Goal: Task Accomplishment & Management: Manage account settings

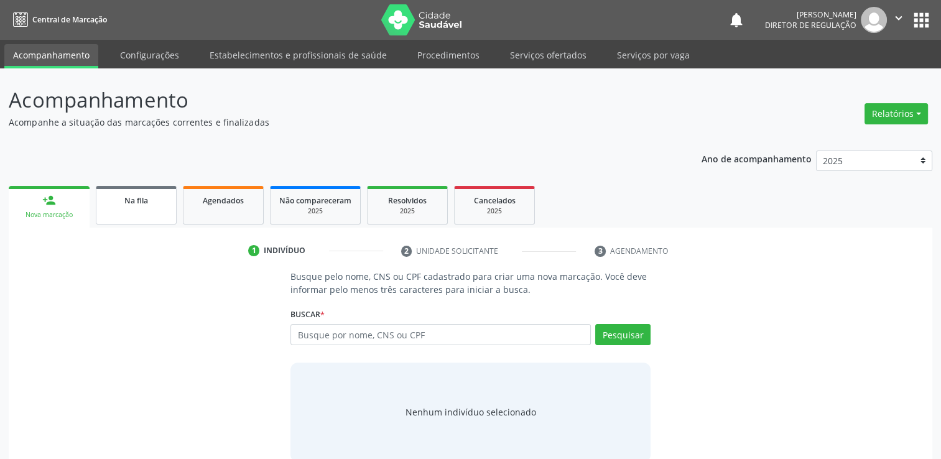
click at [149, 211] on link "Na fila" at bounding box center [136, 205] width 81 height 39
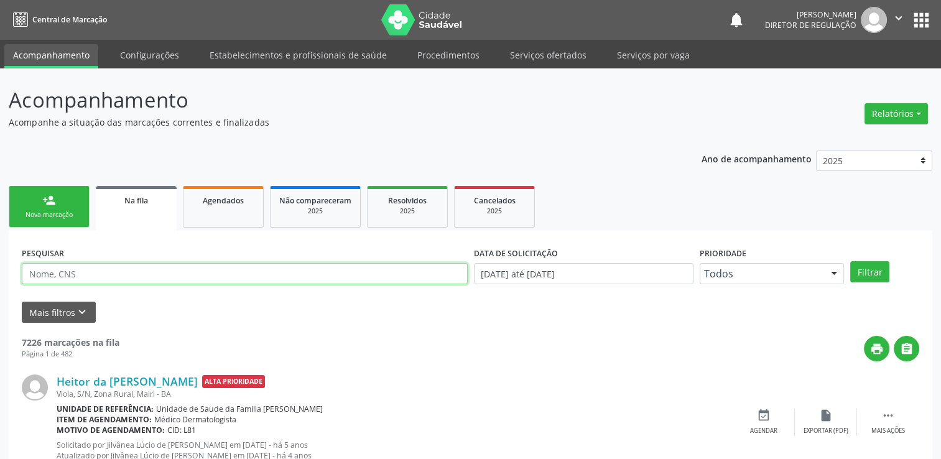
click at [109, 272] on input "text" at bounding box center [245, 273] width 446 height 21
click at [111, 271] on input "text" at bounding box center [245, 273] width 446 height 21
paste input "898 0062 1089 0212"
click at [850, 261] on button "Filtrar" at bounding box center [869, 271] width 39 height 21
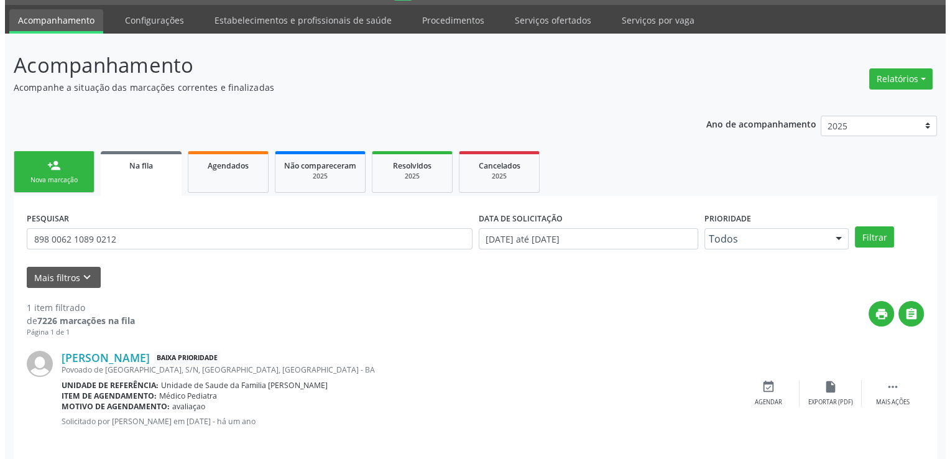
scroll to position [45, 0]
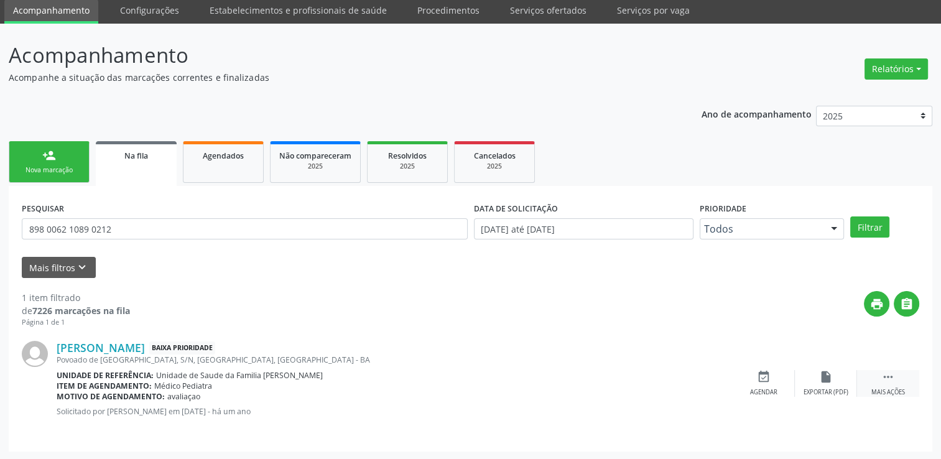
click at [900, 384] on div " Mais ações" at bounding box center [888, 383] width 62 height 27
click at [761, 379] on icon "cancel" at bounding box center [764, 377] width 14 height 14
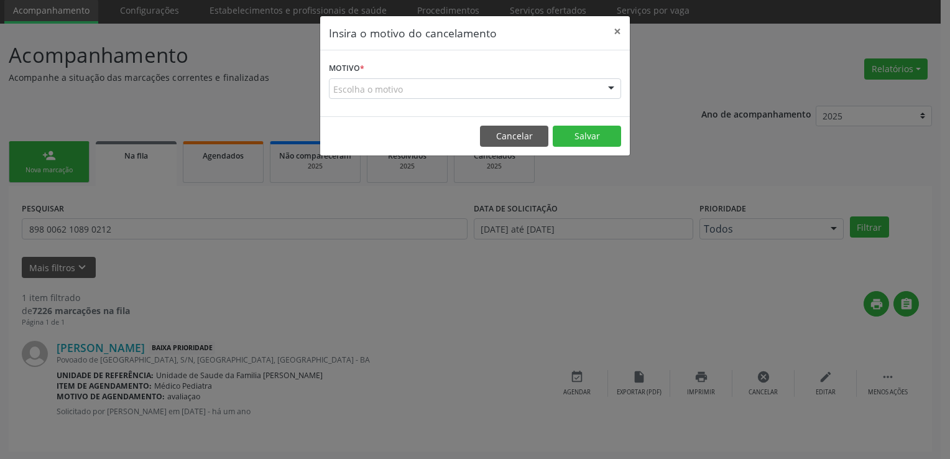
click at [414, 96] on div "Escolha o motivo" at bounding box center [475, 88] width 292 height 21
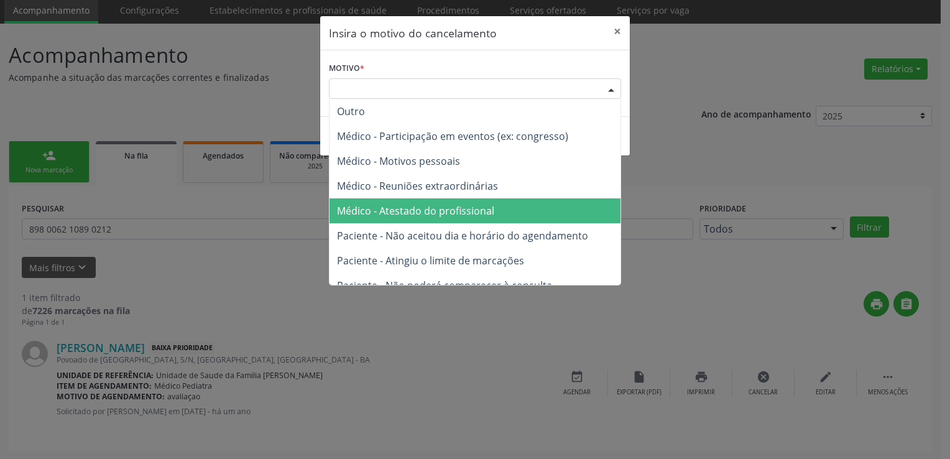
scroll to position [62, 0]
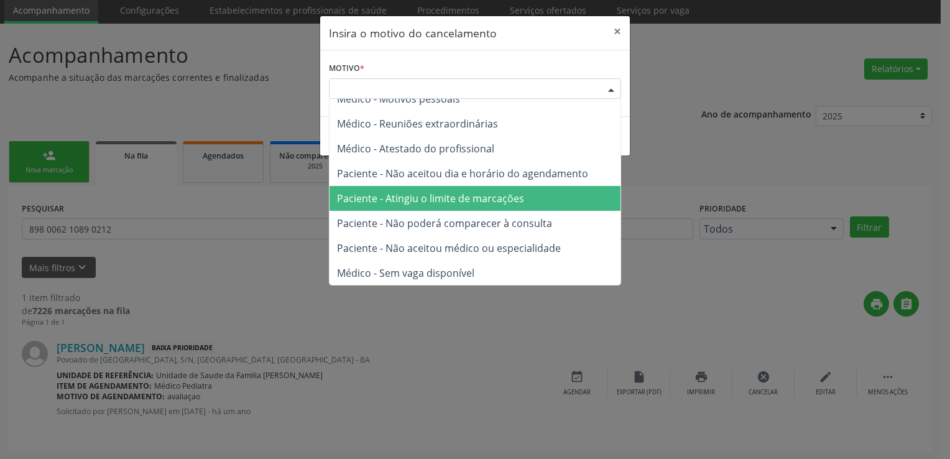
click at [438, 192] on span "Paciente - Atingiu o limite de marcações" at bounding box center [430, 198] width 187 height 14
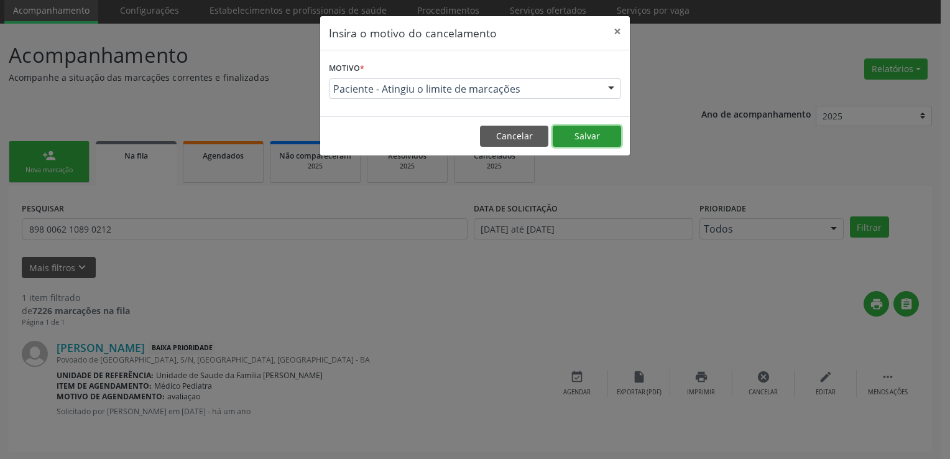
click at [573, 140] on button "Salvar" at bounding box center [587, 136] width 68 height 21
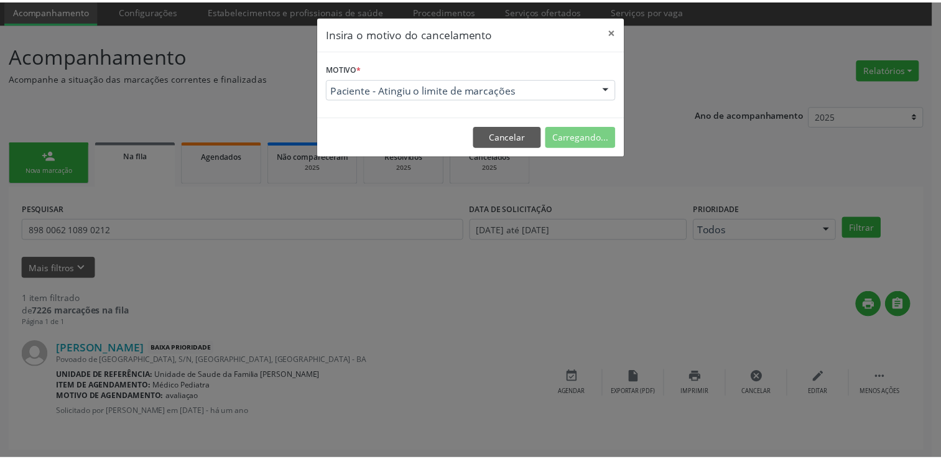
scroll to position [0, 0]
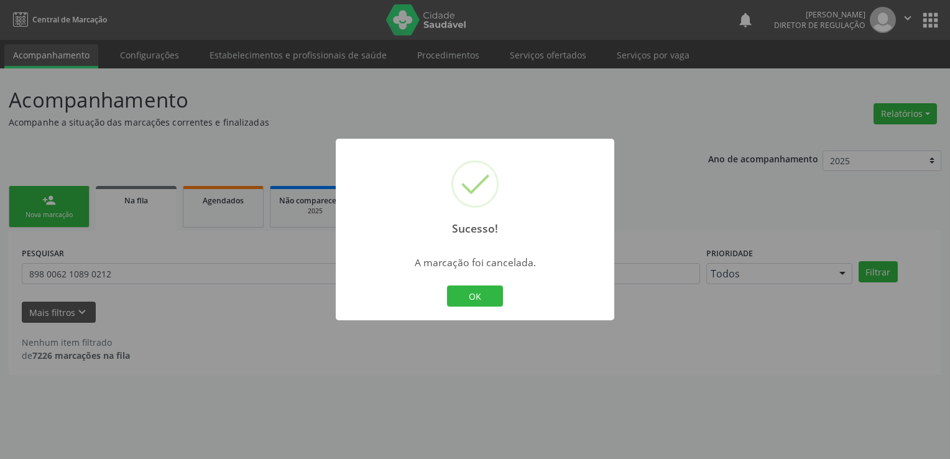
click at [81, 252] on div "Sucesso! × A marcação foi cancelada. OK Cancel" at bounding box center [475, 229] width 950 height 459
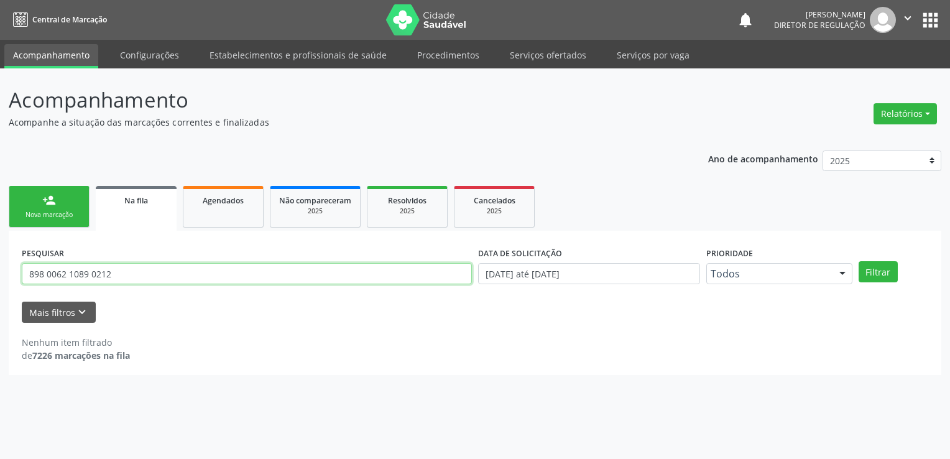
click at [51, 267] on input "898 0062 1089 0212" at bounding box center [247, 273] width 450 height 21
paste input "700500177117559"
click at [859, 261] on button "Filtrar" at bounding box center [878, 271] width 39 height 21
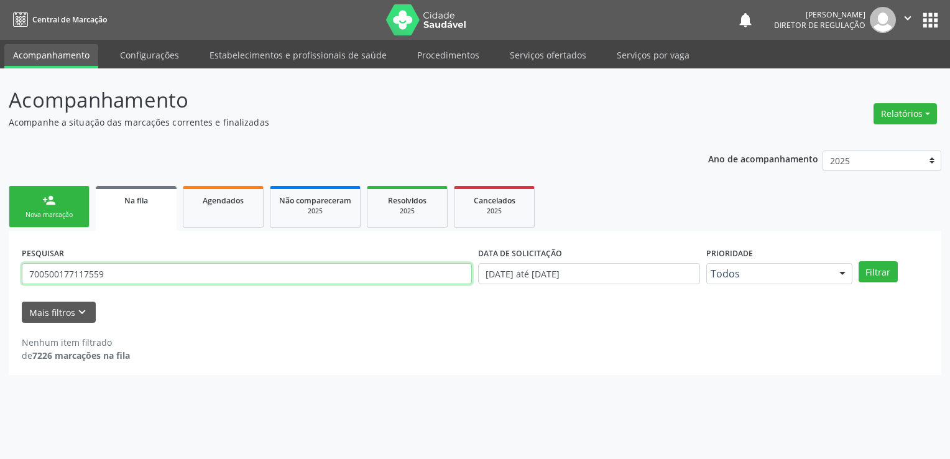
click at [134, 277] on input "700500177117559" at bounding box center [247, 273] width 450 height 21
click at [859, 261] on button "Filtrar" at bounding box center [878, 271] width 39 height 21
click at [82, 273] on input "700500177117559" at bounding box center [247, 273] width 450 height 21
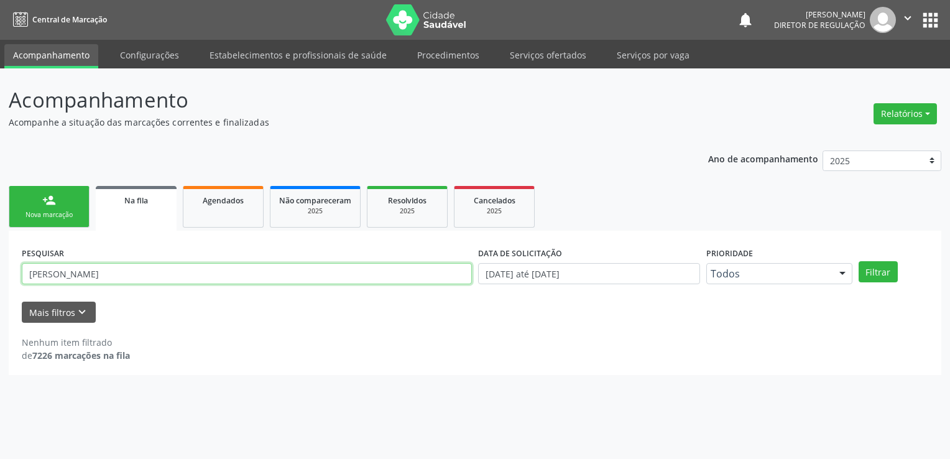
click at [859, 261] on button "Filtrar" at bounding box center [878, 271] width 39 height 21
click at [89, 274] on input "RAQUEL RIOS" at bounding box center [247, 273] width 450 height 21
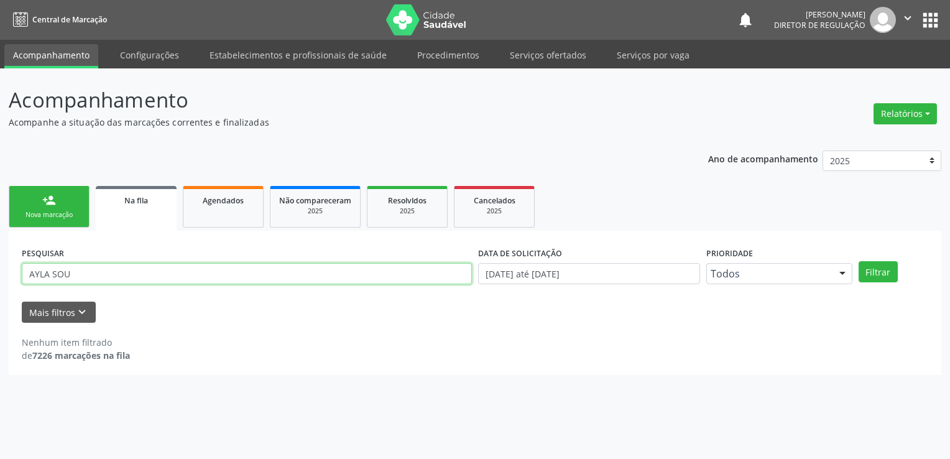
click at [859, 261] on button "Filtrar" at bounding box center [878, 271] width 39 height 21
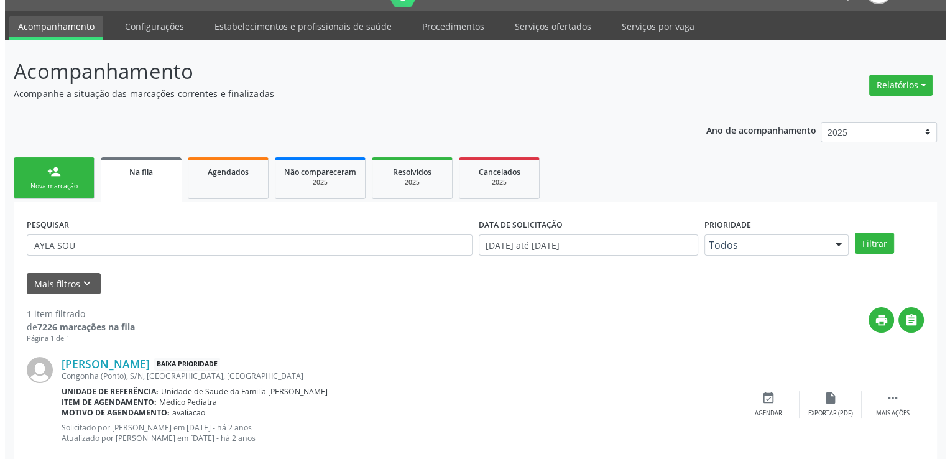
scroll to position [55, 0]
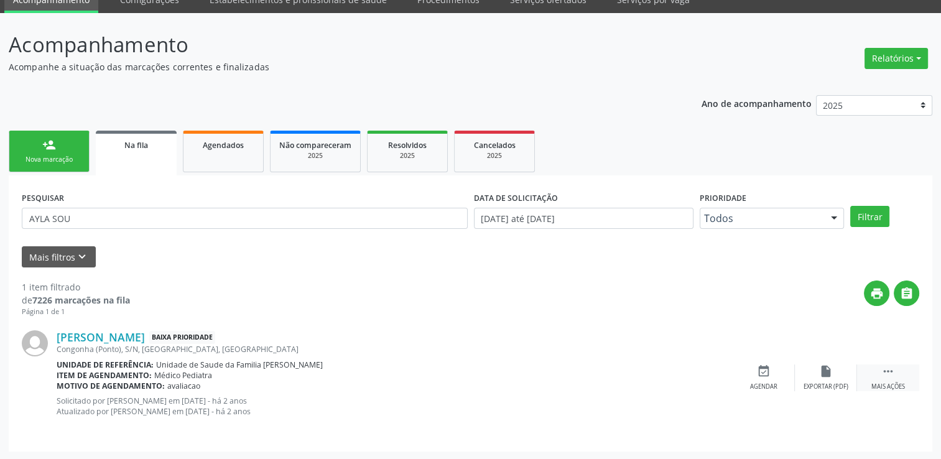
click at [901, 374] on div " Mais ações" at bounding box center [888, 377] width 62 height 27
click at [768, 369] on icon "cancel" at bounding box center [764, 371] width 14 height 14
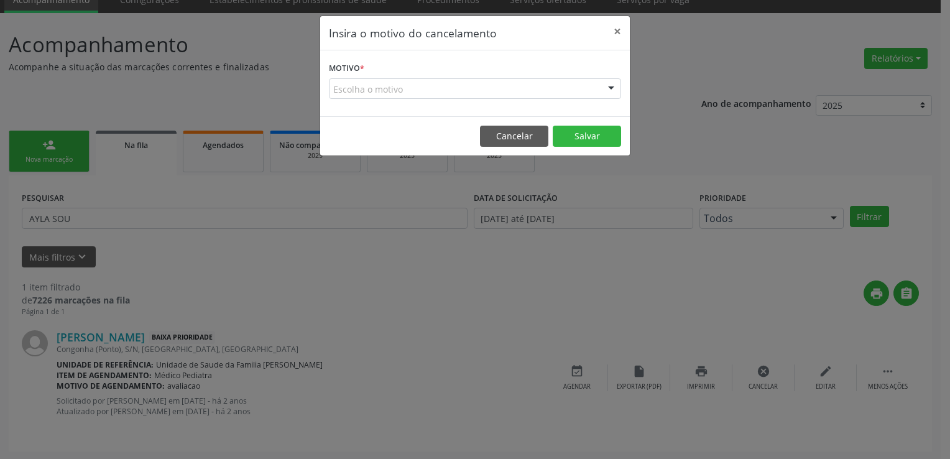
click at [465, 88] on div "Escolha o motivo" at bounding box center [475, 88] width 292 height 21
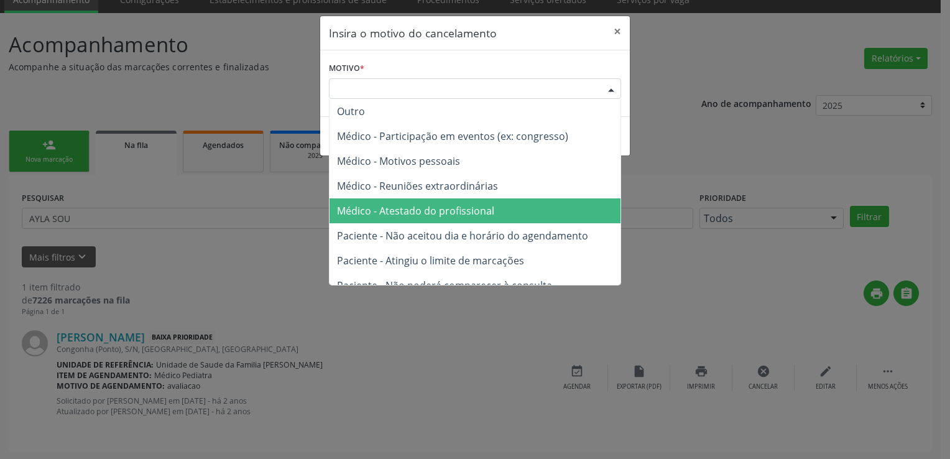
click at [442, 214] on span "Médico - Atestado do profissional" at bounding box center [415, 211] width 157 height 14
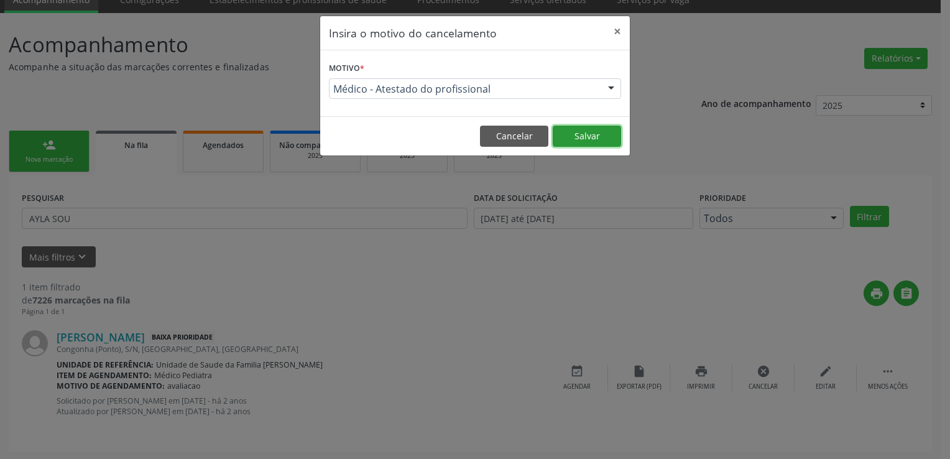
click at [597, 134] on button "Salvar" at bounding box center [587, 136] width 68 height 21
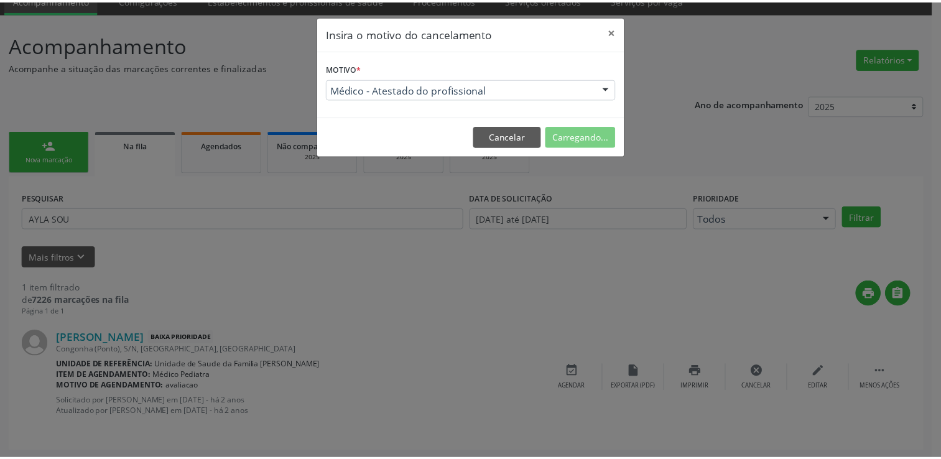
scroll to position [0, 0]
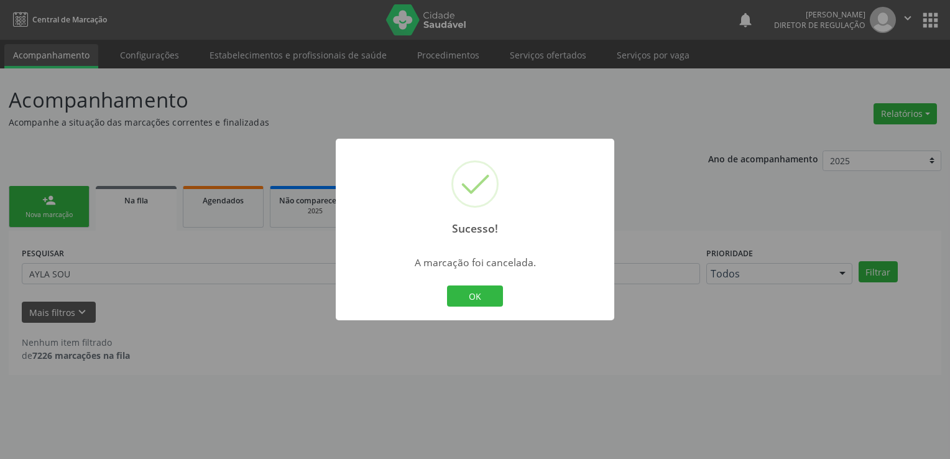
click at [60, 272] on div "Sucesso! × A marcação foi cancelada. OK Cancel" at bounding box center [475, 229] width 950 height 459
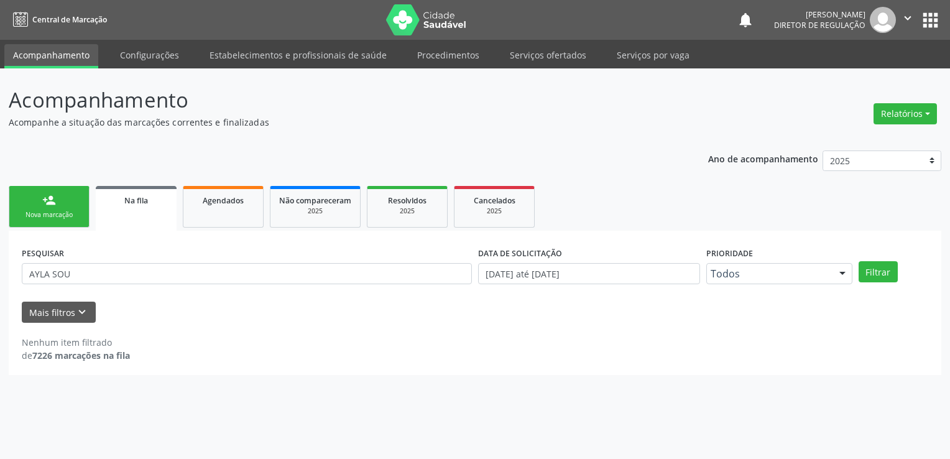
click at [60, 272] on div "Sucesso! × A marcação foi cancelada. OK Cancel" at bounding box center [475, 229] width 950 height 459
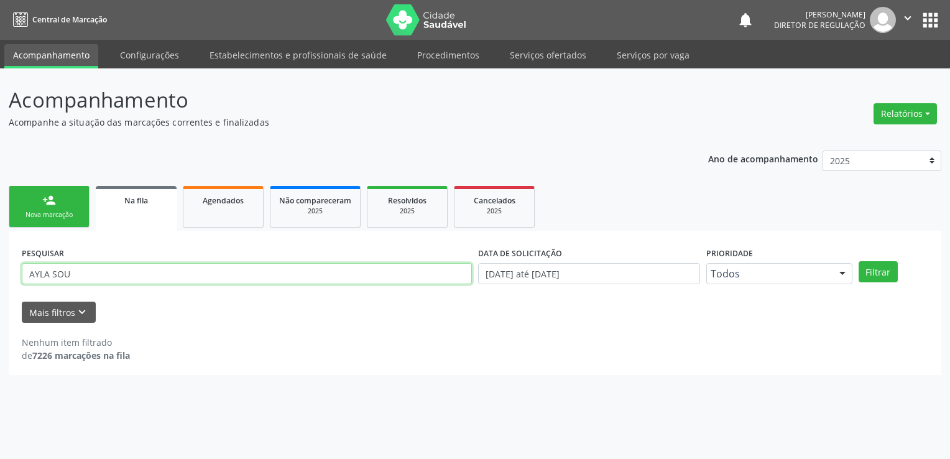
click at [60, 272] on input "AYLA SOU" at bounding box center [247, 273] width 450 height 21
click at [859, 261] on button "Filtrar" at bounding box center [878, 271] width 39 height 21
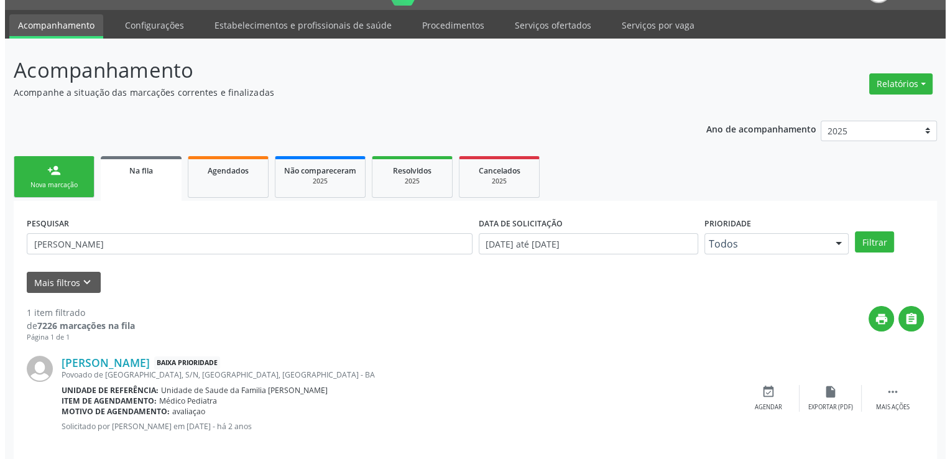
scroll to position [45, 0]
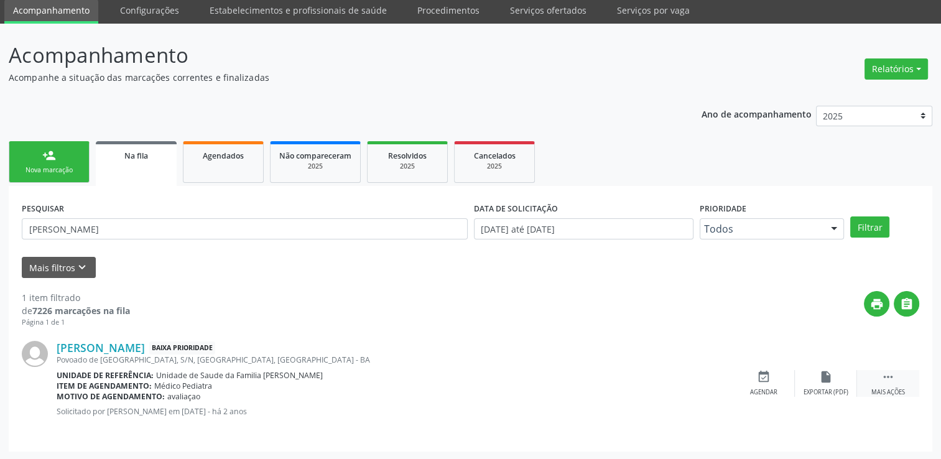
click at [901, 377] on div " Mais ações" at bounding box center [888, 383] width 62 height 27
click at [771, 377] on div "cancel Cancelar" at bounding box center [763, 383] width 62 height 27
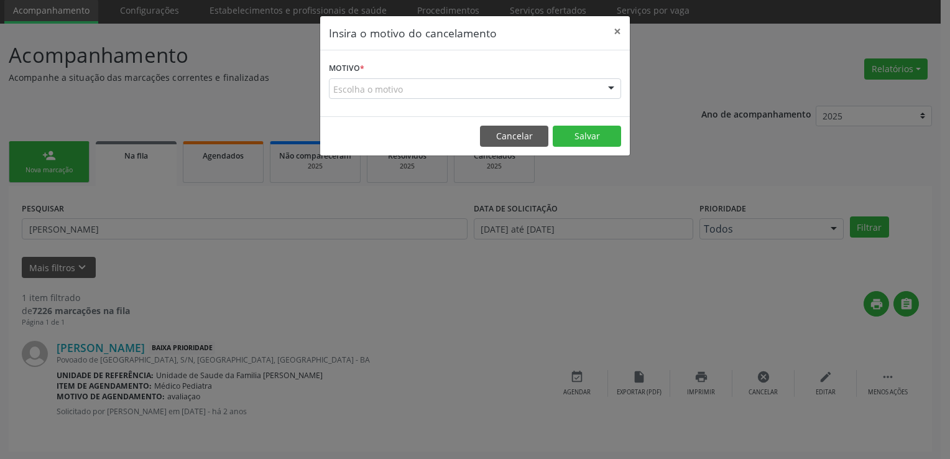
click at [346, 73] on label "Motivo *" at bounding box center [346, 68] width 35 height 19
click at [348, 93] on div "Escolha o motivo" at bounding box center [475, 88] width 292 height 21
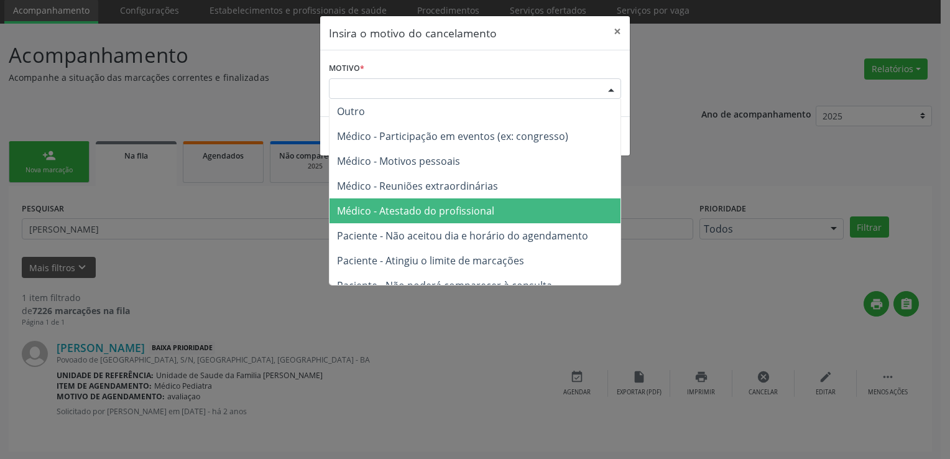
drag, startPoint x: 406, startPoint y: 198, endPoint x: 462, endPoint y: 193, distance: 56.2
click at [407, 198] on span "Médico - Atestado do profissional" at bounding box center [474, 210] width 291 height 25
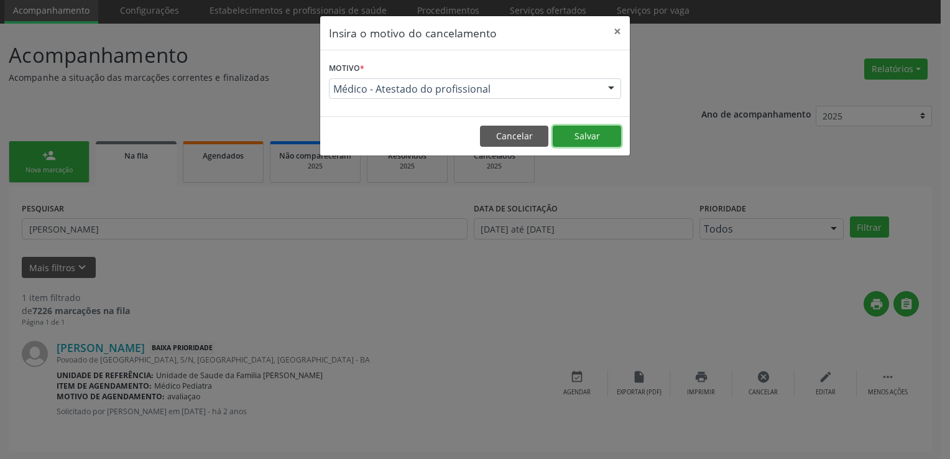
click at [581, 136] on button "Salvar" at bounding box center [587, 136] width 68 height 21
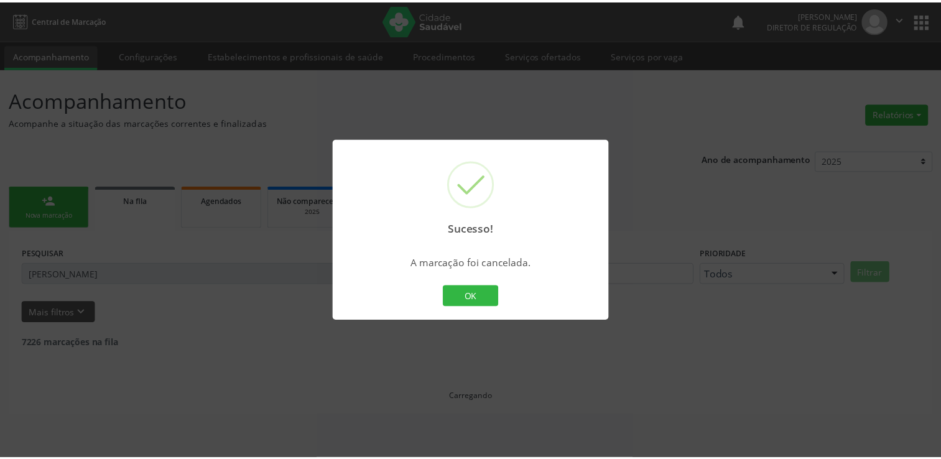
scroll to position [0, 0]
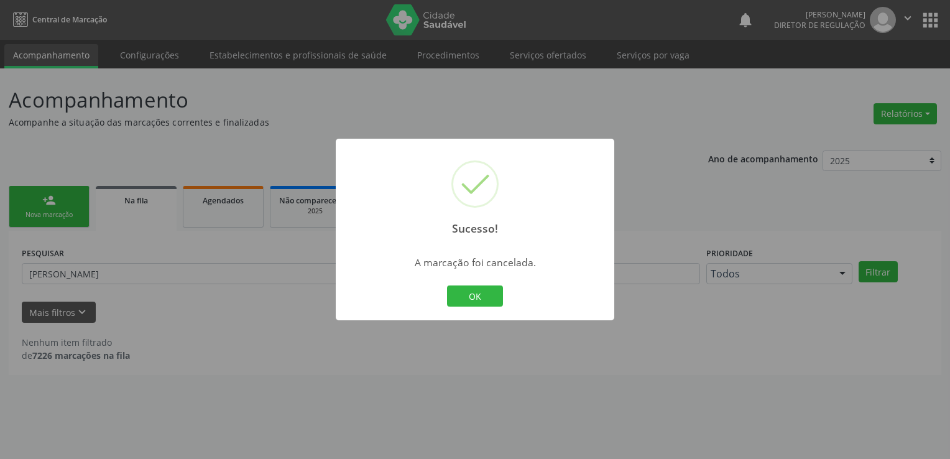
click at [116, 267] on div "Sucesso! × A marcação foi cancelada. OK Cancel" at bounding box center [475, 229] width 950 height 459
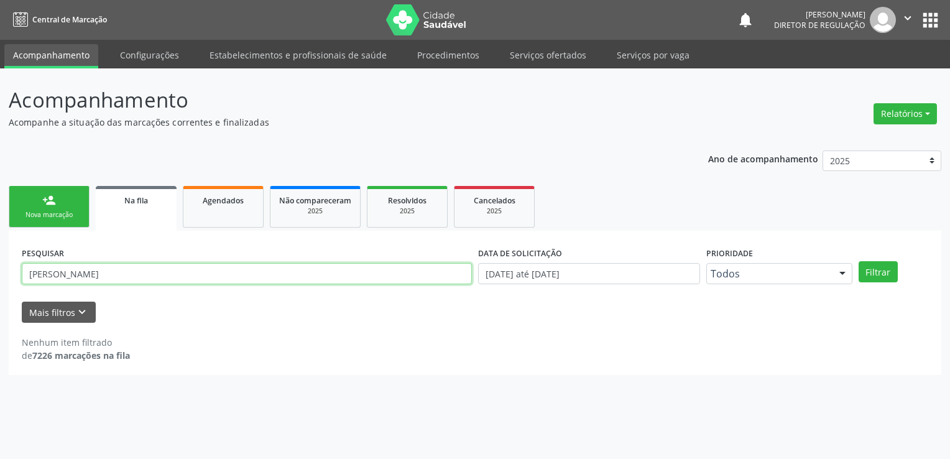
click at [114, 275] on input "LEVY DIAS" at bounding box center [247, 273] width 450 height 21
click at [859, 261] on button "Filtrar" at bounding box center [878, 271] width 39 height 21
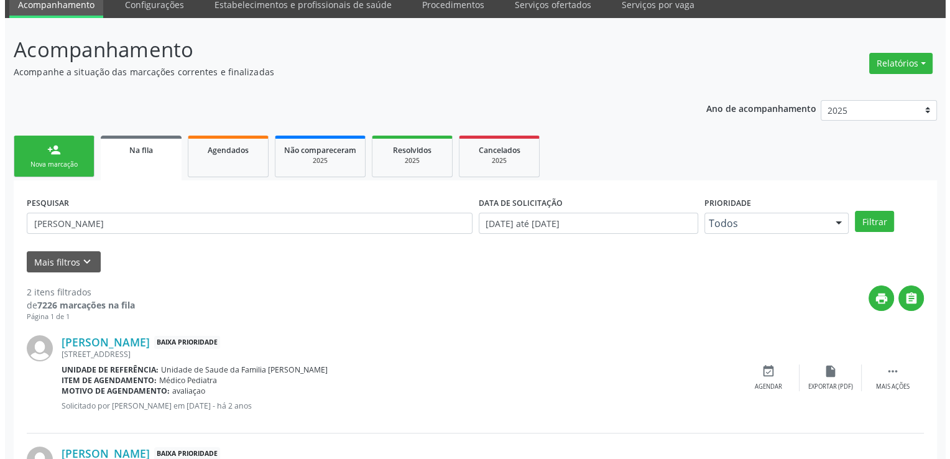
scroll to position [156, 0]
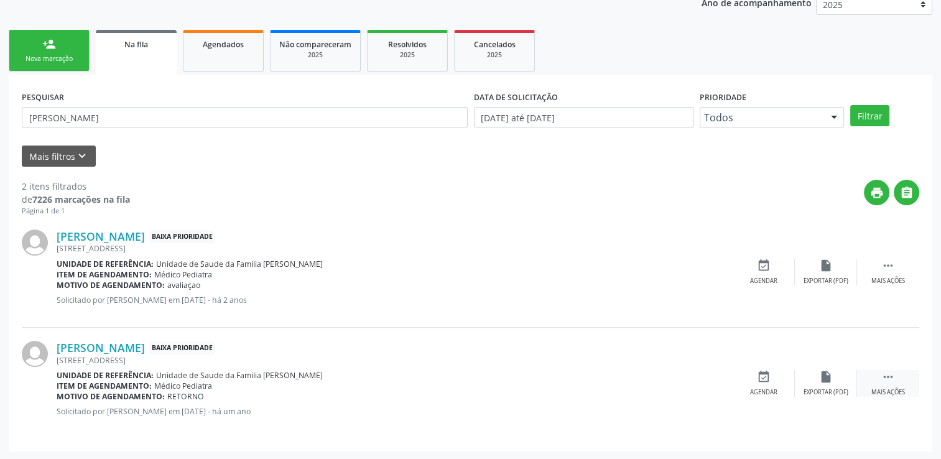
click at [893, 379] on icon "" at bounding box center [888, 377] width 14 height 14
click at [773, 370] on div "cancel Cancelar" at bounding box center [763, 383] width 62 height 27
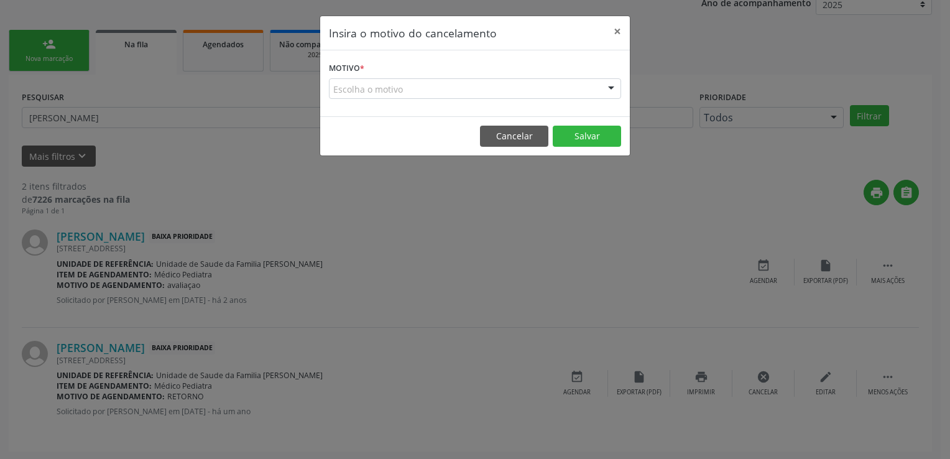
click at [380, 85] on div "Escolha o motivo" at bounding box center [475, 88] width 292 height 21
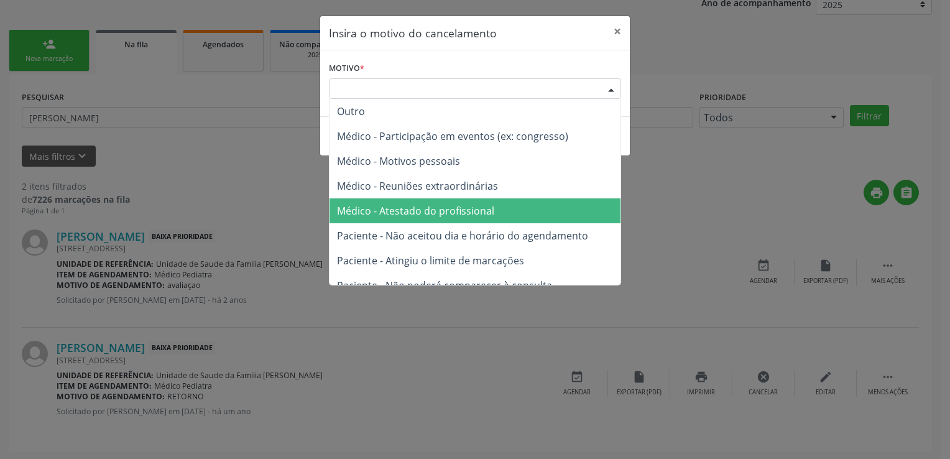
drag, startPoint x: 403, startPoint y: 221, endPoint x: 490, endPoint y: 183, distance: 95.2
click at [404, 221] on span "Médico - Atestado do profissional" at bounding box center [474, 210] width 291 height 25
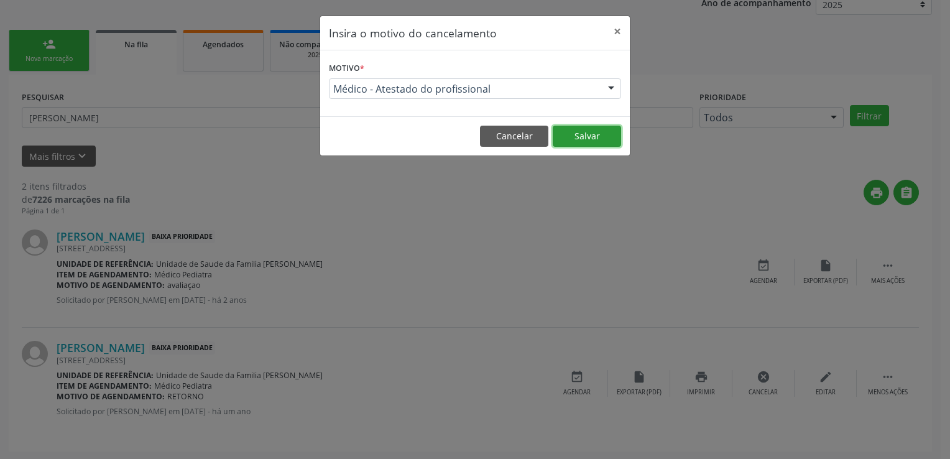
click at [592, 136] on button "Salvar" at bounding box center [587, 136] width 68 height 21
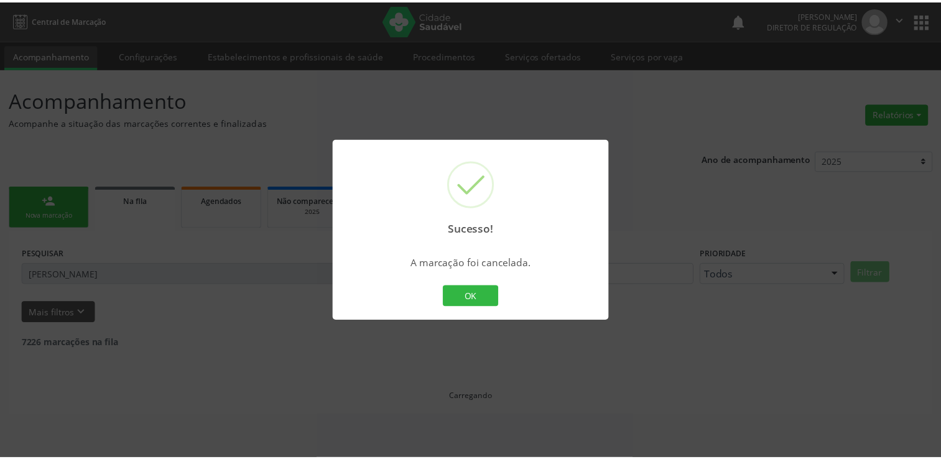
scroll to position [0, 0]
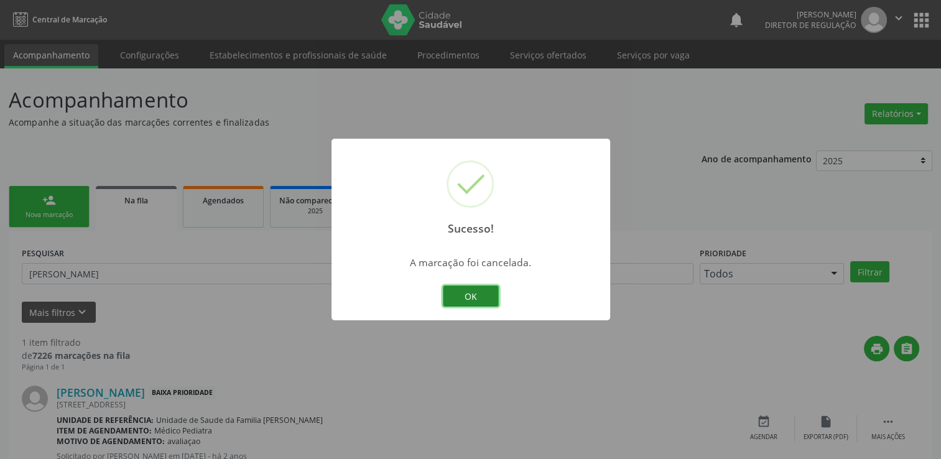
drag, startPoint x: 482, startPoint y: 290, endPoint x: 783, endPoint y: 333, distance: 303.8
click at [483, 290] on button "OK" at bounding box center [471, 295] width 56 height 21
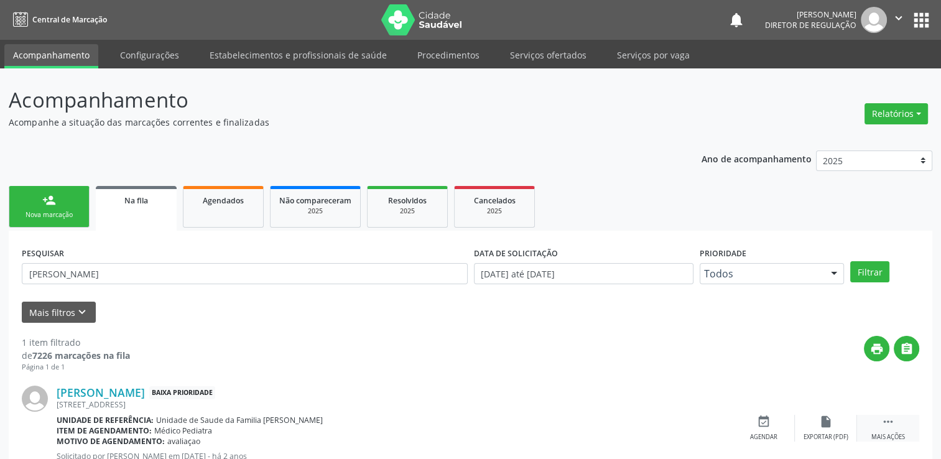
click at [880, 429] on div " Mais ações" at bounding box center [888, 428] width 62 height 27
click at [755, 424] on div "cancel Cancelar" at bounding box center [763, 428] width 62 height 27
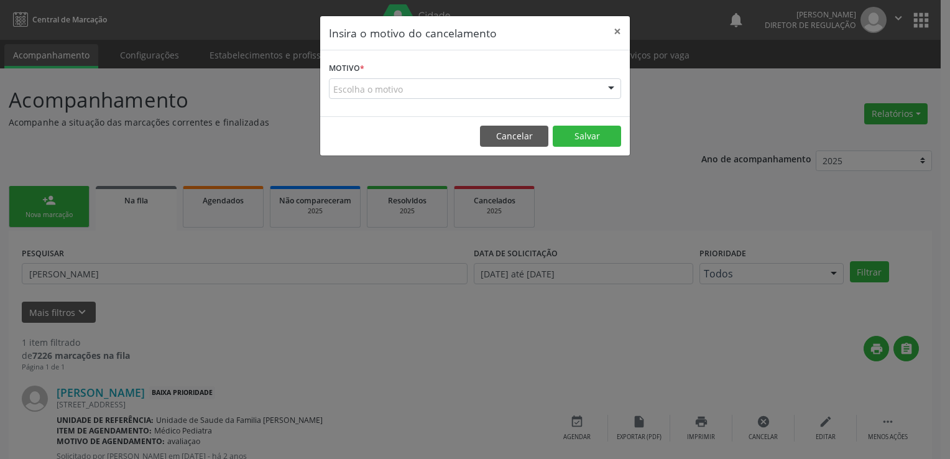
click at [416, 71] on form "Motivo * Escolha o motivo Outro Médico - Participação em eventos (ex: congresso…" at bounding box center [475, 79] width 292 height 40
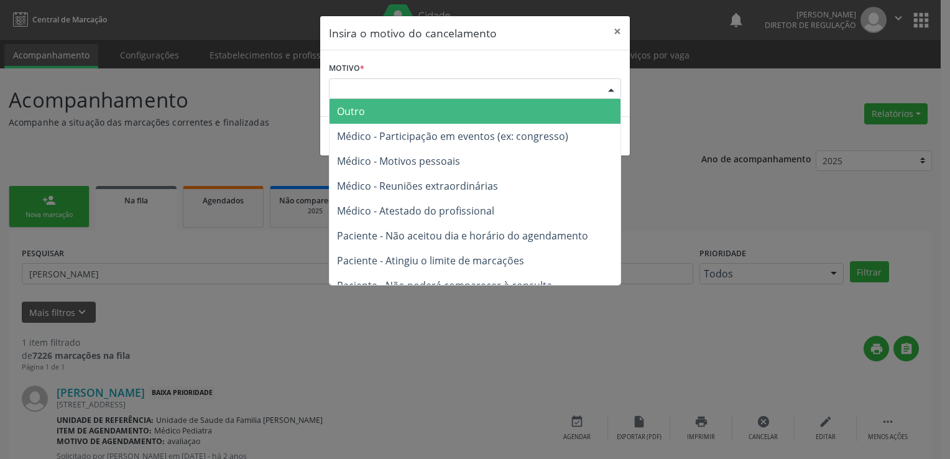
click at [405, 96] on div "Escolha o motivo" at bounding box center [475, 88] width 292 height 21
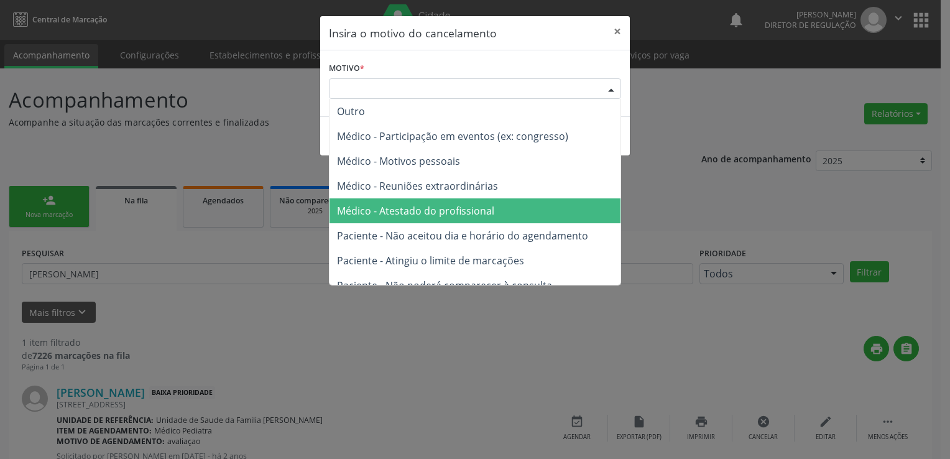
drag, startPoint x: 406, startPoint y: 218, endPoint x: 513, endPoint y: 200, distance: 109.0
click at [407, 218] on span "Médico - Atestado do profissional" at bounding box center [474, 210] width 291 height 25
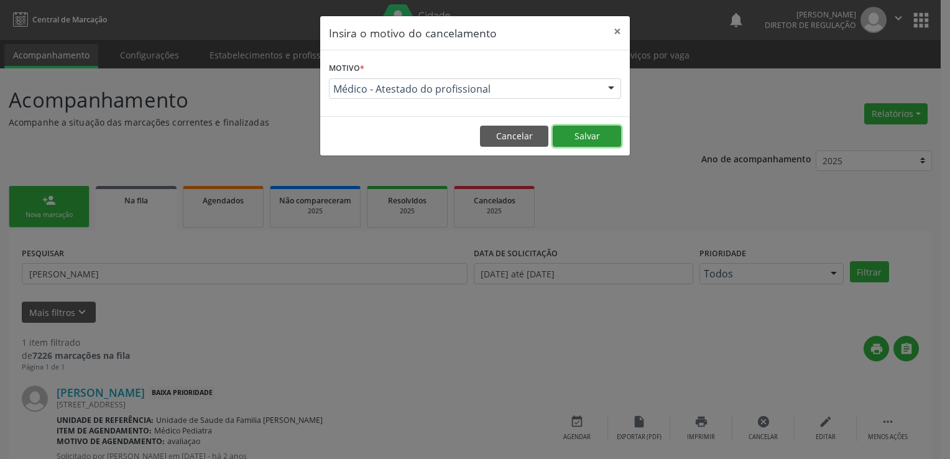
click at [589, 134] on button "Salvar" at bounding box center [587, 136] width 68 height 21
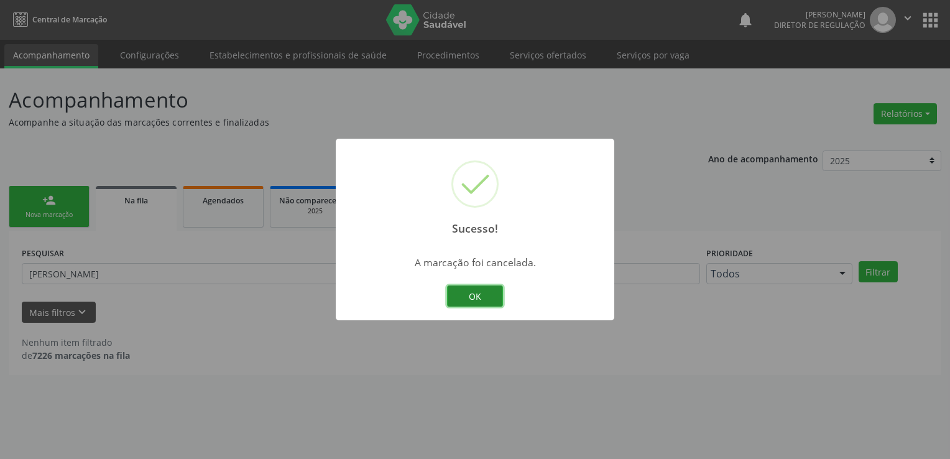
click at [461, 297] on button "OK" at bounding box center [475, 295] width 56 height 21
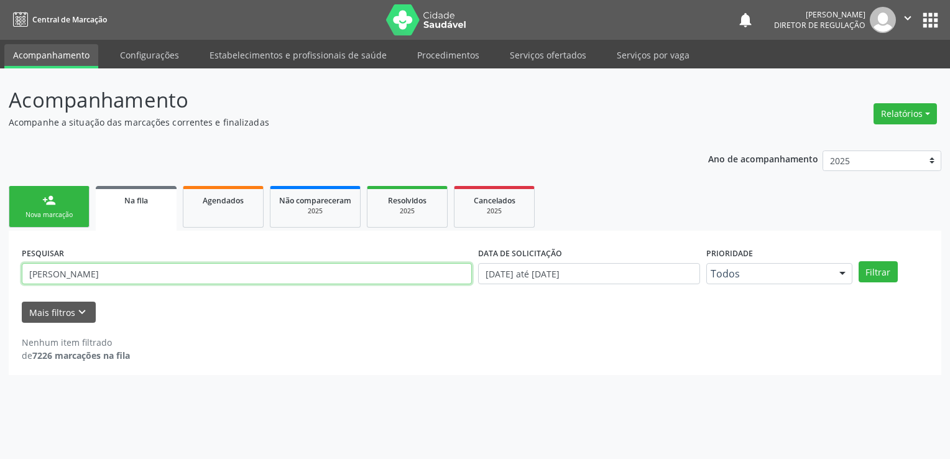
click at [87, 273] on input "PEROLA SILVA" at bounding box center [247, 273] width 450 height 21
click at [859, 261] on button "Filtrar" at bounding box center [878, 271] width 39 height 21
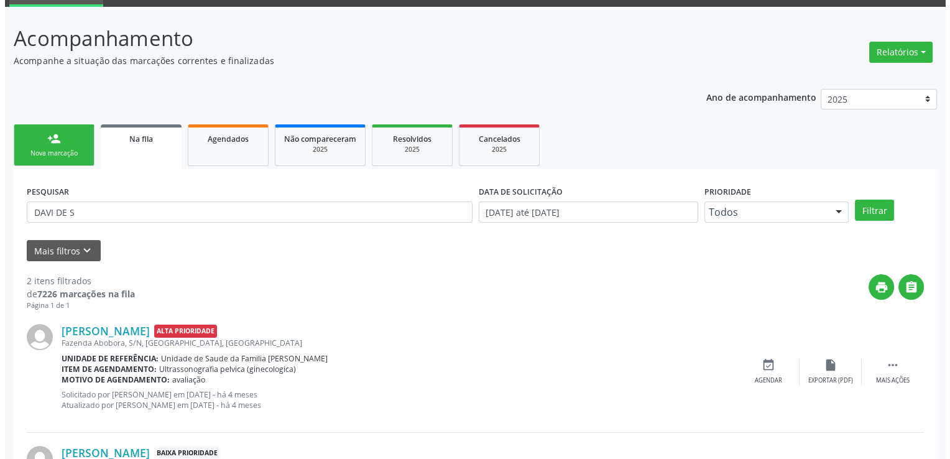
scroll to position [167, 0]
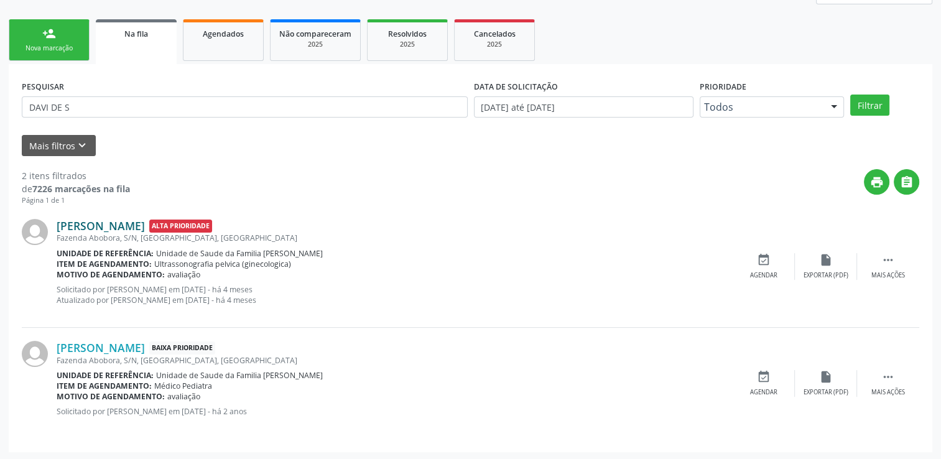
click at [112, 224] on link "Davi de Souza Lima" at bounding box center [101, 226] width 88 height 14
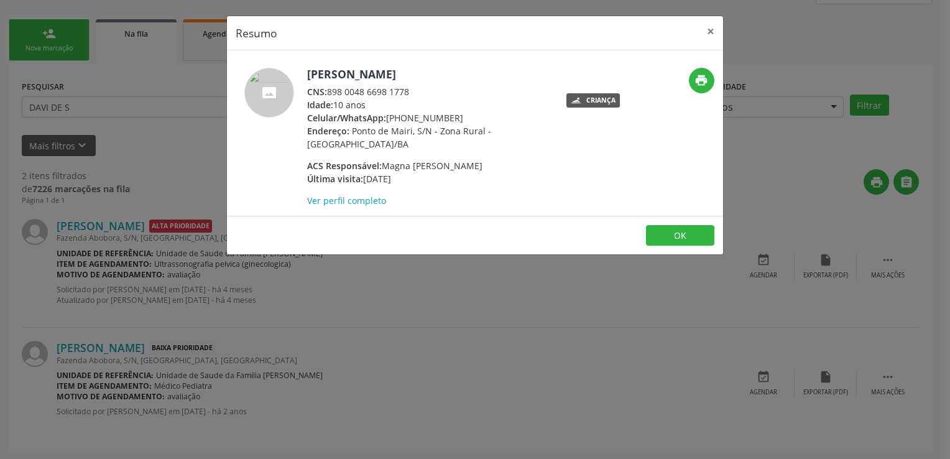
click at [410, 273] on div "Resumo × Davi de Souza Lima CNS: 898 0048 6698 1778 Idade: 10 anos Celular/What…" at bounding box center [475, 229] width 950 height 459
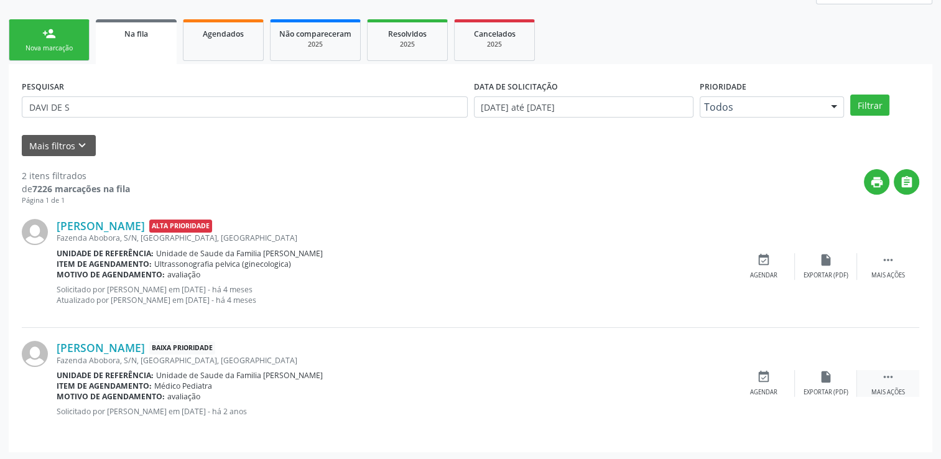
click at [891, 379] on icon "" at bounding box center [888, 377] width 14 height 14
click at [766, 379] on icon "cancel" at bounding box center [764, 377] width 14 height 14
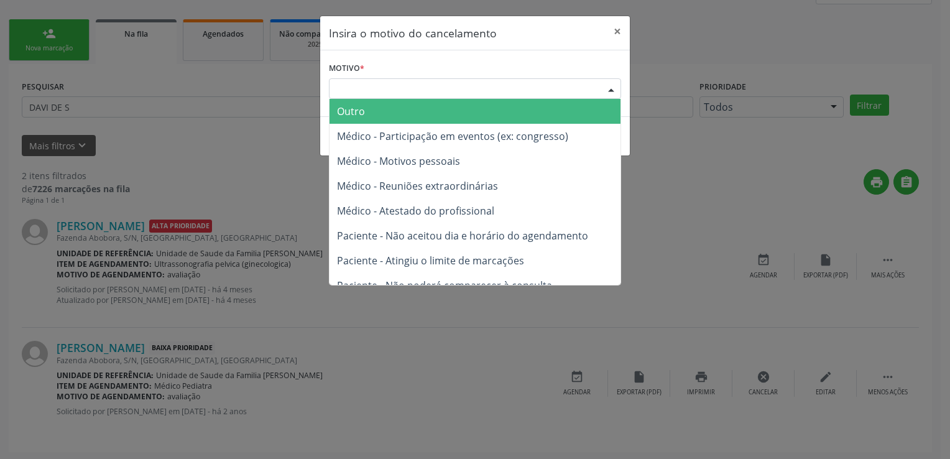
click at [380, 86] on div "Escolha o motivo" at bounding box center [475, 88] width 292 height 21
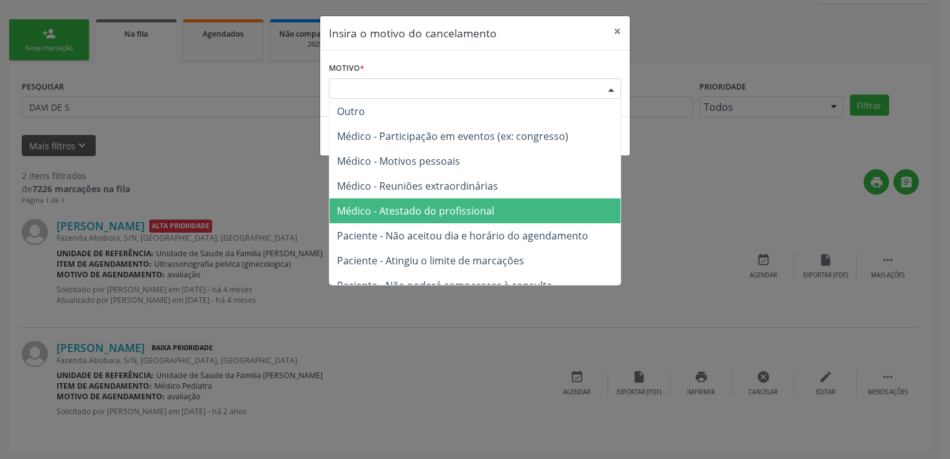
drag, startPoint x: 425, startPoint y: 210, endPoint x: 439, endPoint y: 208, distance: 13.8
click at [426, 210] on span "Médico - Atestado do profissional" at bounding box center [415, 211] width 157 height 14
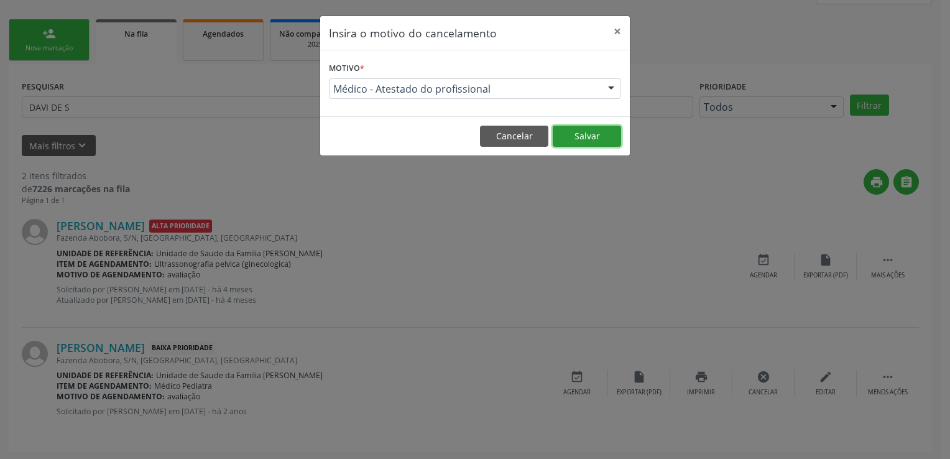
click at [579, 131] on button "Salvar" at bounding box center [587, 136] width 68 height 21
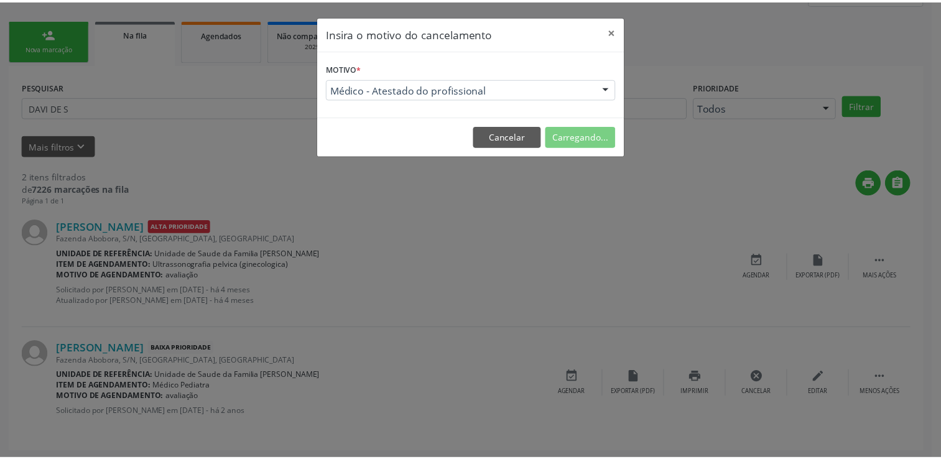
scroll to position [0, 0]
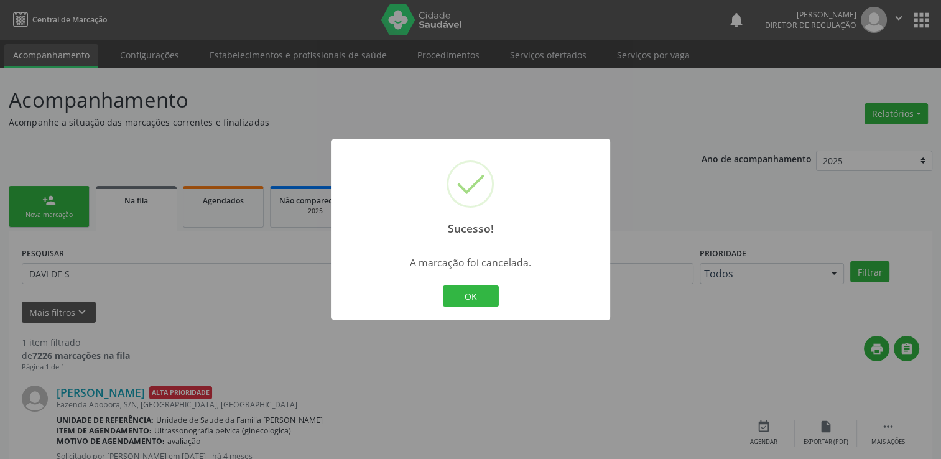
click at [113, 275] on div "Sucesso! × A marcação foi cancelada. OK Cancel" at bounding box center [470, 229] width 941 height 459
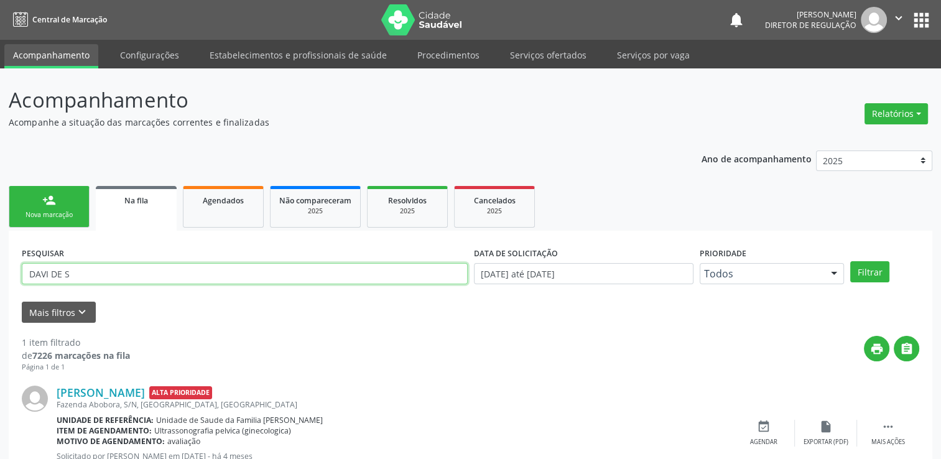
click at [113, 275] on input "DAVI DE S" at bounding box center [245, 273] width 446 height 21
click at [850, 261] on button "Filtrar" at bounding box center [869, 271] width 39 height 21
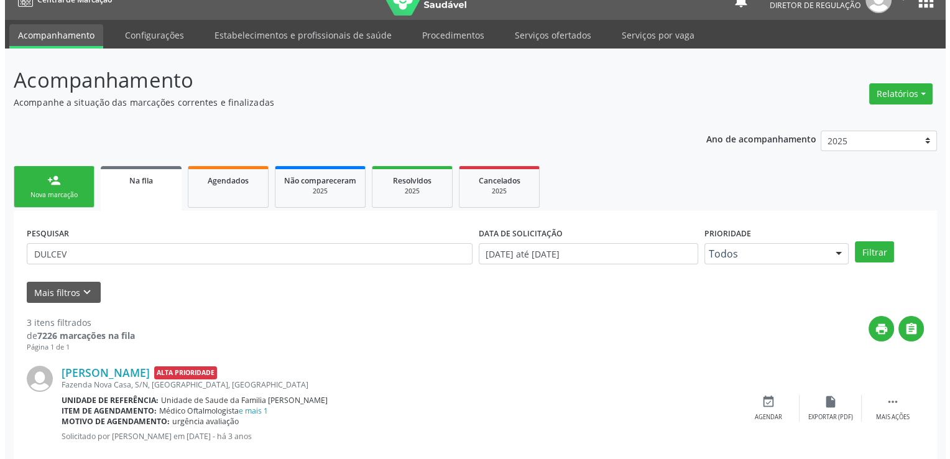
scroll to position [267, 0]
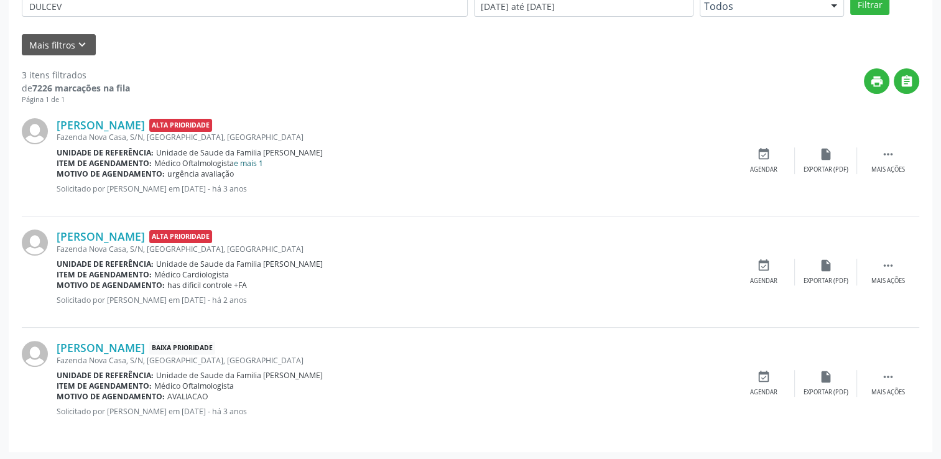
click at [256, 160] on link "e mais 1" at bounding box center [248, 163] width 29 height 11
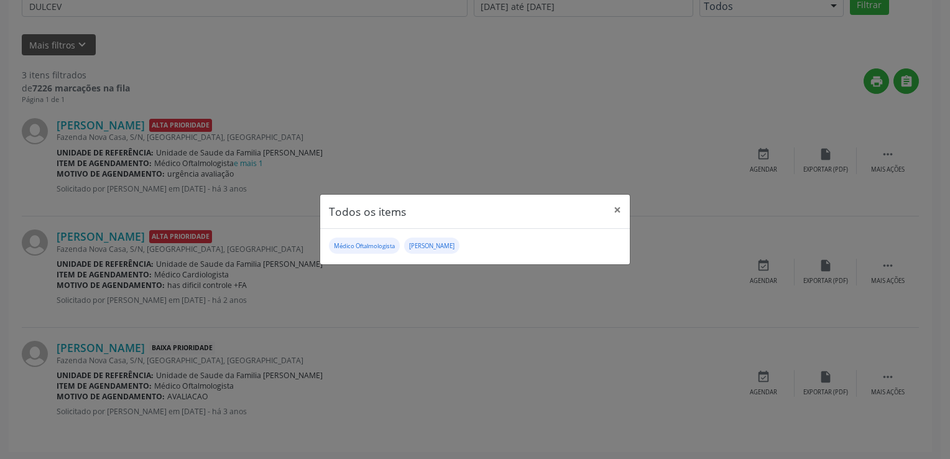
drag, startPoint x: 893, startPoint y: 143, endPoint x: 891, endPoint y: 155, distance: 12.5
click at [893, 143] on div "Todos os items × Médico Oftalmologista Médico Otorrinolaringologista" at bounding box center [475, 229] width 950 height 459
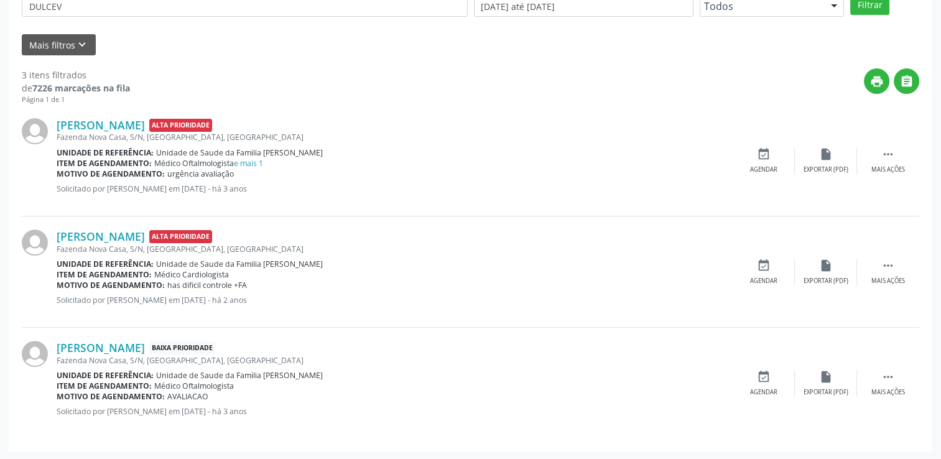
click at [891, 155] on icon "" at bounding box center [888, 154] width 14 height 14
click at [761, 154] on icon "cancel" at bounding box center [764, 154] width 14 height 14
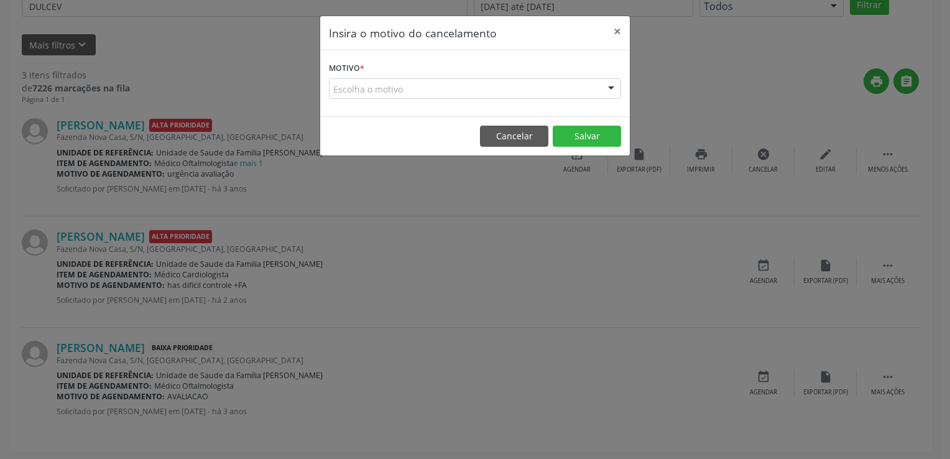
click at [410, 90] on div "Escolha o motivo" at bounding box center [475, 88] width 292 height 21
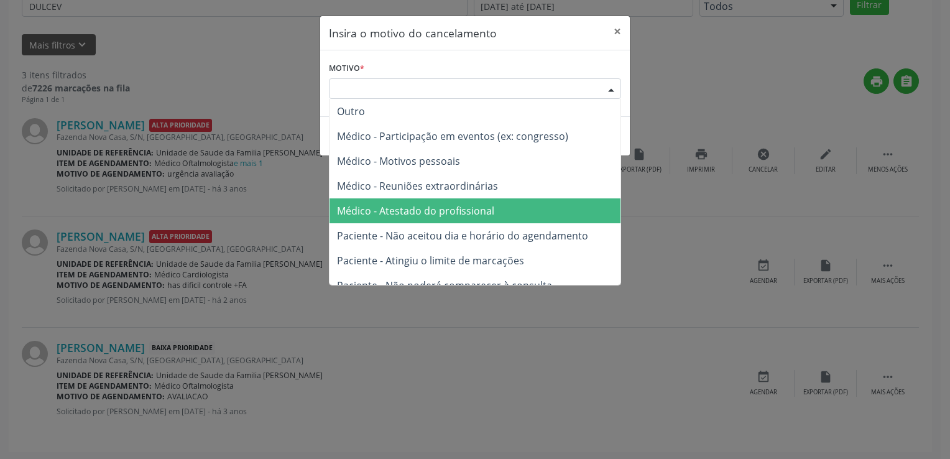
click at [437, 205] on span "Médico - Atestado do profissional" at bounding box center [415, 211] width 157 height 14
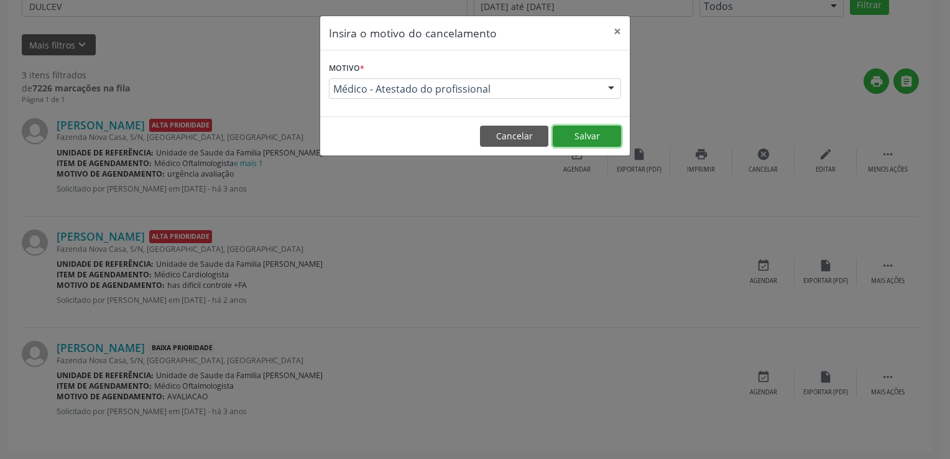
click at [587, 137] on button "Salvar" at bounding box center [587, 136] width 68 height 21
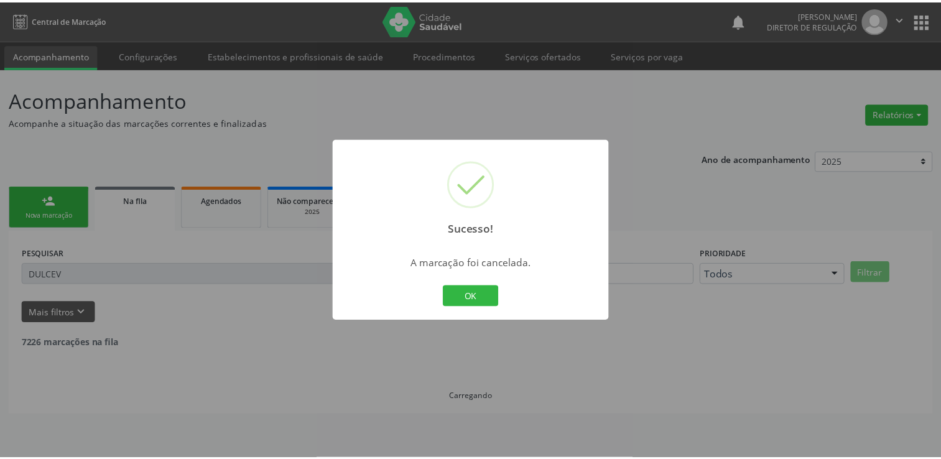
scroll to position [0, 0]
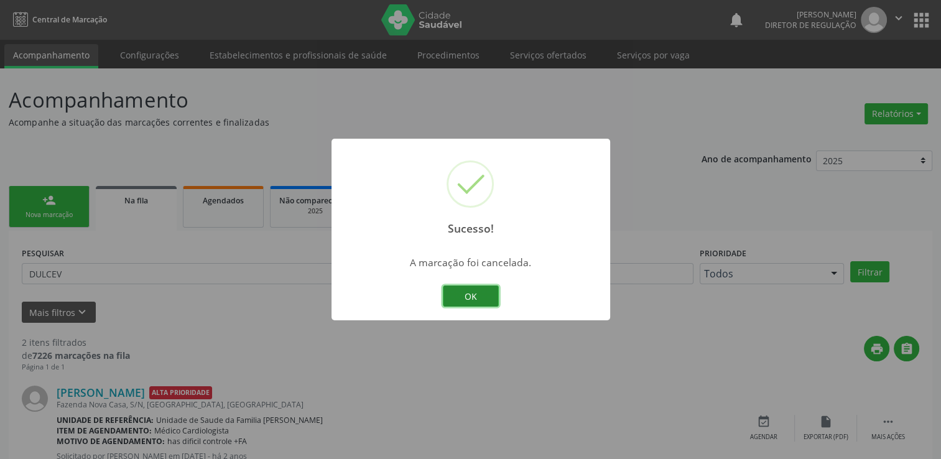
click at [472, 288] on button "OK" at bounding box center [471, 295] width 56 height 21
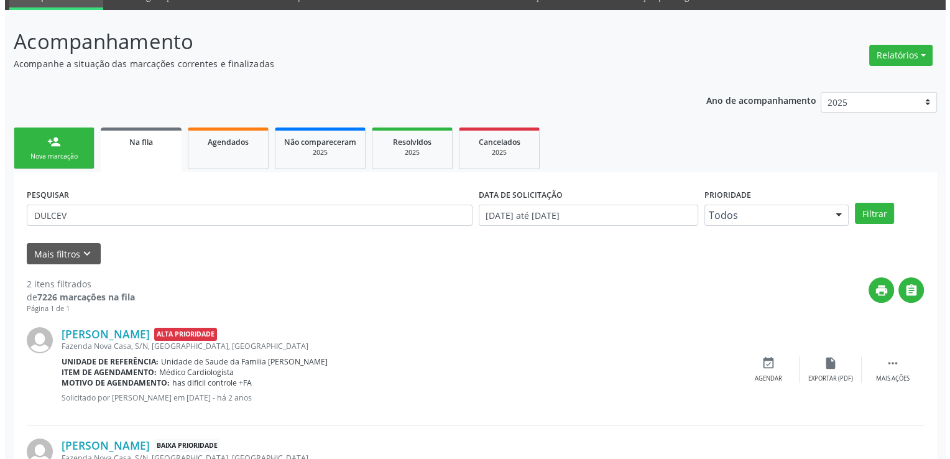
scroll to position [156, 0]
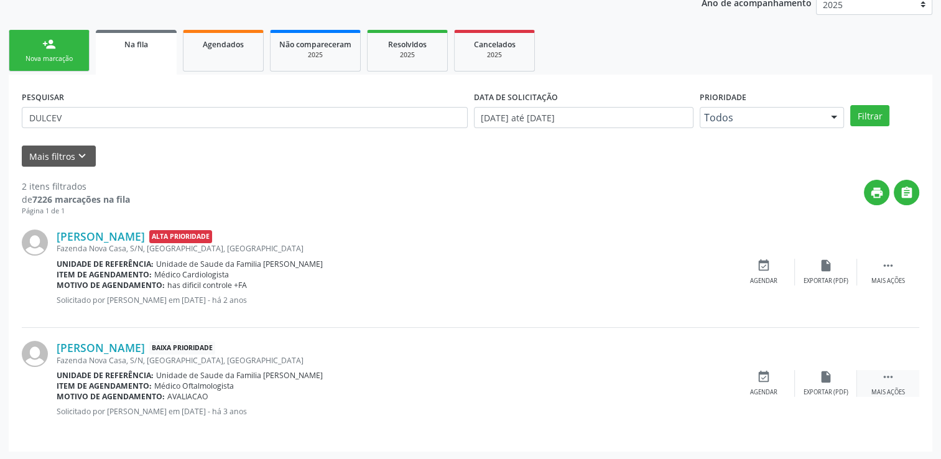
click at [892, 373] on icon "" at bounding box center [888, 377] width 14 height 14
click at [777, 379] on div "cancel Cancelar" at bounding box center [763, 383] width 62 height 27
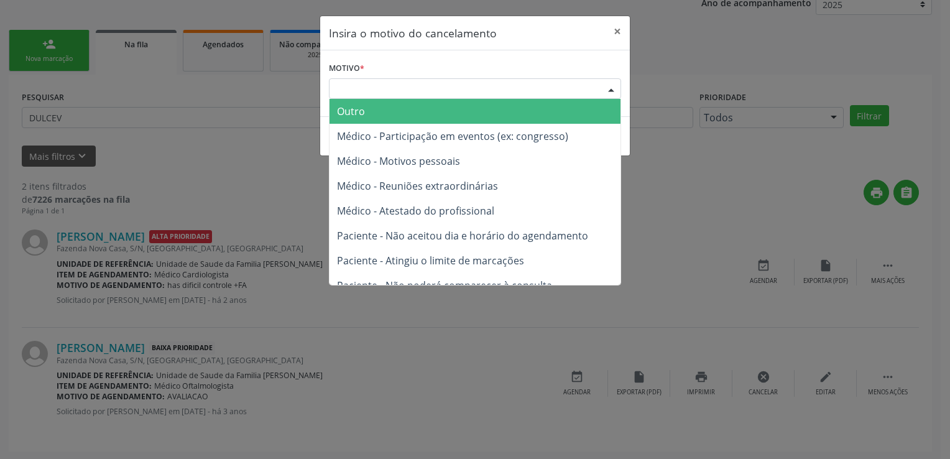
click at [394, 85] on div "Escolha o motivo" at bounding box center [475, 88] width 292 height 21
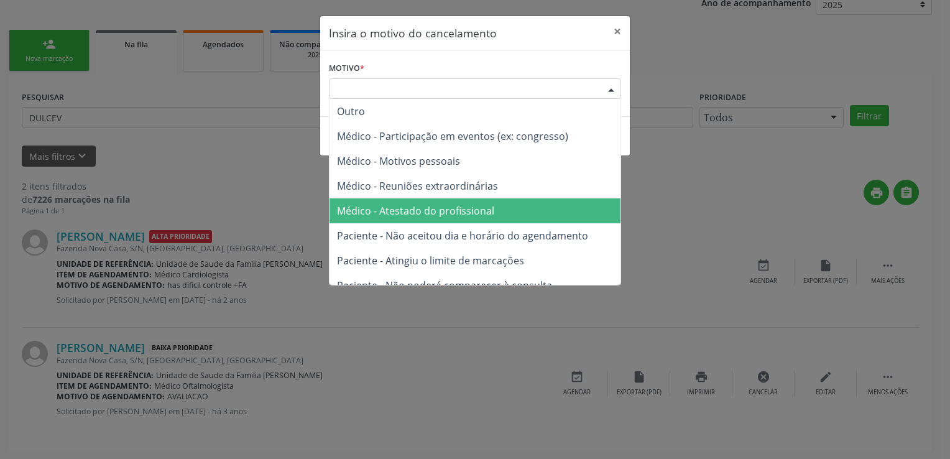
click at [398, 203] on span "Médico - Atestado do profissional" at bounding box center [474, 210] width 291 height 25
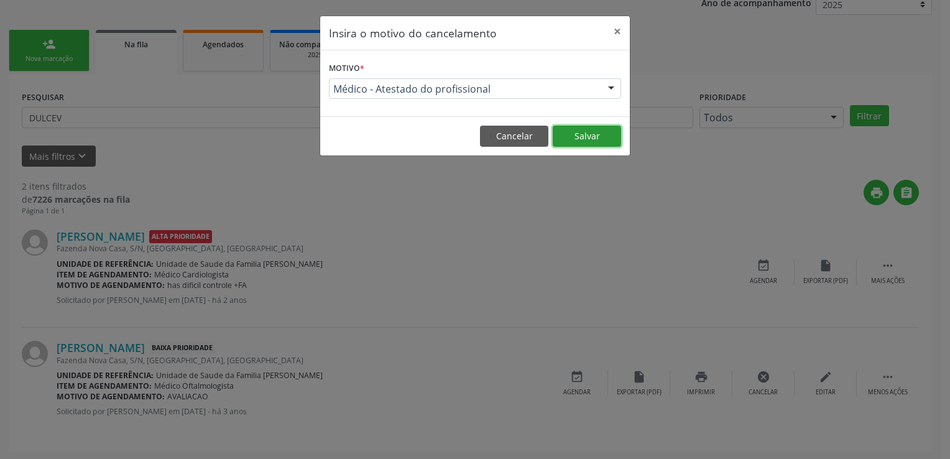
click at [576, 136] on button "Salvar" at bounding box center [587, 136] width 68 height 21
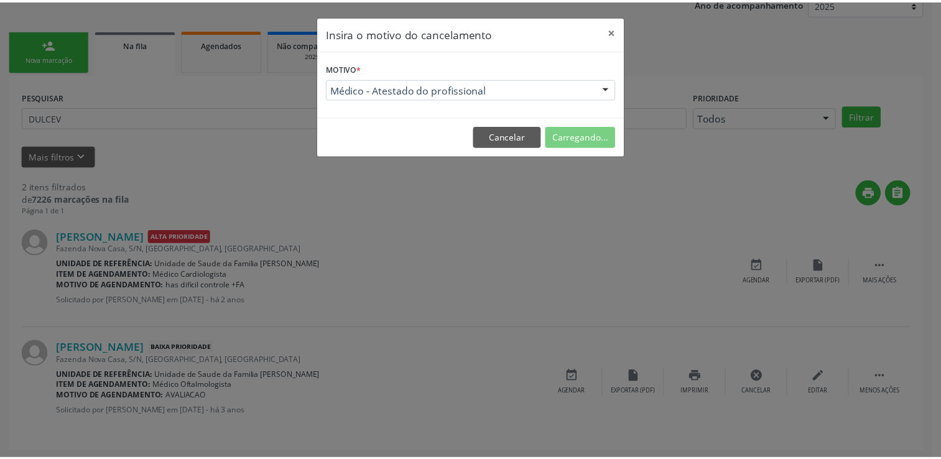
scroll to position [0, 0]
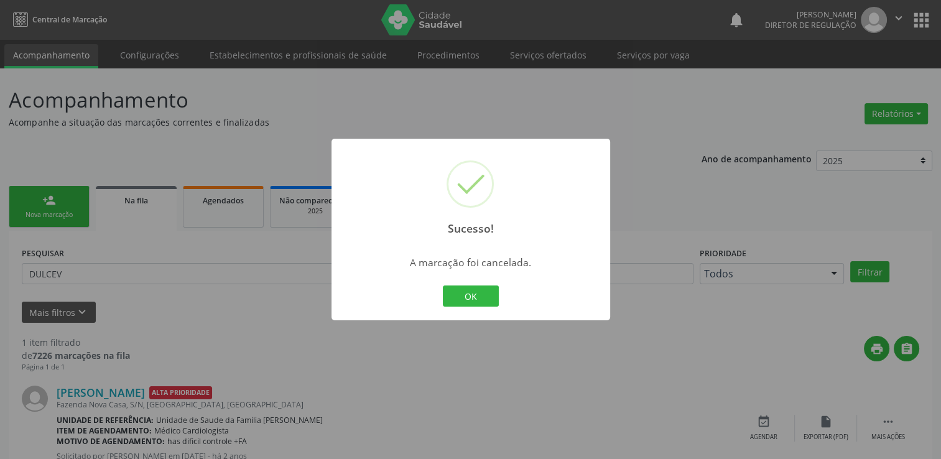
click at [72, 285] on div "Sucesso! × A marcação foi cancelada. OK Cancel" at bounding box center [470, 229] width 941 height 459
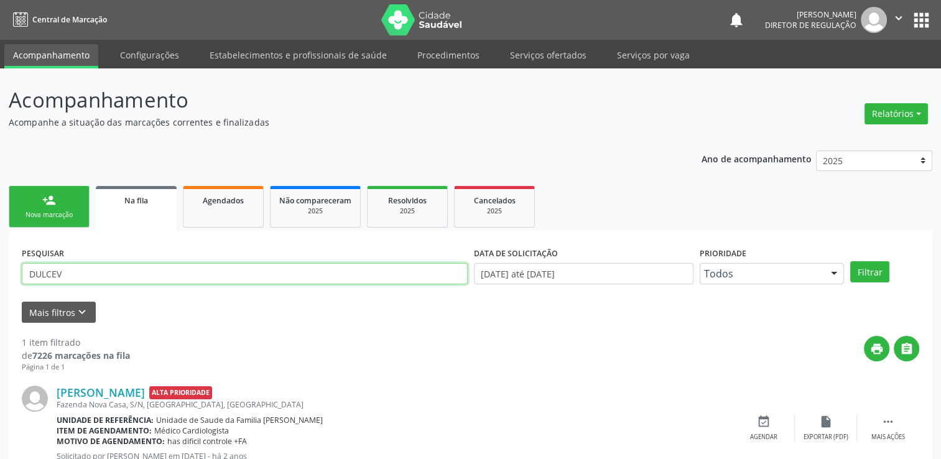
click at [78, 276] on input "DULCEV" at bounding box center [245, 273] width 446 height 21
type input "GUSTAVO SANTOS DIAS"
click at [850, 261] on button "Filtrar" at bounding box center [869, 271] width 39 height 21
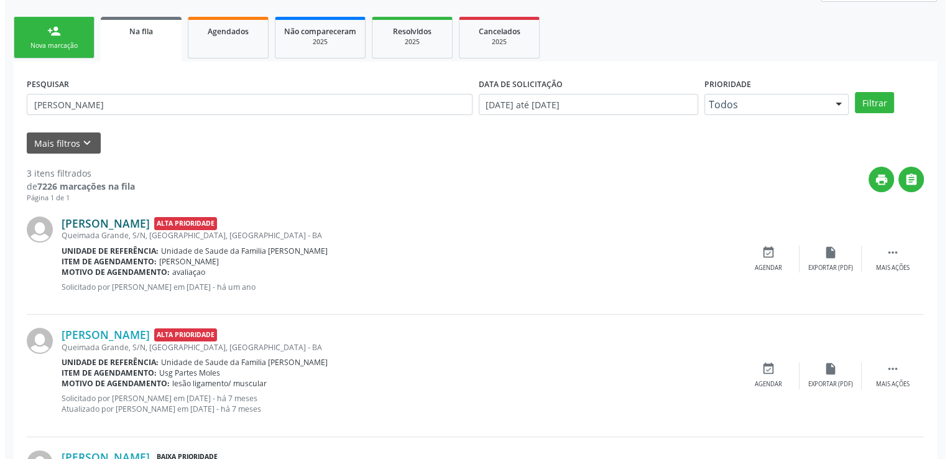
scroll to position [279, 0]
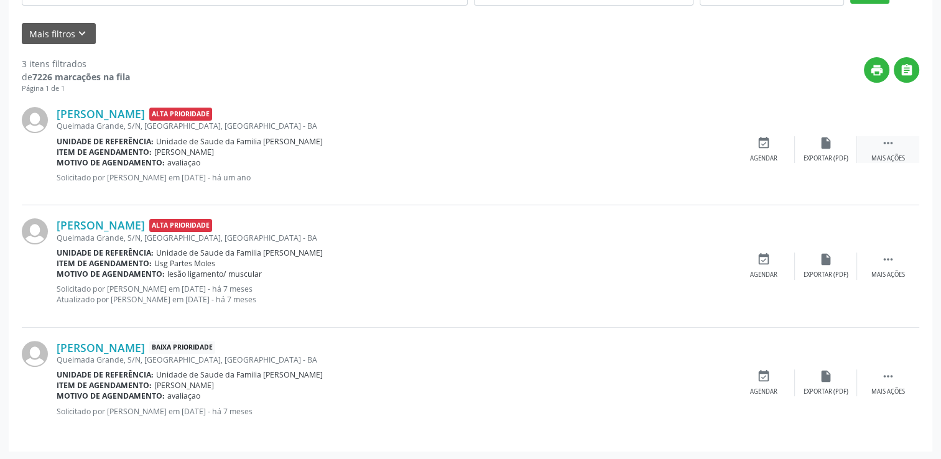
click at [891, 140] on icon "" at bounding box center [888, 143] width 14 height 14
click at [762, 147] on icon "cancel" at bounding box center [764, 143] width 14 height 14
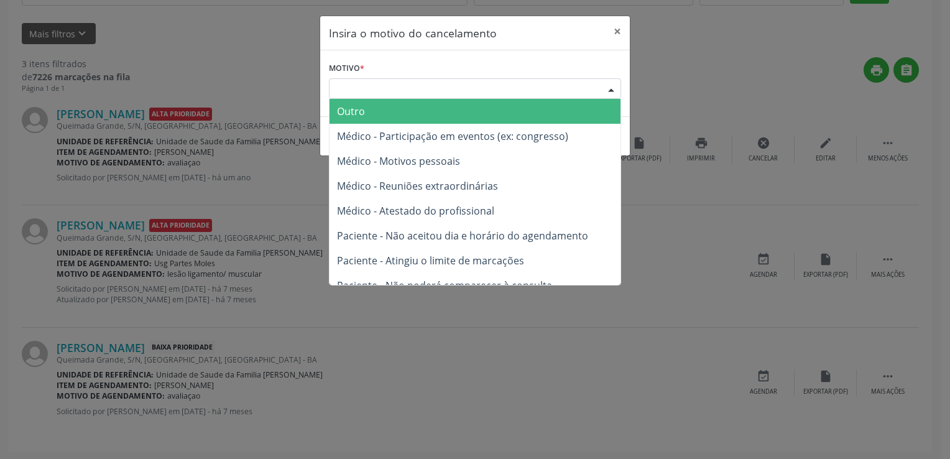
click at [408, 82] on div "Escolha o motivo" at bounding box center [475, 88] width 292 height 21
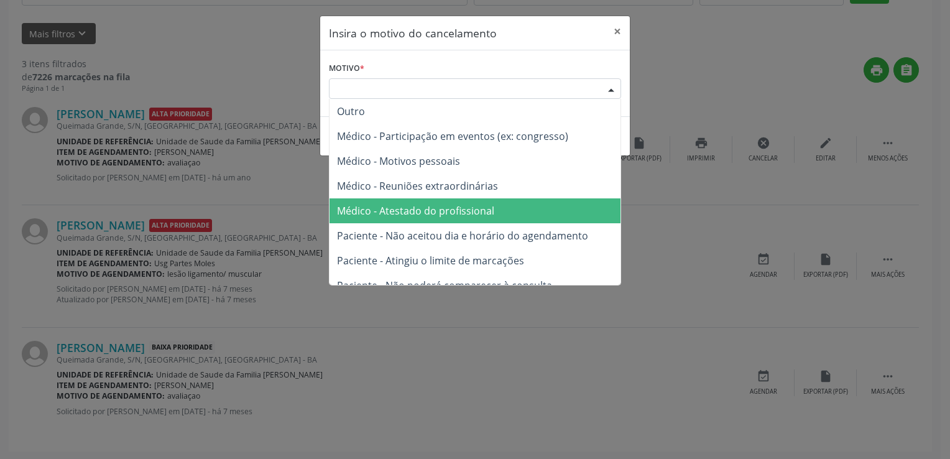
click at [463, 205] on span "Médico - Atestado do profissional" at bounding box center [415, 211] width 157 height 14
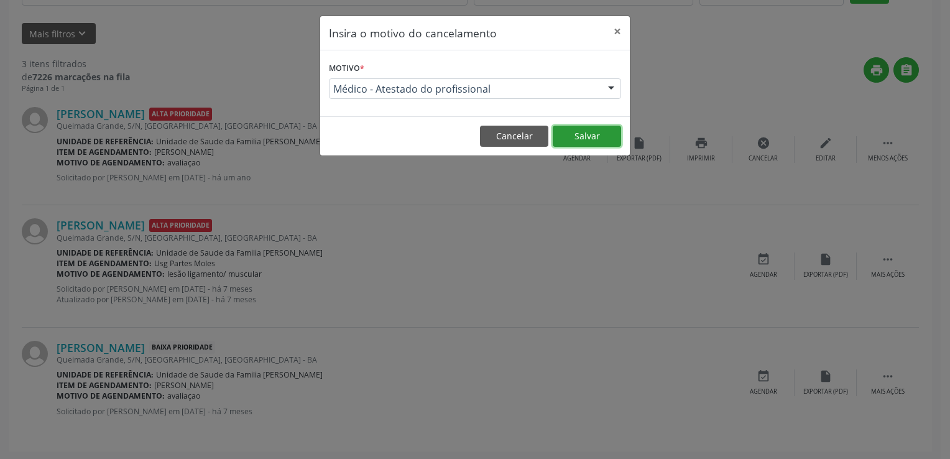
click at [572, 135] on button "Salvar" at bounding box center [587, 136] width 68 height 21
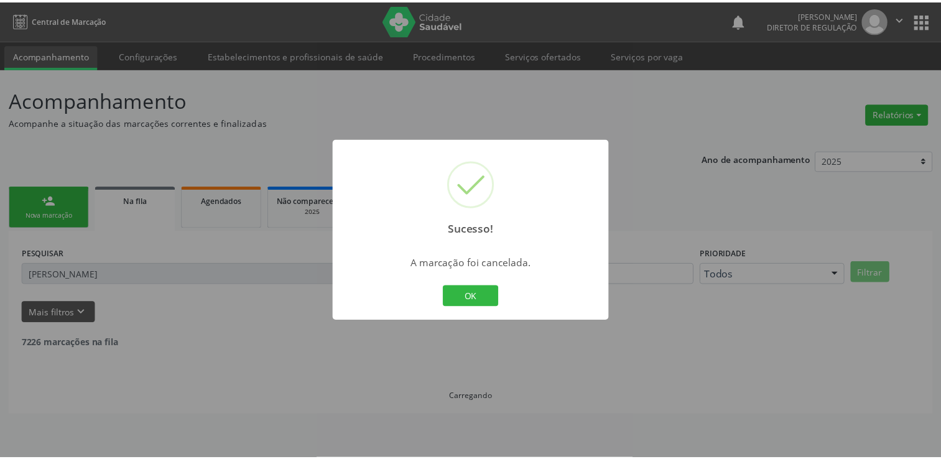
scroll to position [0, 0]
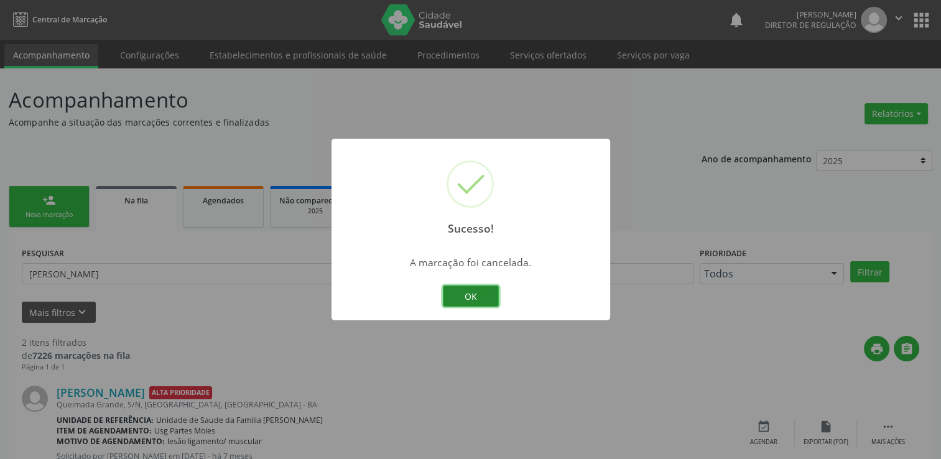
click at [452, 296] on button "OK" at bounding box center [471, 295] width 56 height 21
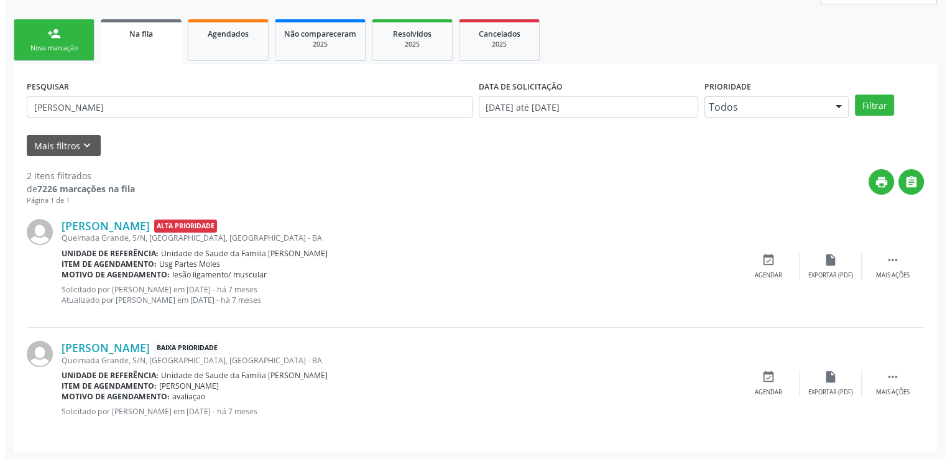
scroll to position [167, 0]
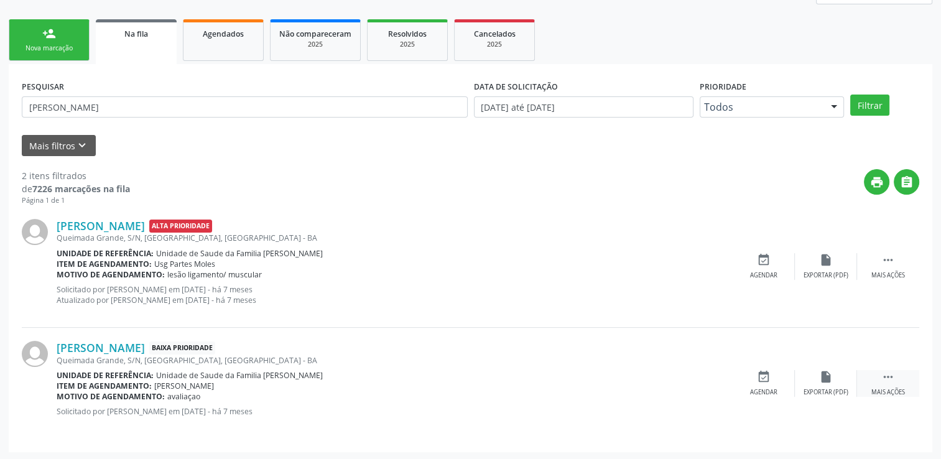
click at [875, 371] on div " Mais ações" at bounding box center [888, 383] width 62 height 27
click at [724, 374] on div "print Imprimir" at bounding box center [701, 383] width 62 height 27
click at [771, 388] on div "Cancelar" at bounding box center [762, 392] width 29 height 9
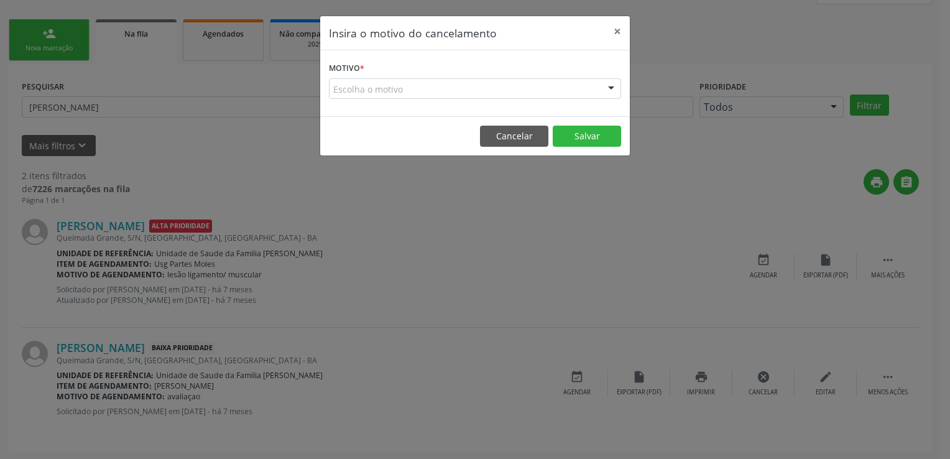
click at [418, 86] on div "Escolha o motivo" at bounding box center [475, 88] width 292 height 21
click at [355, 83] on div "Escolha o motivo" at bounding box center [475, 88] width 292 height 21
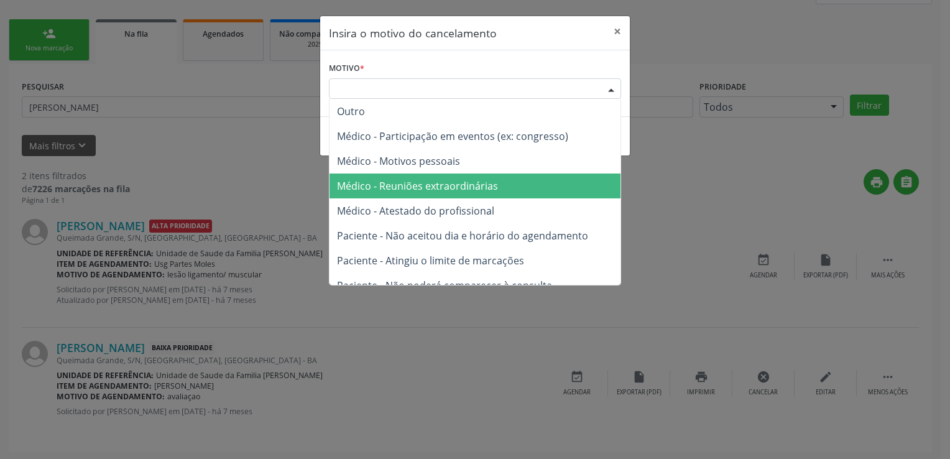
drag, startPoint x: 389, startPoint y: 178, endPoint x: 396, endPoint y: 186, distance: 10.6
click at [390, 179] on span "Médico - Reuniões extraordinárias" at bounding box center [417, 186] width 161 height 14
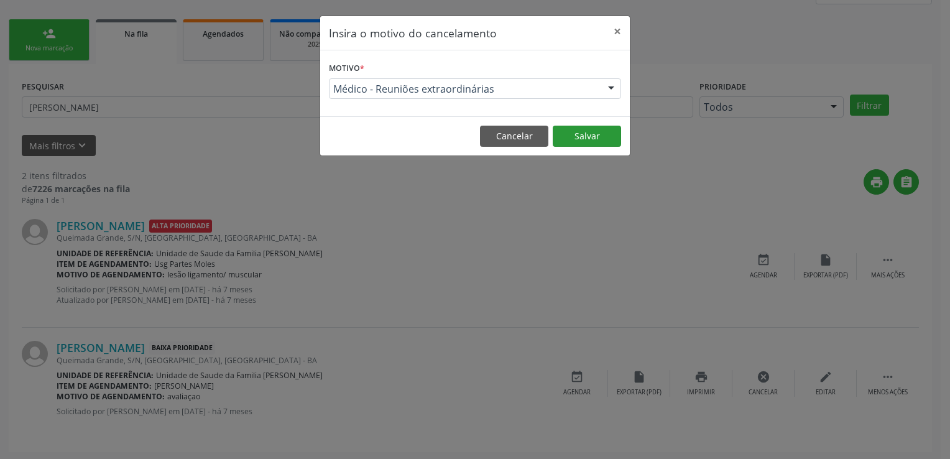
click at [601, 137] on button "Salvar" at bounding box center [587, 136] width 68 height 21
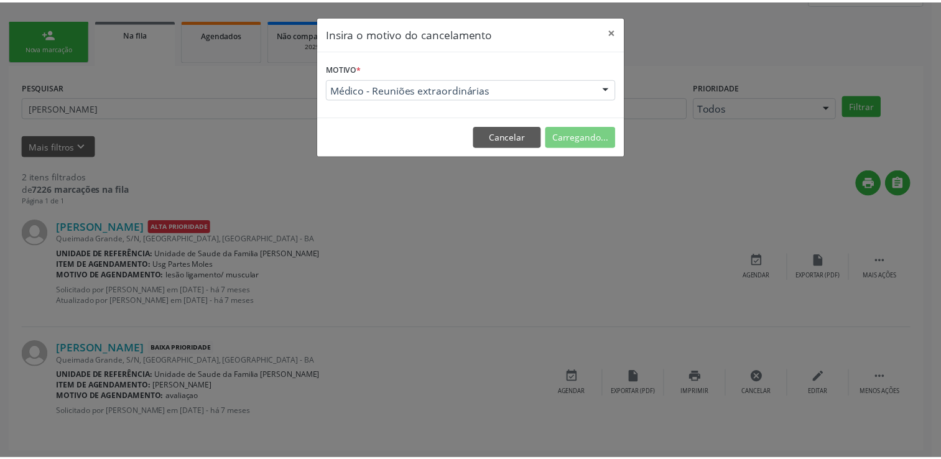
scroll to position [0, 0]
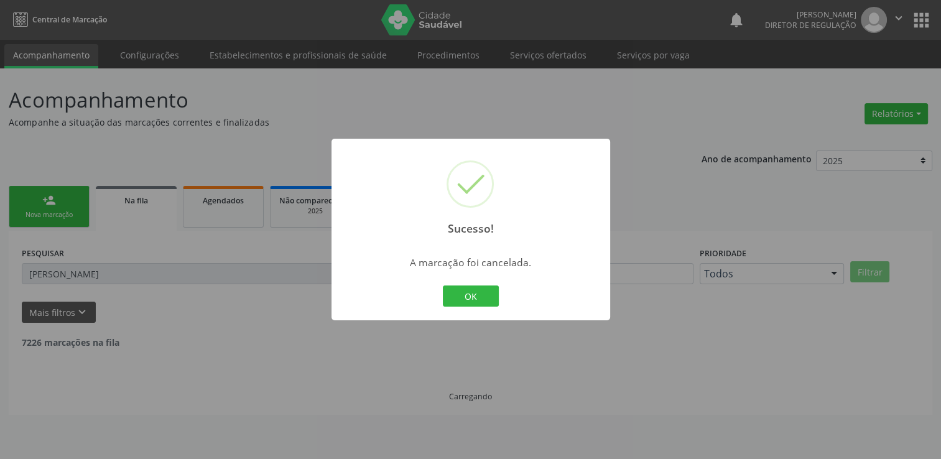
click at [112, 274] on div "Sucesso! × A marcação foi cancelada. OK Cancel" at bounding box center [470, 229] width 941 height 459
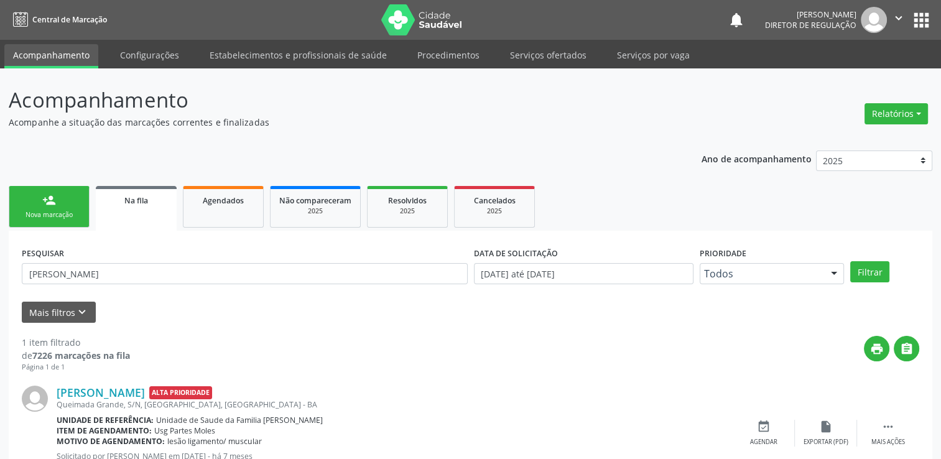
click at [114, 273] on input "GUSTAVO SANTOS DIAS" at bounding box center [245, 273] width 446 height 21
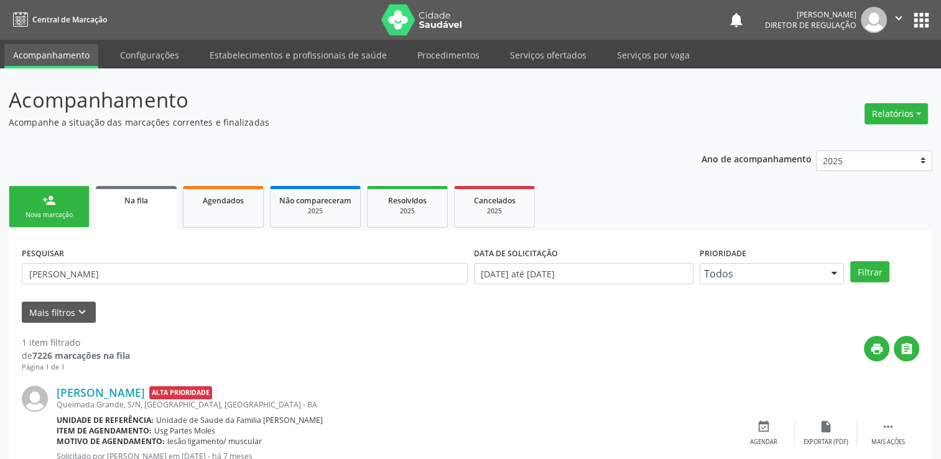
click at [114, 273] on input "GUSTAVO SANTOS DIAS" at bounding box center [245, 273] width 446 height 21
click at [134, 270] on input "GUSTAVO SANTOS DIAS" at bounding box center [245, 273] width 446 height 21
click at [138, 270] on input "GUSTAVO SANTOS DIAS" at bounding box center [245, 273] width 446 height 21
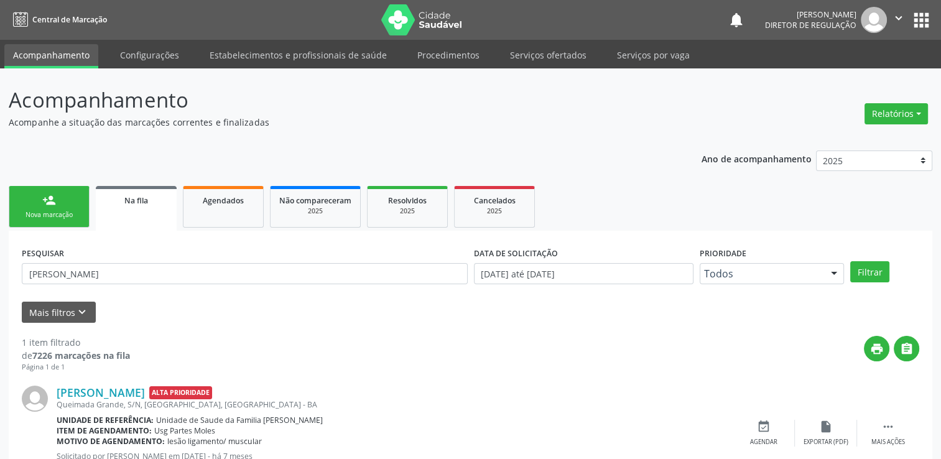
click at [368, 1] on nav "Central de Marcação notifications Jackson da Silva Nunes Diretor de regulação …" at bounding box center [470, 20] width 941 height 40
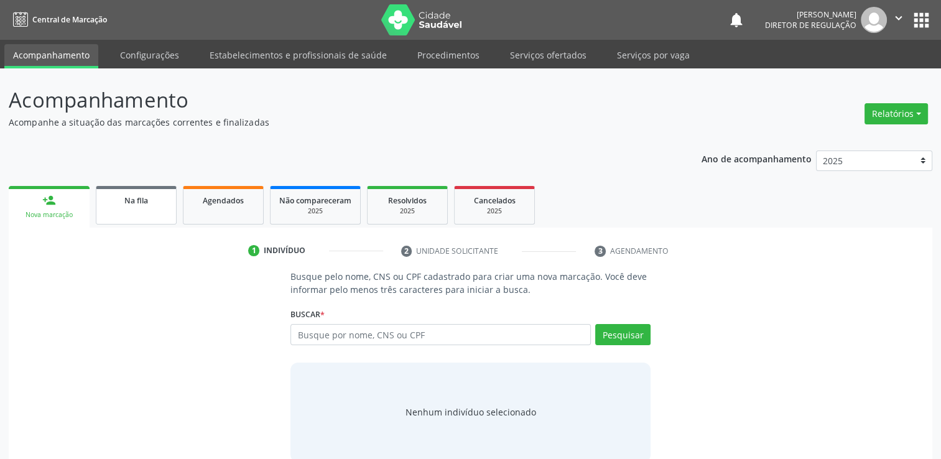
click at [129, 213] on link "Na fila" at bounding box center [136, 205] width 81 height 39
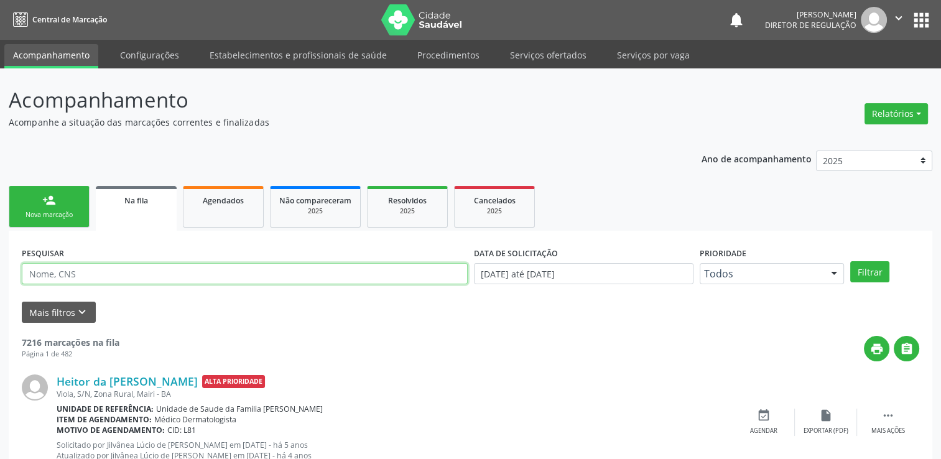
click at [56, 270] on input "text" at bounding box center [245, 273] width 446 height 21
click at [850, 261] on button "Filtrar" at bounding box center [869, 271] width 39 height 21
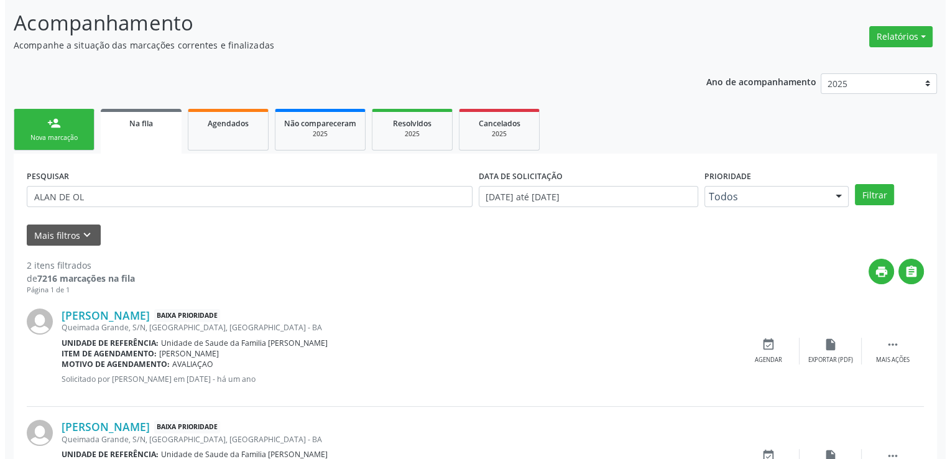
scroll to position [156, 0]
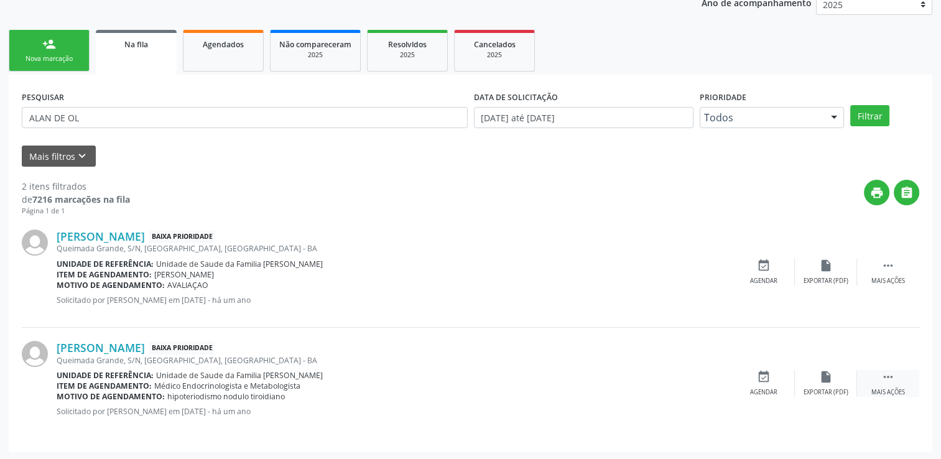
click at [877, 380] on div " Mais ações" at bounding box center [888, 383] width 62 height 27
click at [768, 374] on icon "cancel" at bounding box center [764, 377] width 14 height 14
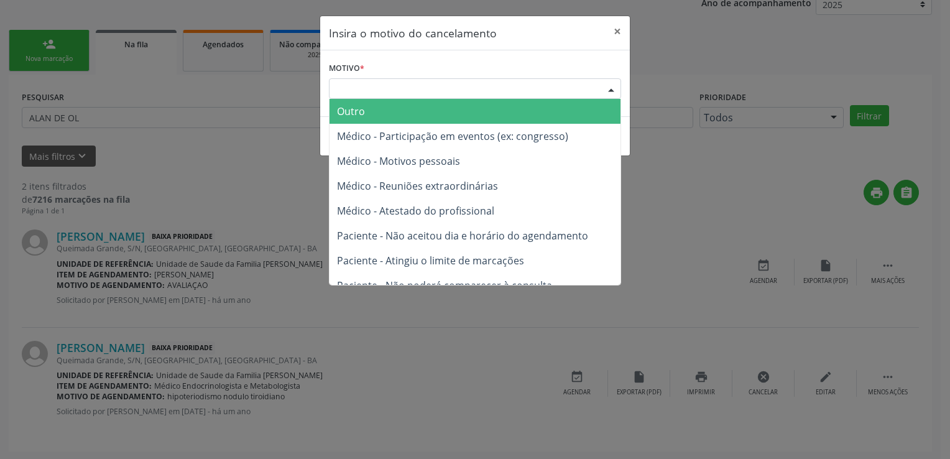
click at [385, 83] on div "Escolha o motivo" at bounding box center [475, 88] width 292 height 21
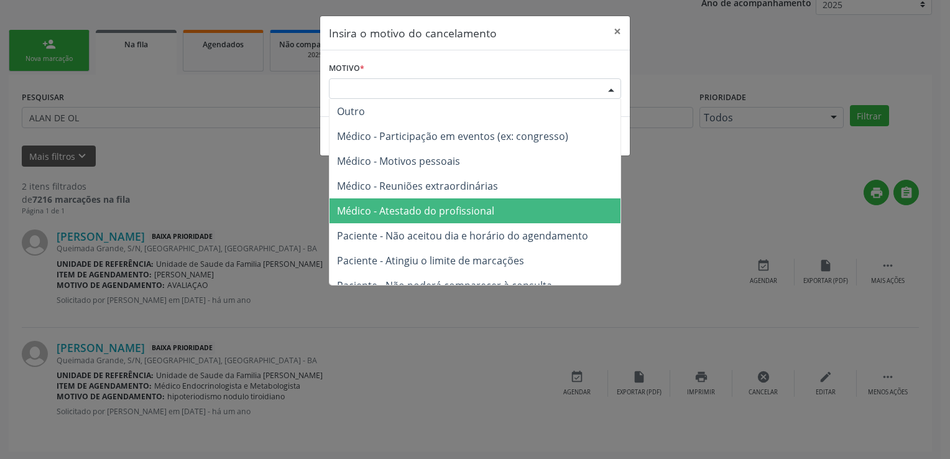
click at [418, 206] on span "Médico - Atestado do profissional" at bounding box center [415, 211] width 157 height 14
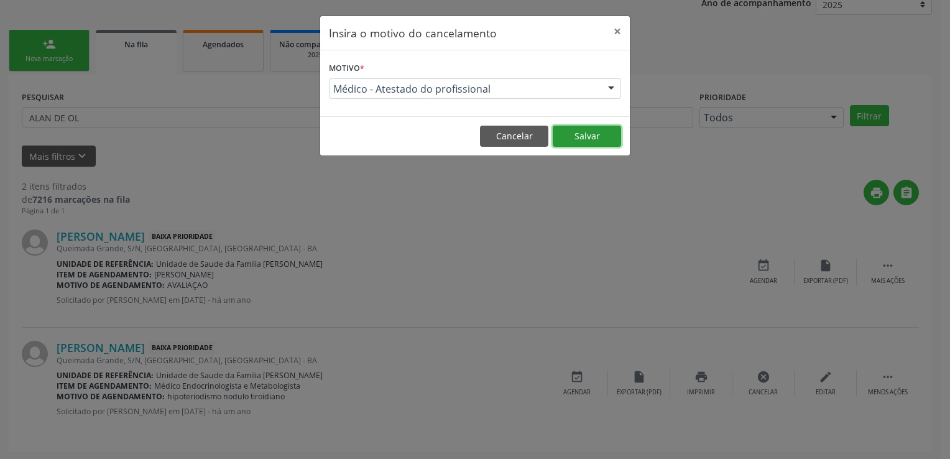
click at [594, 138] on button "Salvar" at bounding box center [587, 136] width 68 height 21
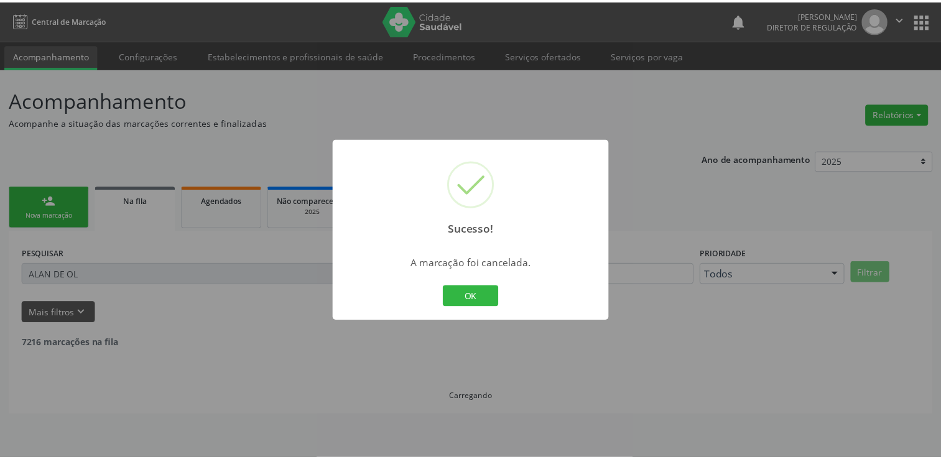
scroll to position [0, 0]
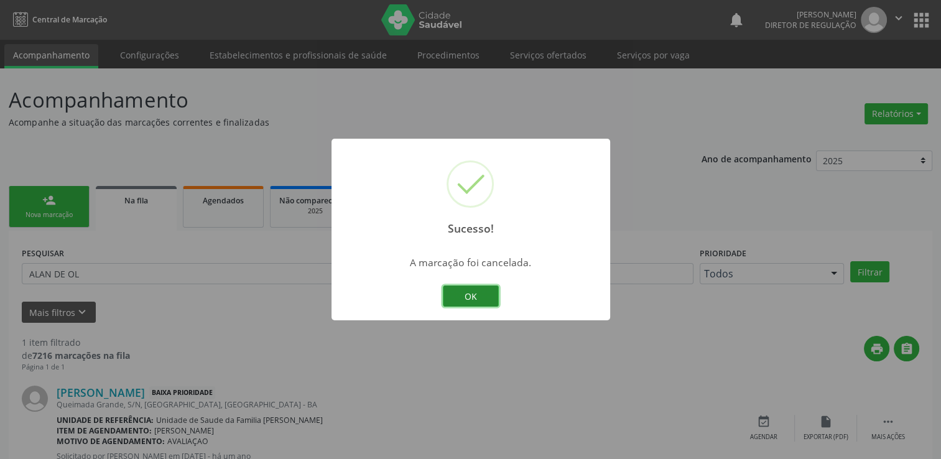
click at [467, 287] on button "OK" at bounding box center [471, 295] width 56 height 21
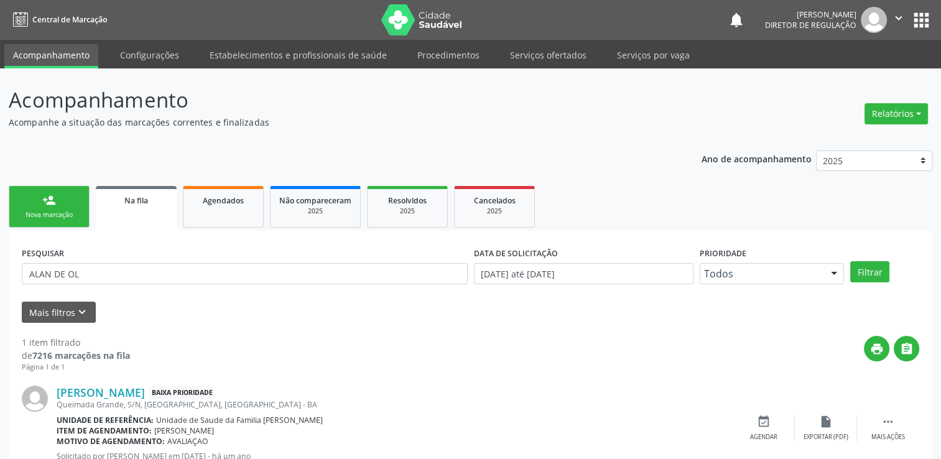
click at [111, 258] on div "PESQUISAR [PERSON_NAME]" at bounding box center [245, 268] width 452 height 48
click at [112, 267] on input "ALAN DE OL" at bounding box center [245, 273] width 446 height 21
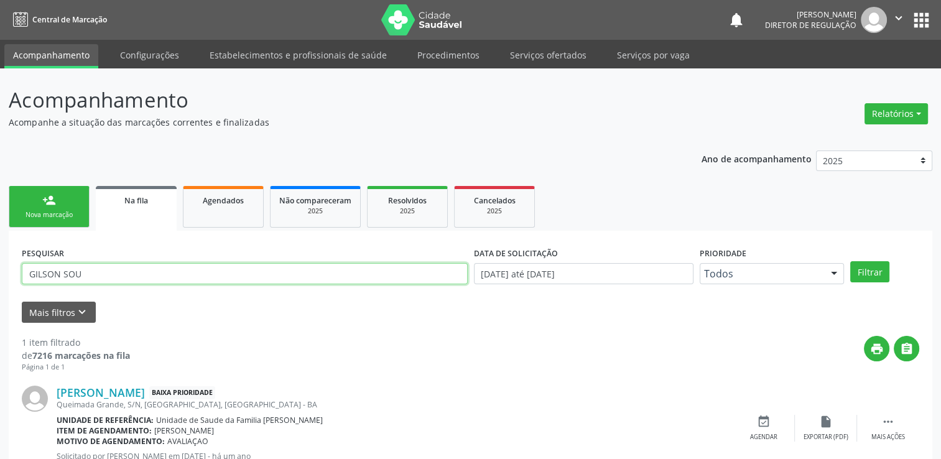
click at [850, 261] on button "Filtrar" at bounding box center [869, 271] width 39 height 21
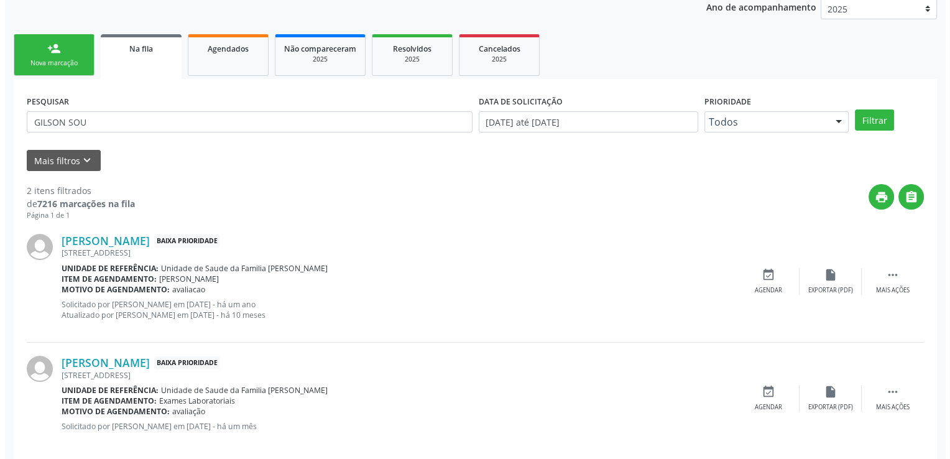
scroll to position [167, 0]
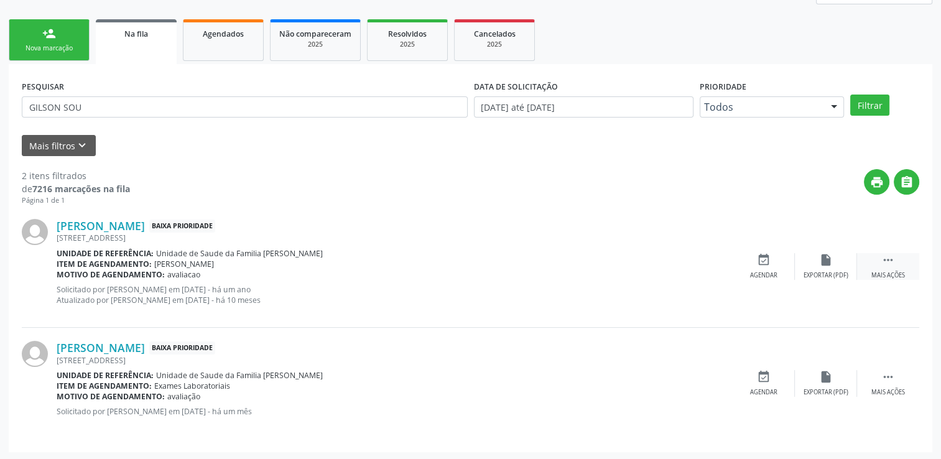
drag, startPoint x: 906, startPoint y: 257, endPoint x: 901, endPoint y: 264, distance: 8.8
click at [906, 259] on div " Mais ações" at bounding box center [888, 266] width 62 height 27
click at [758, 259] on icon "cancel" at bounding box center [764, 260] width 14 height 14
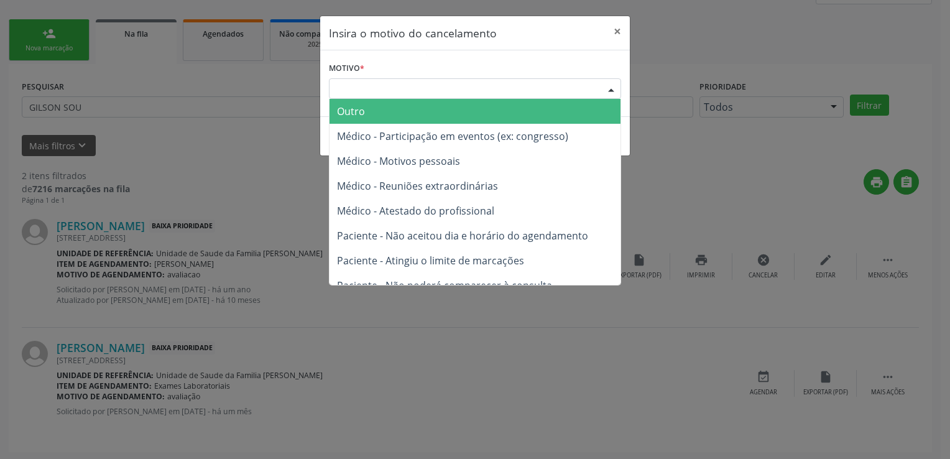
click at [406, 80] on div "Escolha o motivo" at bounding box center [475, 88] width 292 height 21
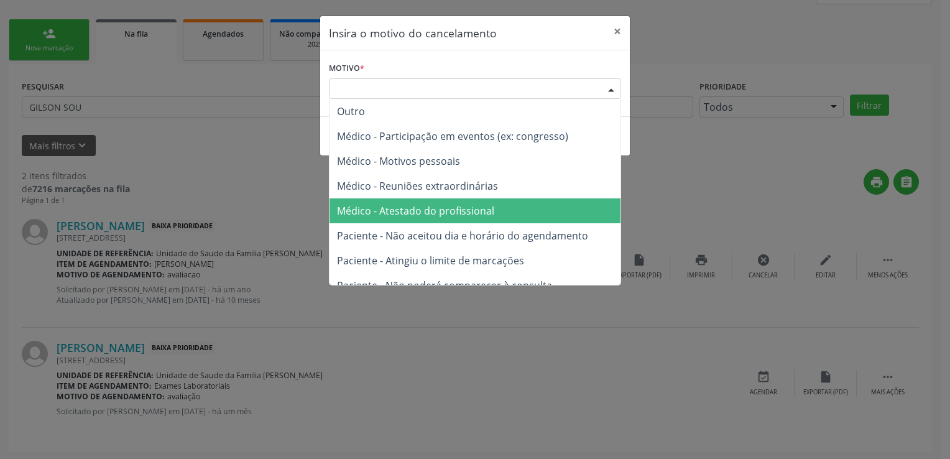
click at [418, 207] on span "Médico - Atestado do profissional" at bounding box center [415, 211] width 157 height 14
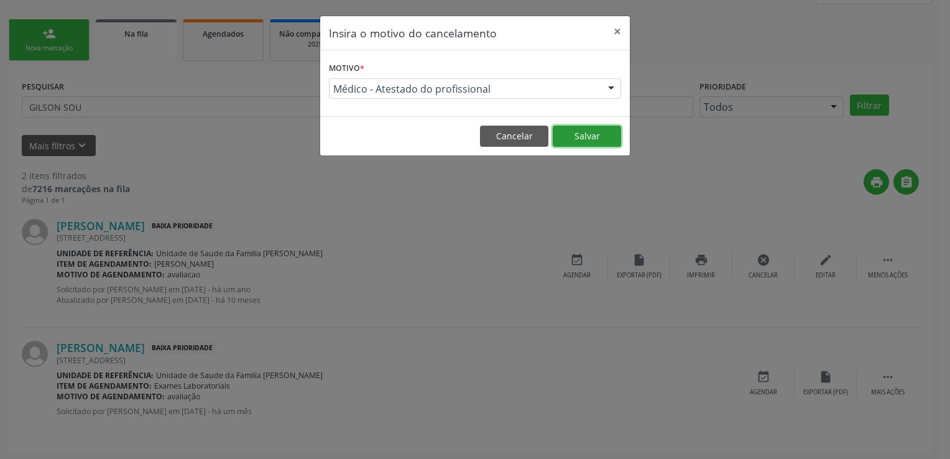
click at [599, 134] on button "Salvar" at bounding box center [587, 136] width 68 height 21
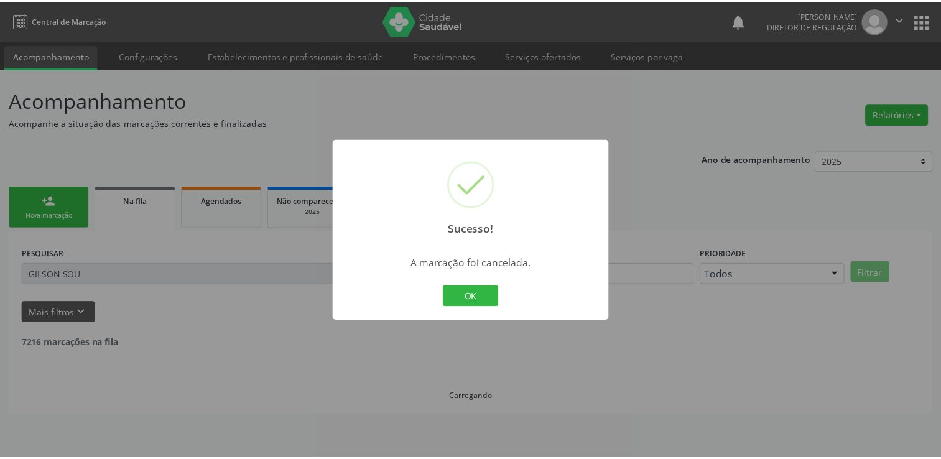
scroll to position [0, 0]
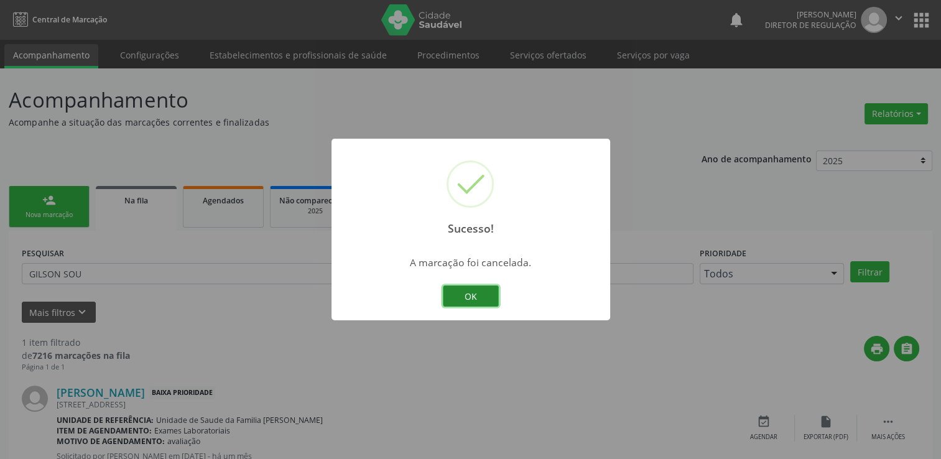
click at [482, 302] on button "OK" at bounding box center [471, 295] width 56 height 21
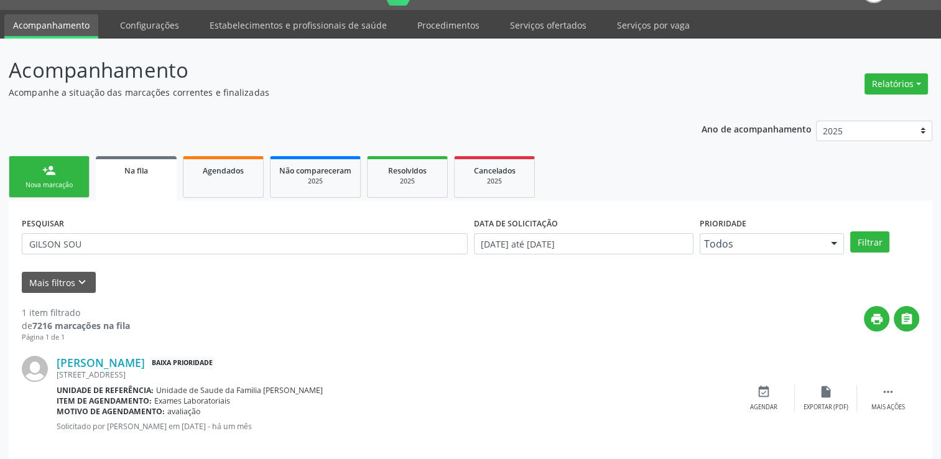
scroll to position [45, 0]
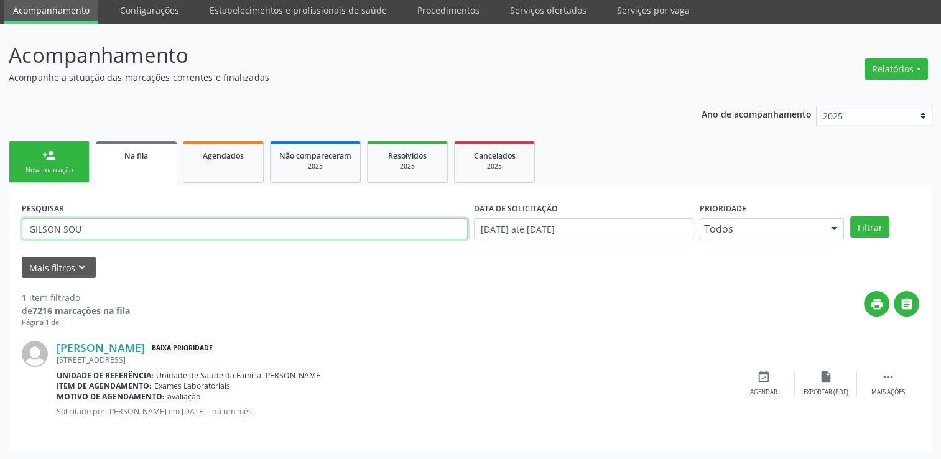
click at [152, 226] on input "GILSON SOU" at bounding box center [245, 228] width 446 height 21
click at [850, 216] on button "Filtrar" at bounding box center [869, 226] width 39 height 21
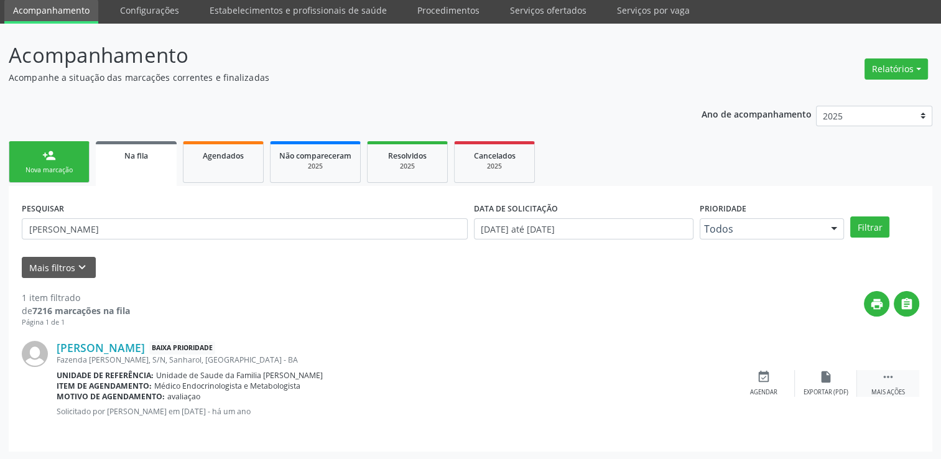
click at [886, 385] on div " Mais ações" at bounding box center [888, 383] width 62 height 27
click at [773, 370] on div "cancel Cancelar" at bounding box center [763, 383] width 62 height 27
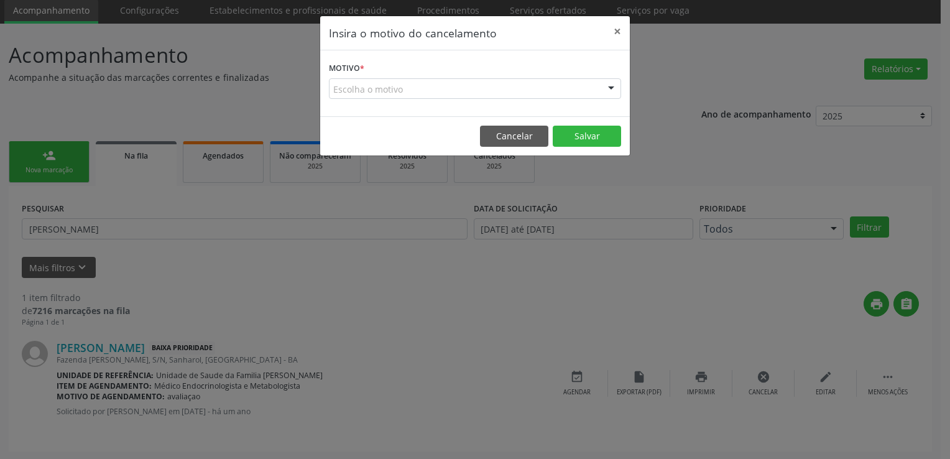
click at [358, 86] on div "Escolha o motivo" at bounding box center [475, 88] width 292 height 21
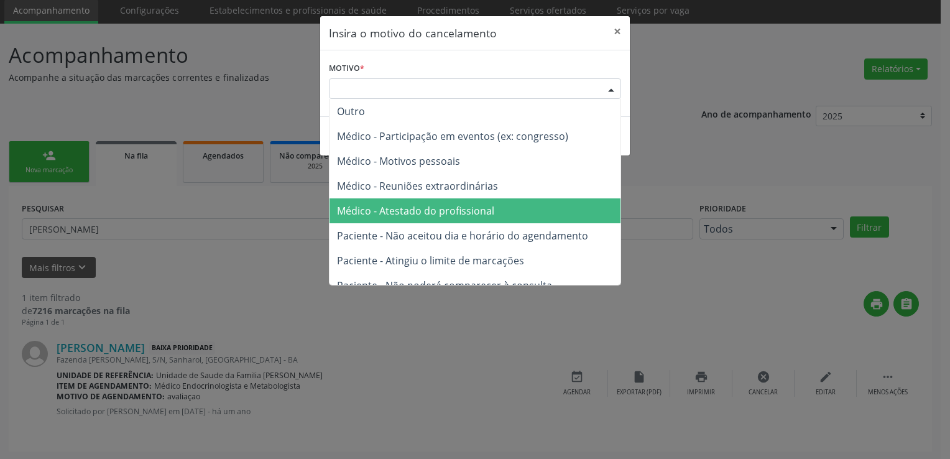
click at [418, 224] on span "Paciente - Não aceitou dia e horário do agendamento" at bounding box center [474, 235] width 291 height 25
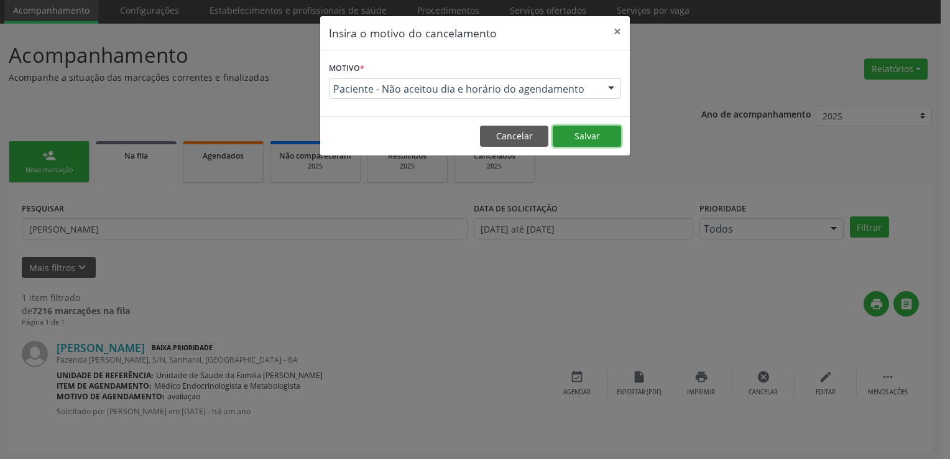
click at [574, 143] on button "Salvar" at bounding box center [587, 136] width 68 height 21
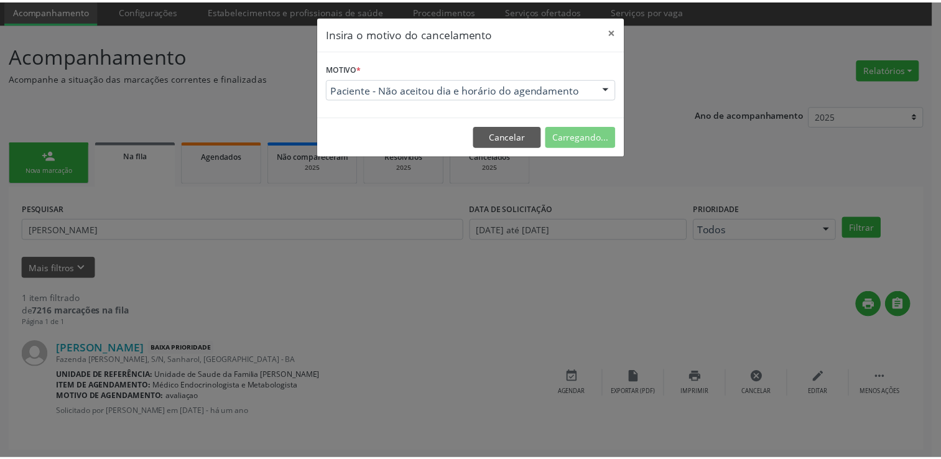
scroll to position [0, 0]
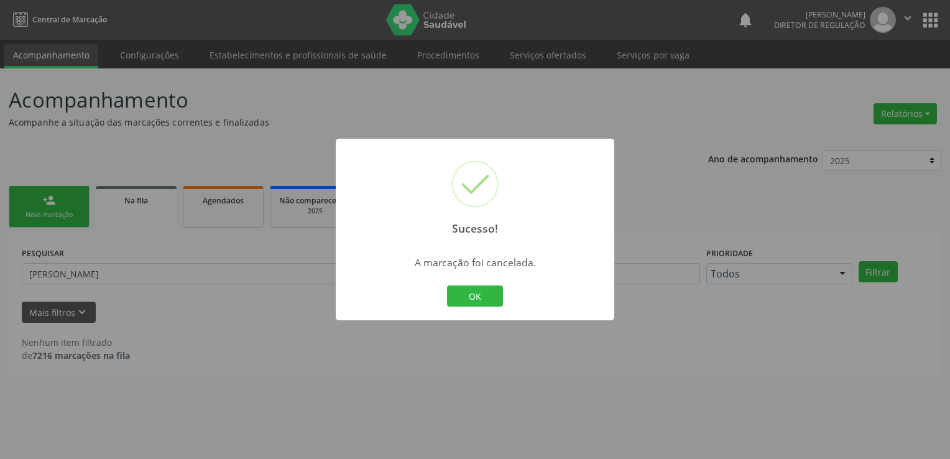
click at [62, 297] on div "Sucesso! × A marcação foi cancelada. OK Cancel" at bounding box center [475, 229] width 950 height 459
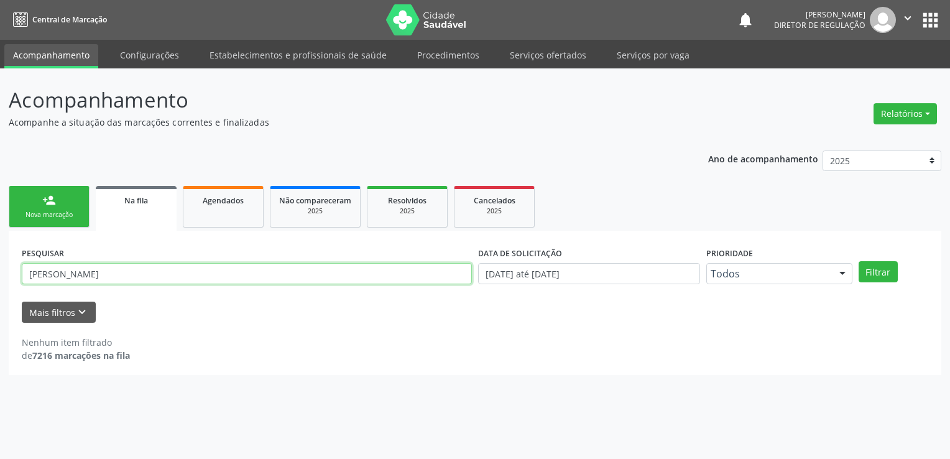
click at [81, 282] on input "[PERSON_NAME]" at bounding box center [247, 273] width 450 height 21
click at [859, 261] on button "Filtrar" at bounding box center [878, 271] width 39 height 21
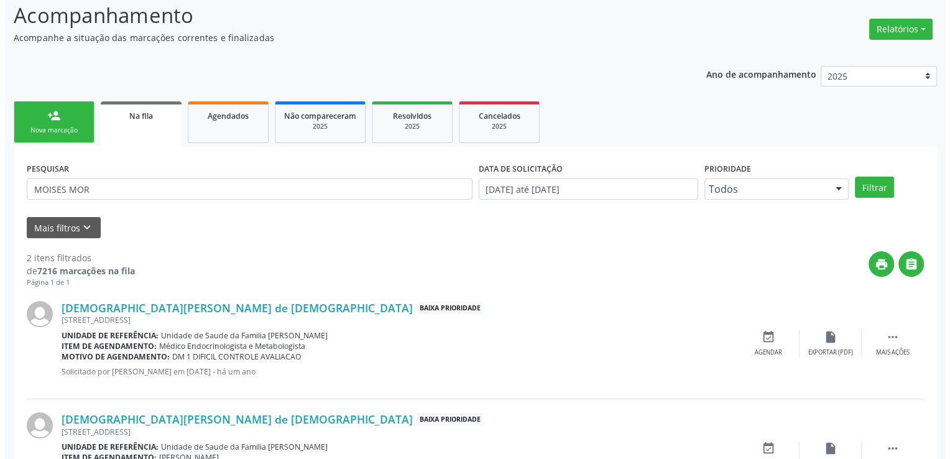
scroll to position [156, 0]
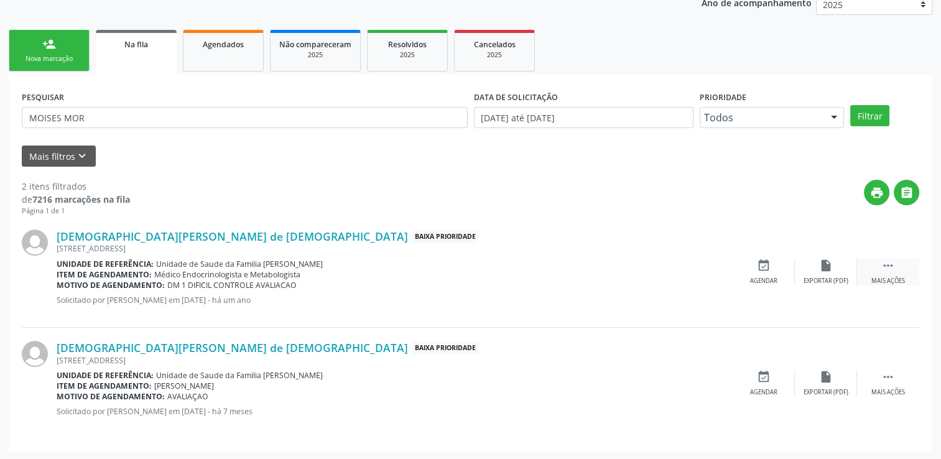
click at [898, 262] on div " Mais ações" at bounding box center [888, 272] width 62 height 27
click at [757, 274] on div "cancel Cancelar" at bounding box center [763, 272] width 62 height 27
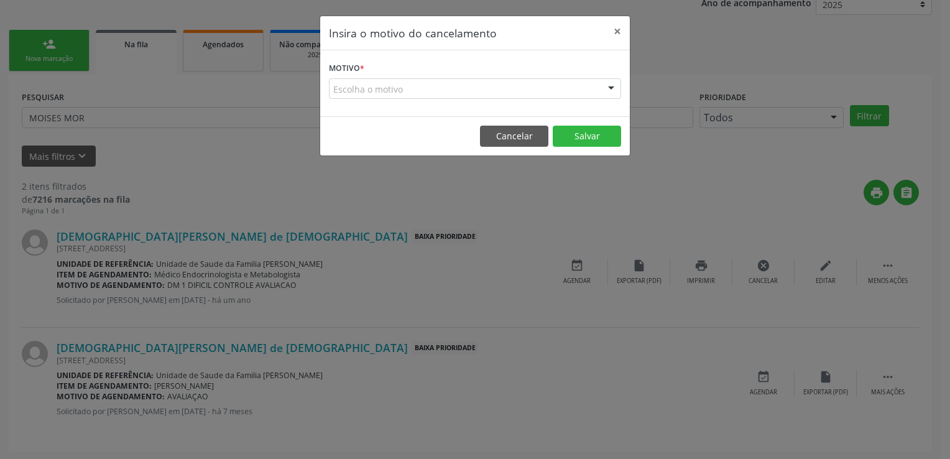
click at [380, 91] on div "Escolha o motivo" at bounding box center [475, 88] width 292 height 21
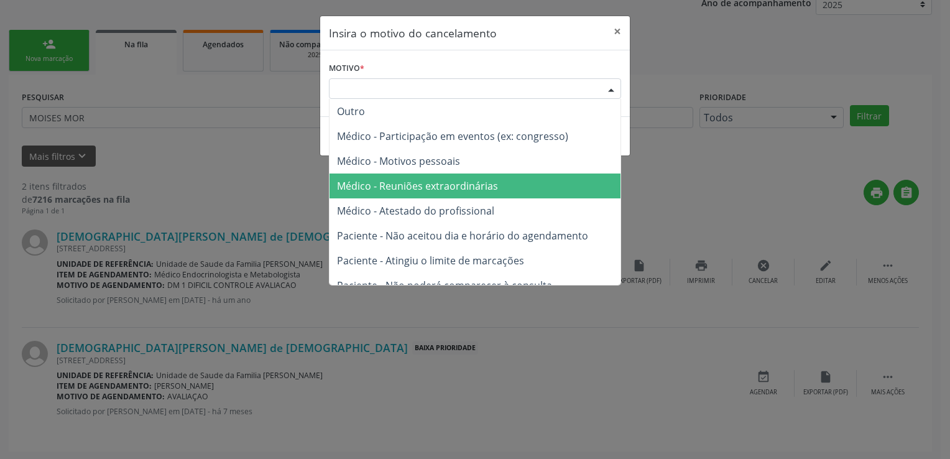
click at [408, 190] on span "Médico - Reuniões extraordinárias" at bounding box center [417, 186] width 161 height 14
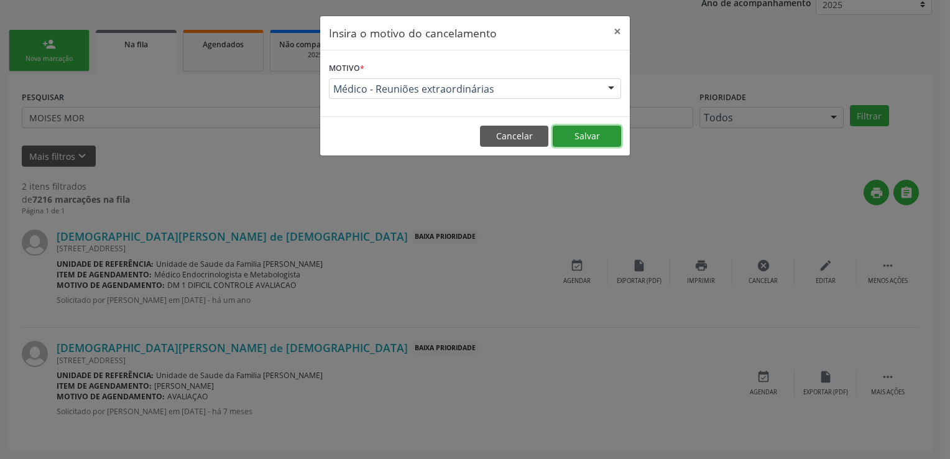
click at [619, 133] on button "Salvar" at bounding box center [587, 136] width 68 height 21
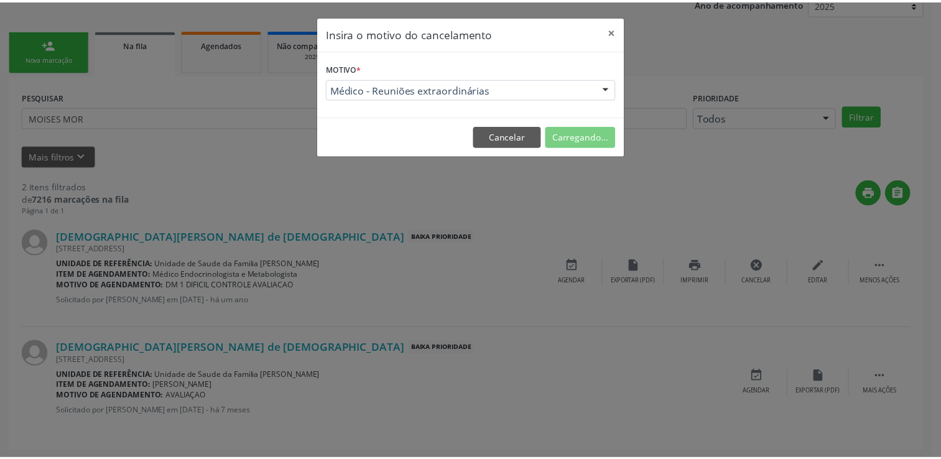
scroll to position [0, 0]
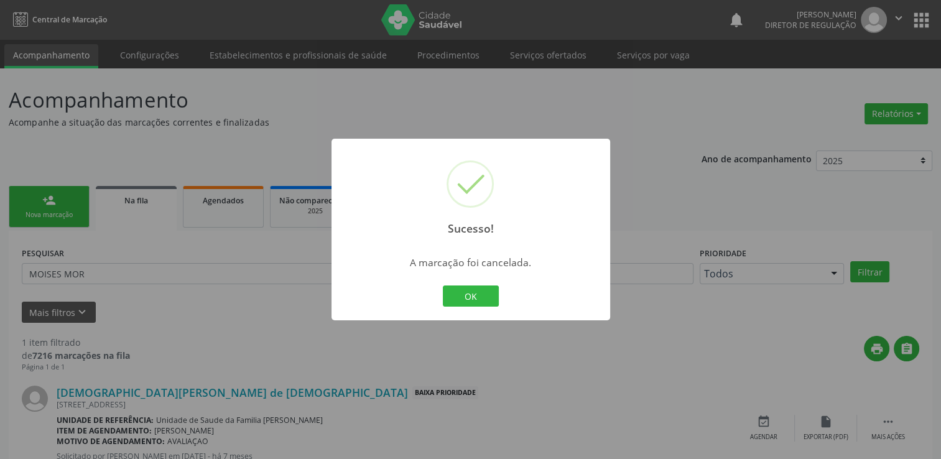
drag, startPoint x: 644, startPoint y: 356, endPoint x: 704, endPoint y: 360, distance: 59.8
click at [645, 356] on div "Sucesso! × A marcação foi cancelada. OK Cancel" at bounding box center [470, 229] width 941 height 459
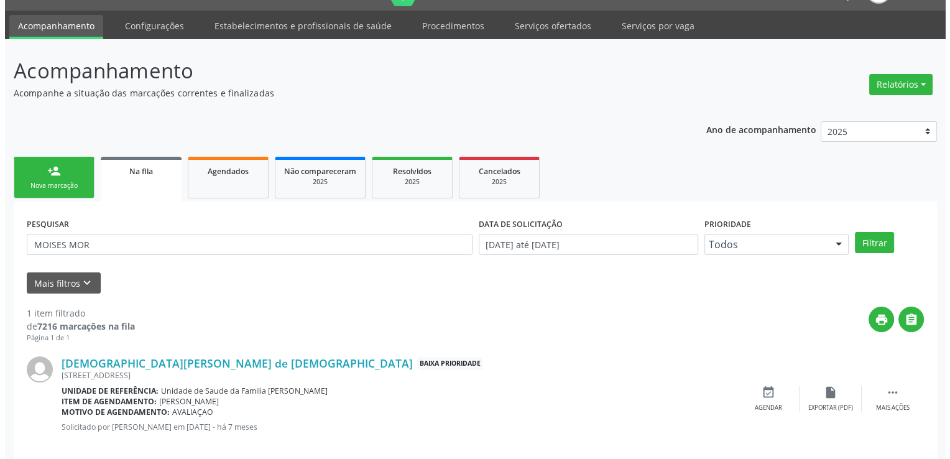
scroll to position [45, 0]
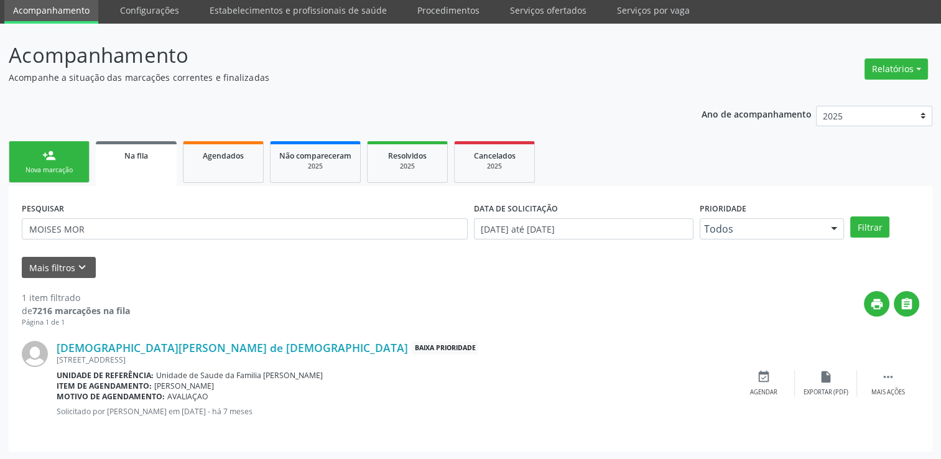
click at [892, 364] on div "[DEMOGRAPHIC_DATA][PERSON_NAME] de [DEMOGRAPHIC_DATA] Baixa Prioridade [STREET_…" at bounding box center [470, 383] width 897 height 111
click at [889, 374] on icon "" at bounding box center [888, 377] width 14 height 14
click at [770, 392] on div "Cancelar" at bounding box center [762, 392] width 29 height 9
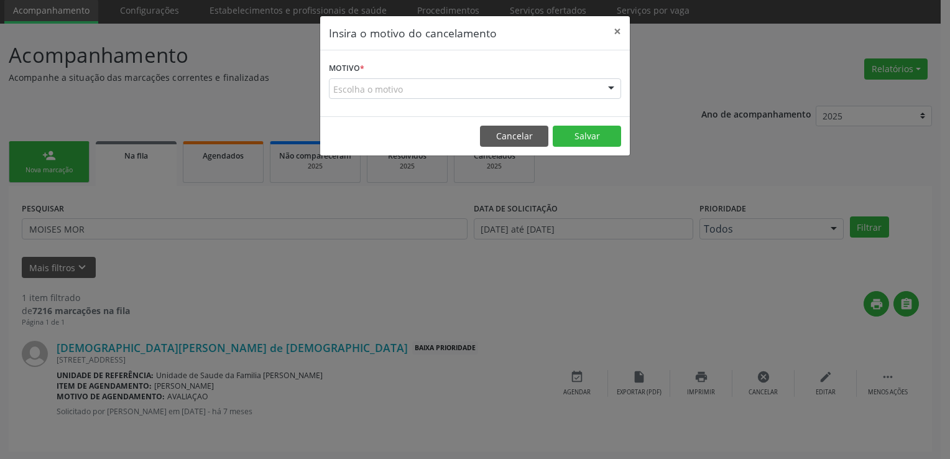
click at [443, 99] on div "Motivo * Escolha o motivo Outro Médico - Participação em eventos (ex: congresso…" at bounding box center [475, 83] width 310 height 66
click at [439, 90] on div "Escolha o motivo" at bounding box center [475, 88] width 292 height 21
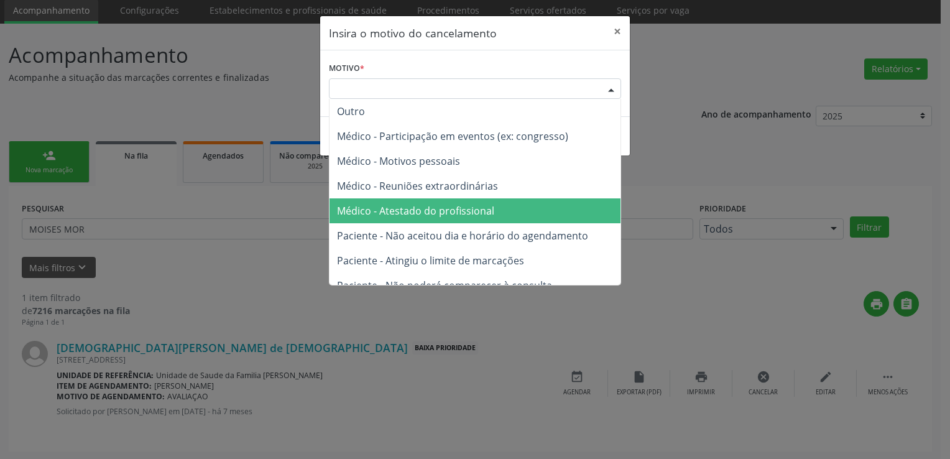
click at [448, 210] on span "Médico - Atestado do profissional" at bounding box center [415, 211] width 157 height 14
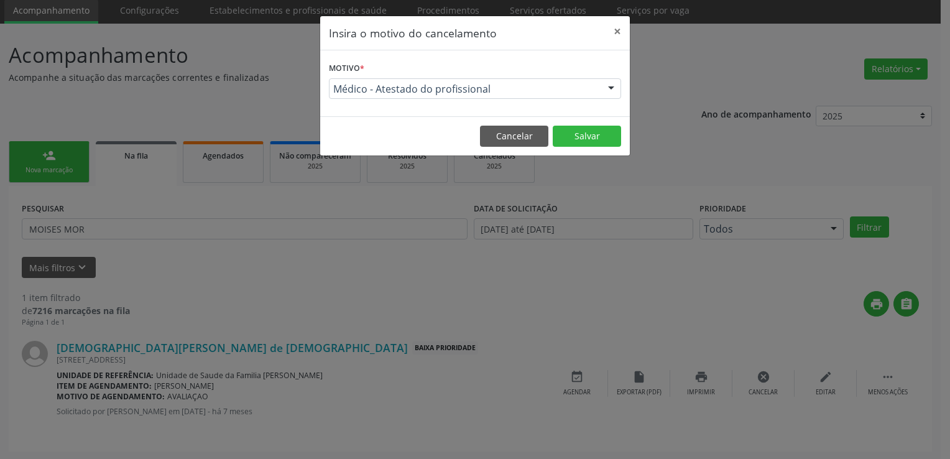
click at [571, 120] on footer "Cancelar Salvar" at bounding box center [475, 135] width 310 height 39
click at [577, 150] on footer "Cancelar Salvar" at bounding box center [475, 135] width 310 height 39
click at [579, 135] on button "Salvar" at bounding box center [587, 136] width 68 height 21
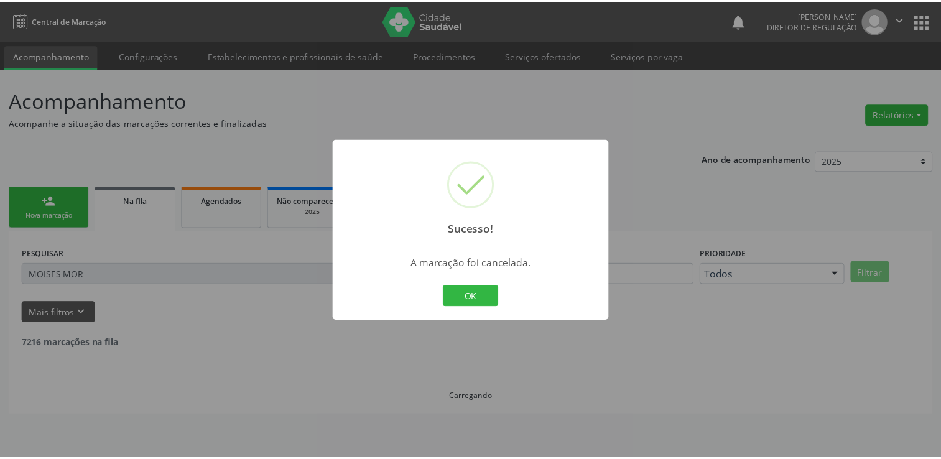
scroll to position [0, 0]
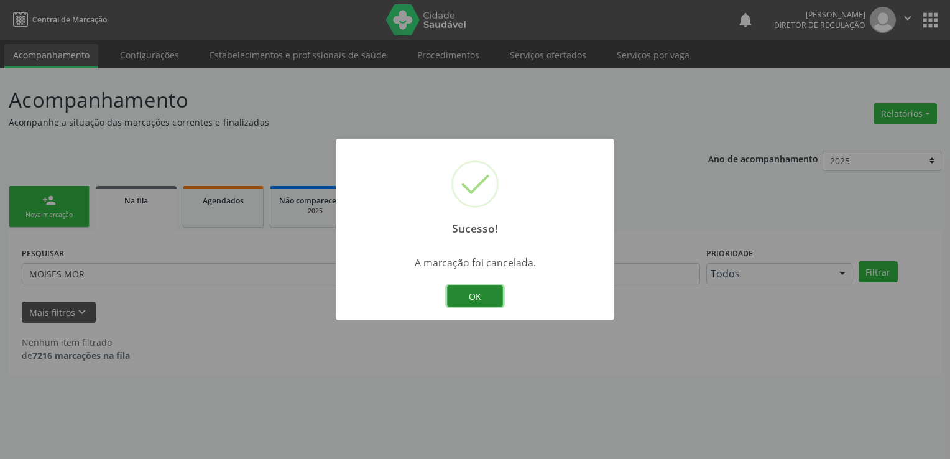
click at [451, 297] on button "OK" at bounding box center [475, 295] width 56 height 21
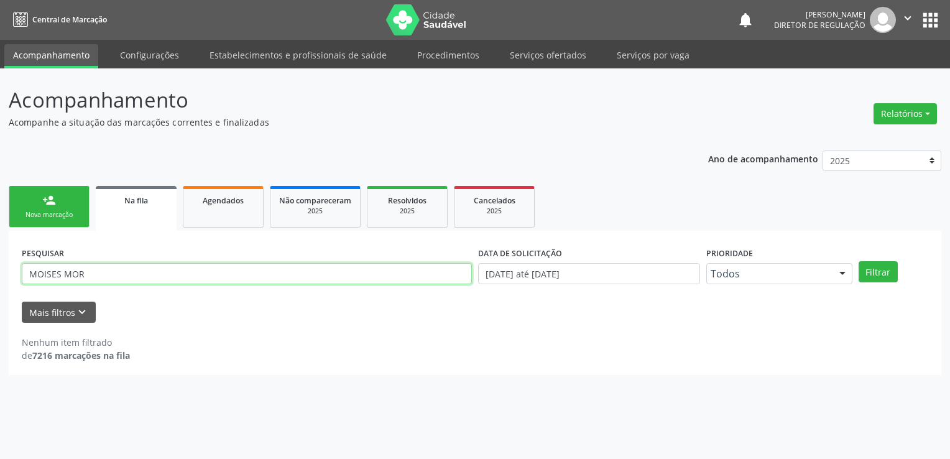
click at [85, 275] on input "MOISES MOR" at bounding box center [247, 273] width 450 height 21
type input "[PERSON_NAME] DA S"
click at [859, 261] on button "Filtrar" at bounding box center [878, 271] width 39 height 21
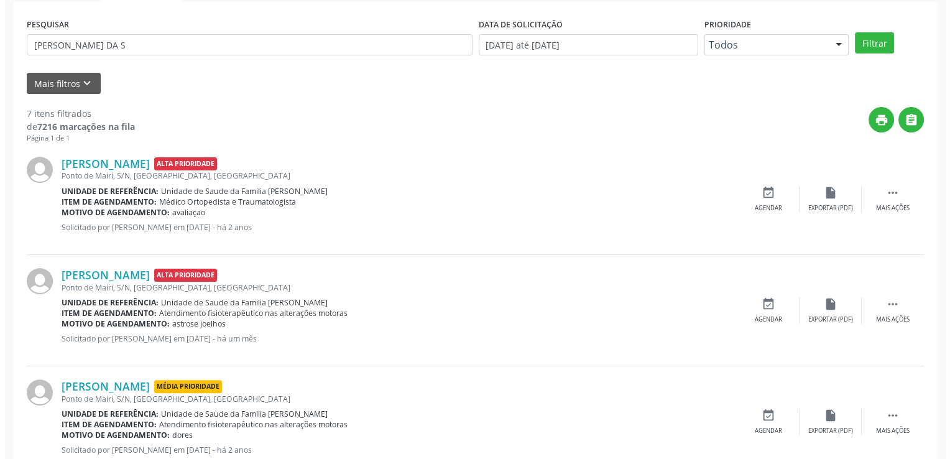
scroll to position [249, 0]
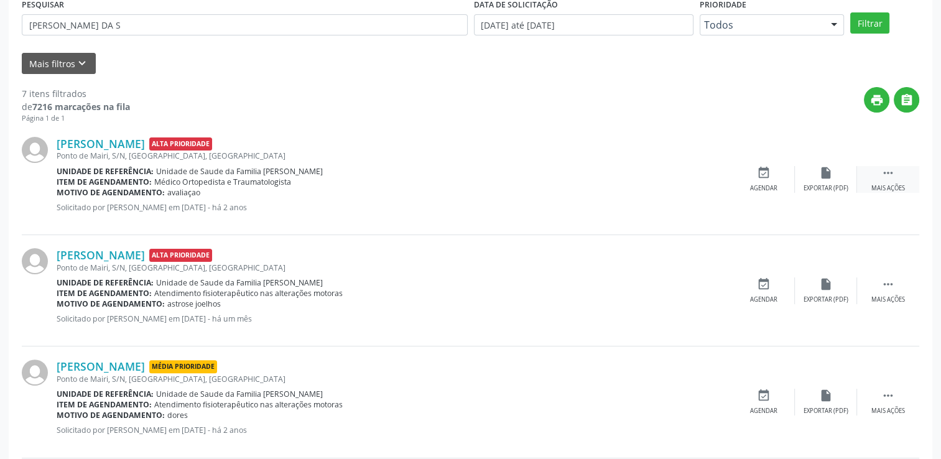
click at [895, 173] on div " Mais ações" at bounding box center [888, 179] width 62 height 27
click at [752, 181] on div "cancel Cancelar" at bounding box center [763, 179] width 62 height 27
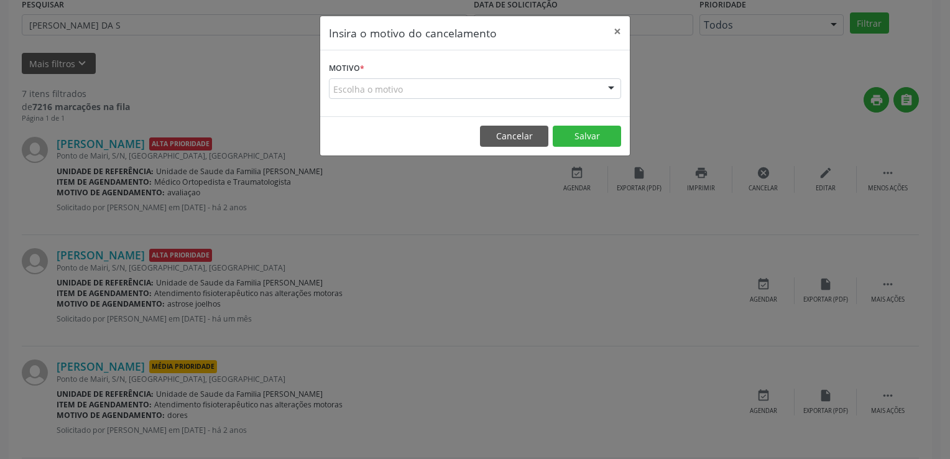
drag, startPoint x: 403, startPoint y: 93, endPoint x: 405, endPoint y: 121, distance: 27.4
click at [403, 93] on div "Escolha o motivo" at bounding box center [475, 88] width 292 height 21
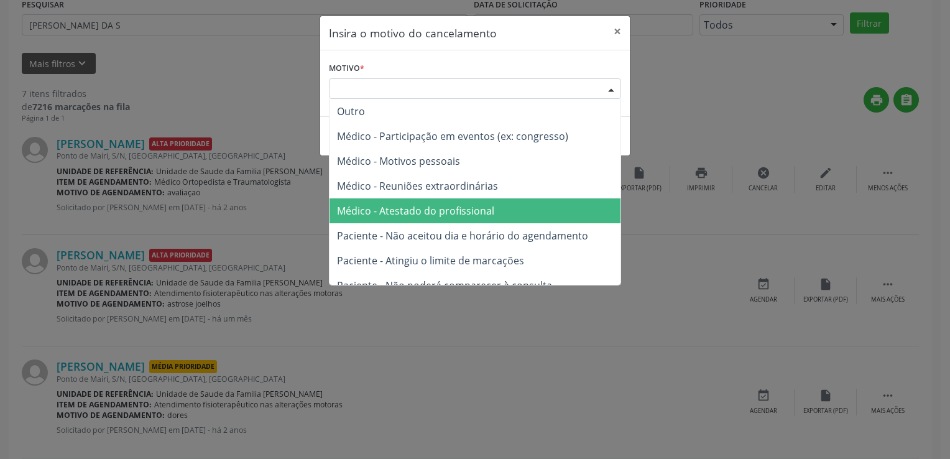
click at [423, 215] on span "Médico - Atestado do profissional" at bounding box center [415, 211] width 157 height 14
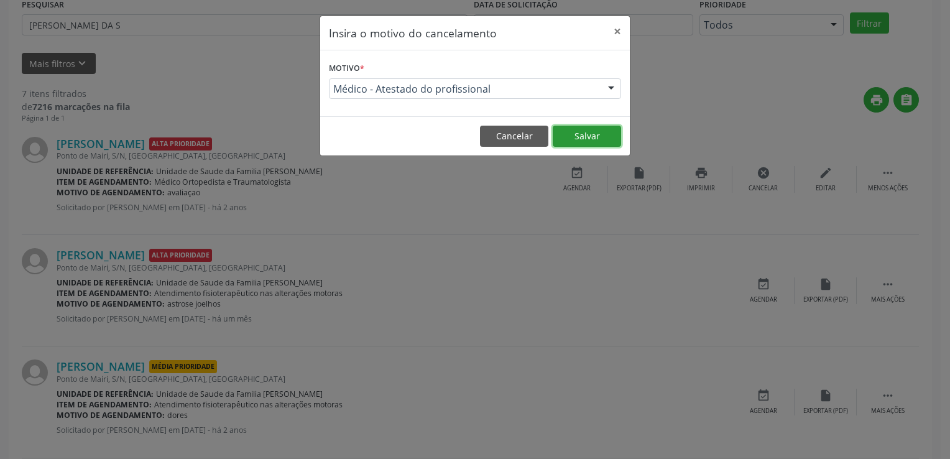
click at [584, 138] on button "Salvar" at bounding box center [587, 136] width 68 height 21
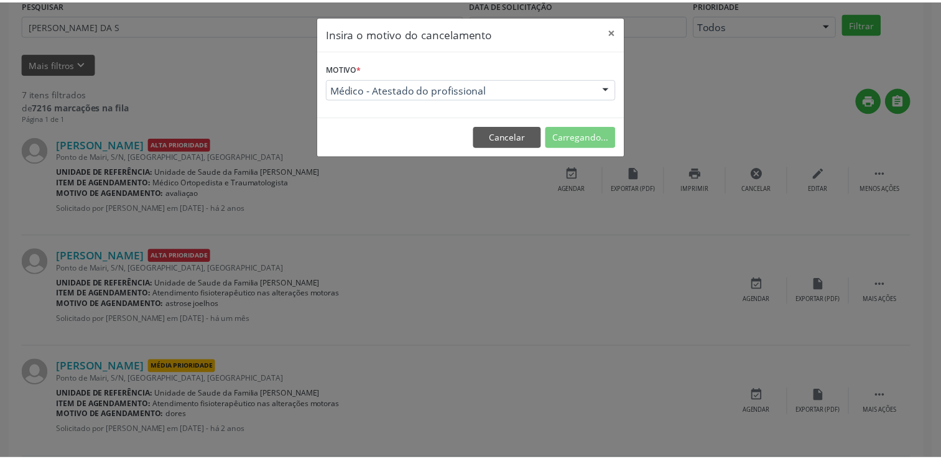
scroll to position [0, 0]
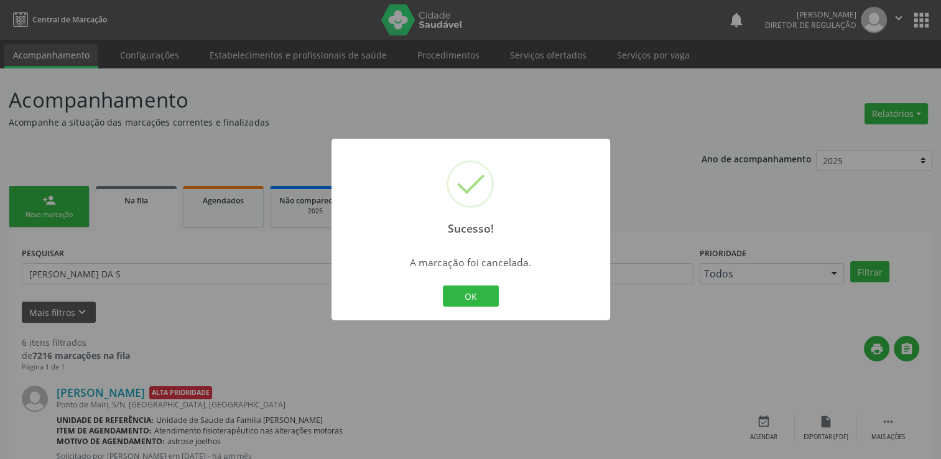
click at [445, 306] on div "OK Cancel" at bounding box center [471, 296] width 62 height 26
click at [454, 302] on button "OK" at bounding box center [471, 295] width 56 height 21
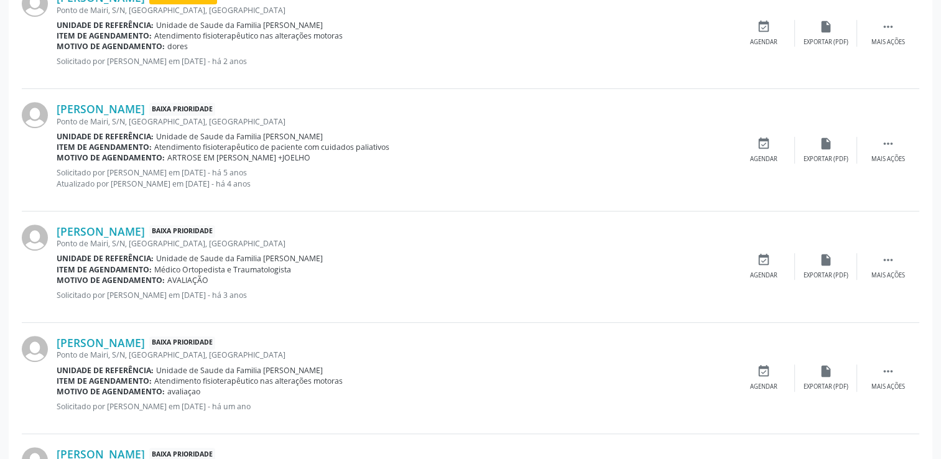
scroll to position [622, 0]
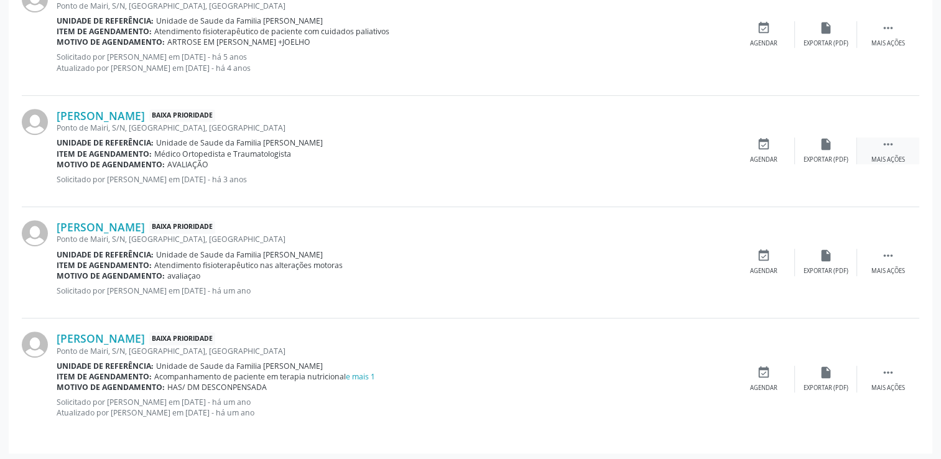
click at [896, 143] on div " Mais ações" at bounding box center [888, 150] width 62 height 27
click at [236, 160] on div "Motivo de agendamento: AVALIAÇÃO" at bounding box center [301, 164] width 489 height 11
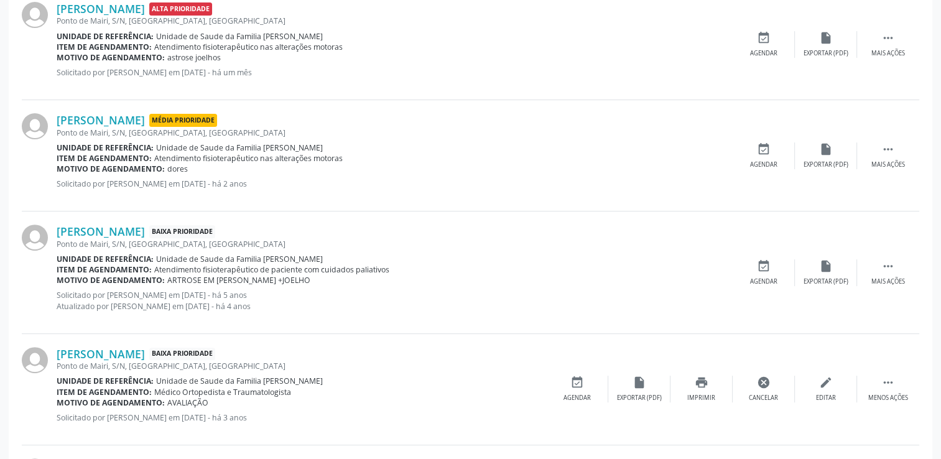
scroll to position [622, 0]
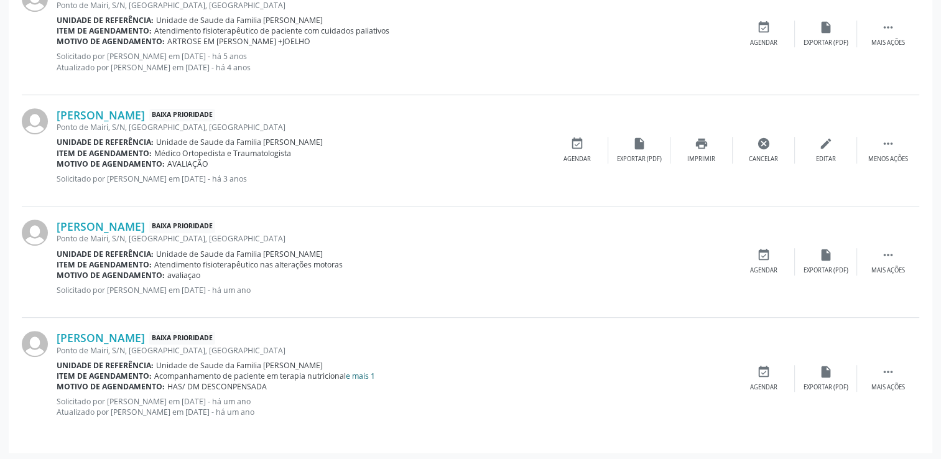
click at [366, 371] on link "e mais 1" at bounding box center [360, 376] width 29 height 11
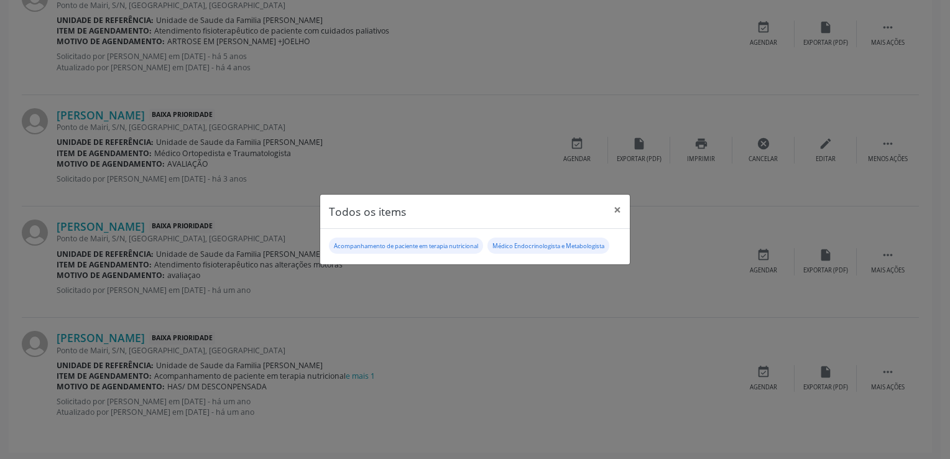
click at [509, 370] on div "Todos os items × Acompanhamento de paciente em terapia nutricional Médico Endoc…" at bounding box center [475, 229] width 950 height 459
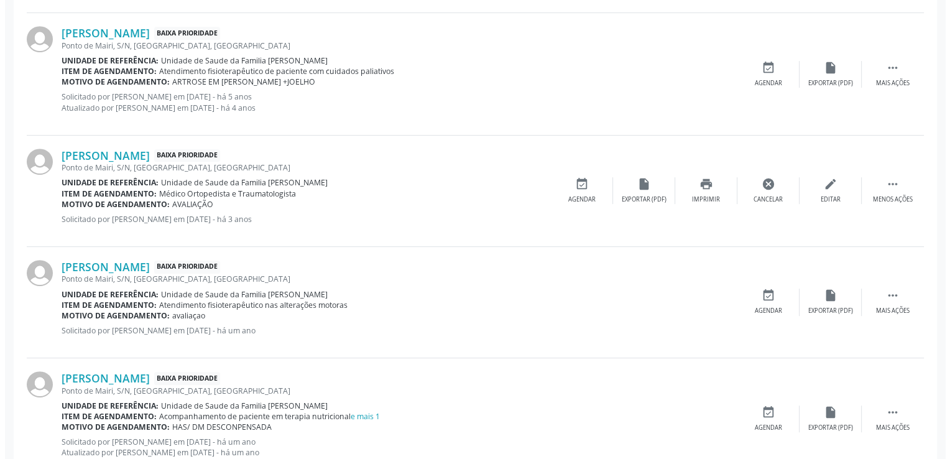
scroll to position [560, 0]
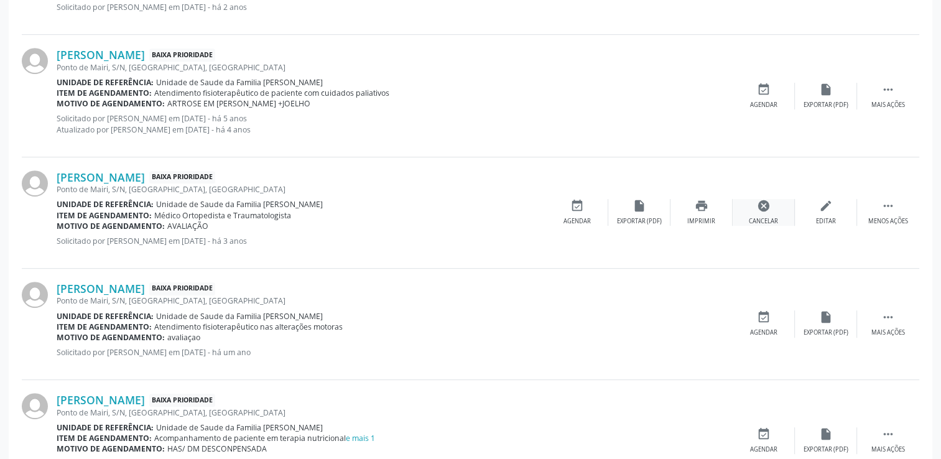
click at [748, 213] on div "cancel Cancelar" at bounding box center [763, 212] width 62 height 27
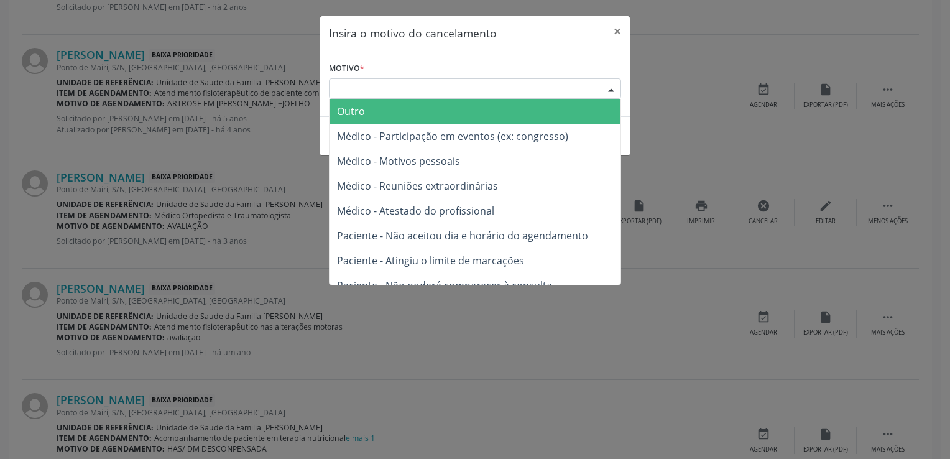
click at [348, 85] on div "Escolha o motivo" at bounding box center [475, 88] width 292 height 21
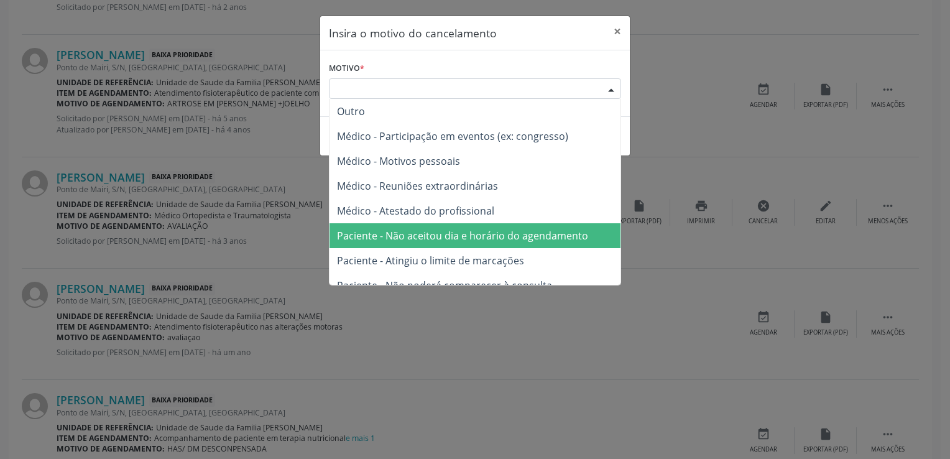
click at [430, 229] on span "Paciente - Não aceitou dia e horário do agendamento" at bounding box center [462, 236] width 251 height 14
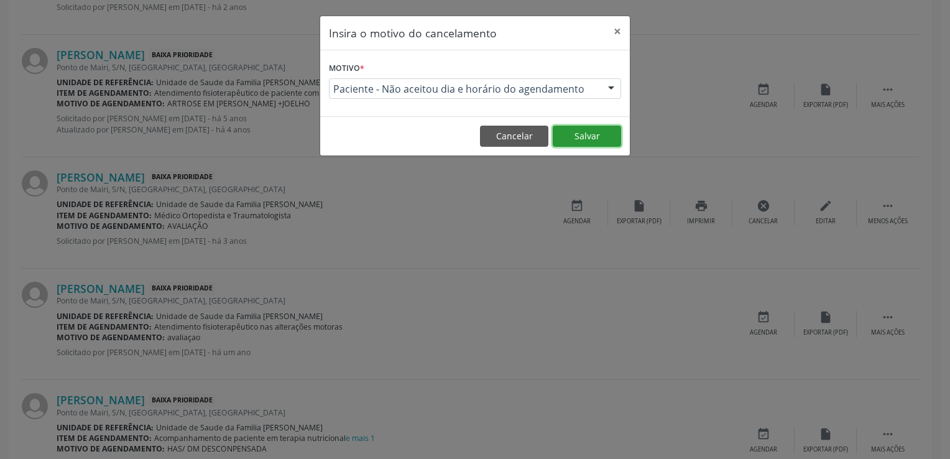
click at [592, 139] on button "Salvar" at bounding box center [587, 136] width 68 height 21
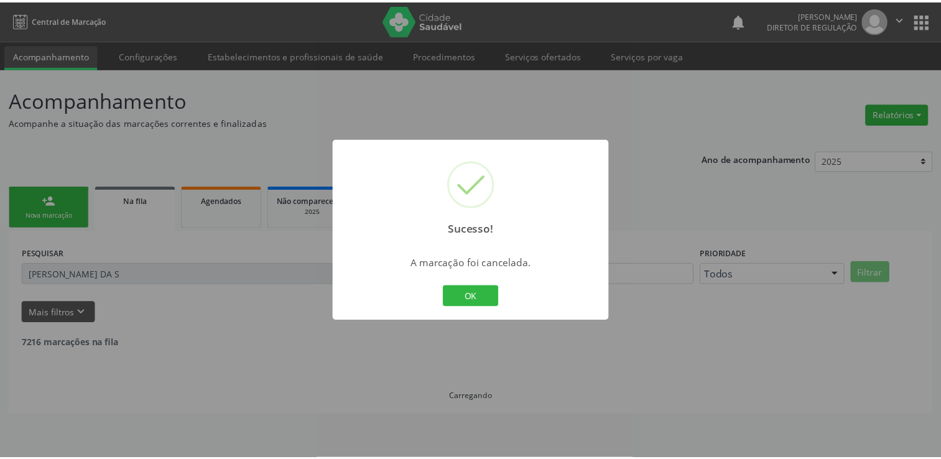
scroll to position [0, 0]
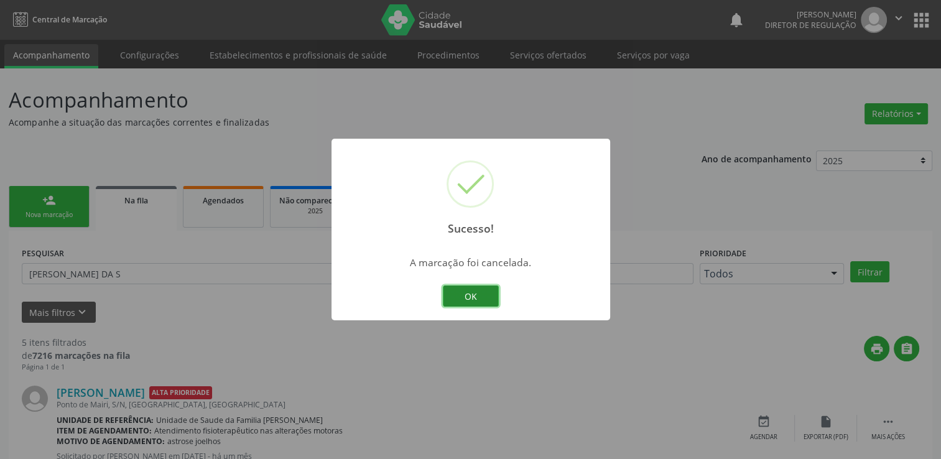
click at [472, 296] on button "OK" at bounding box center [471, 295] width 56 height 21
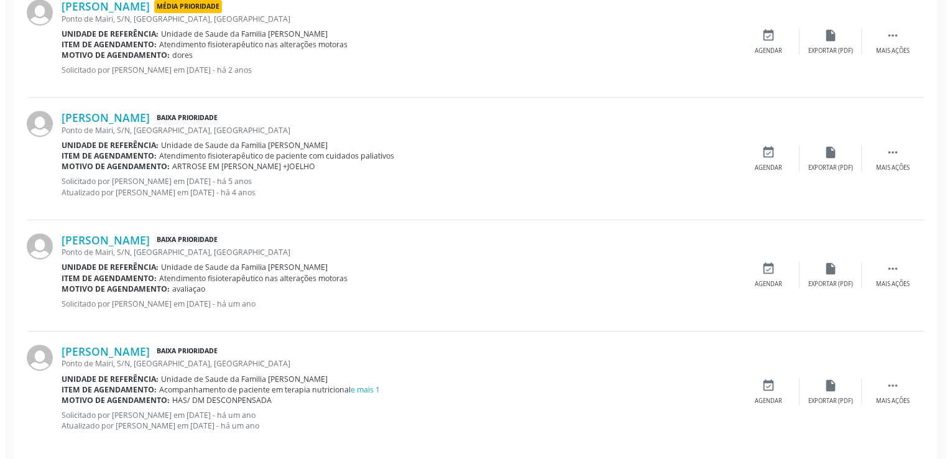
scroll to position [511, 0]
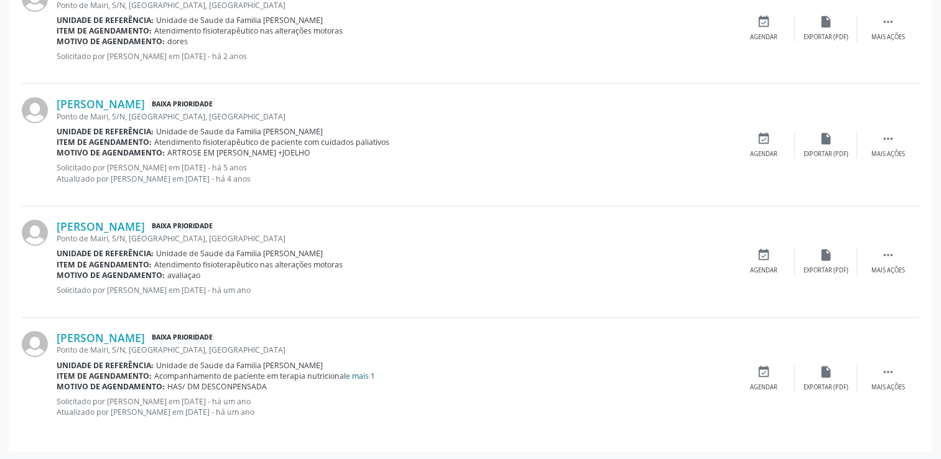
click at [372, 371] on link "e mais 1" at bounding box center [360, 376] width 29 height 11
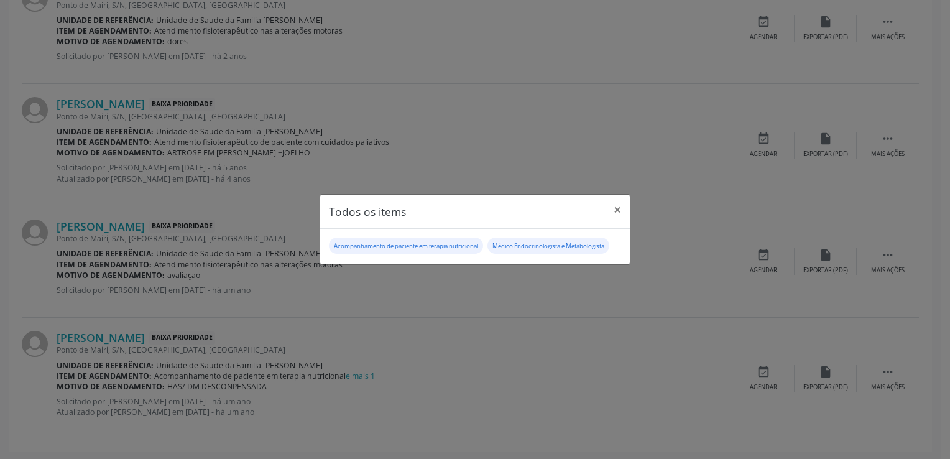
click at [551, 332] on div "Todos os items × Acompanhamento de paciente em terapia nutricional Médico Endoc…" at bounding box center [475, 229] width 950 height 459
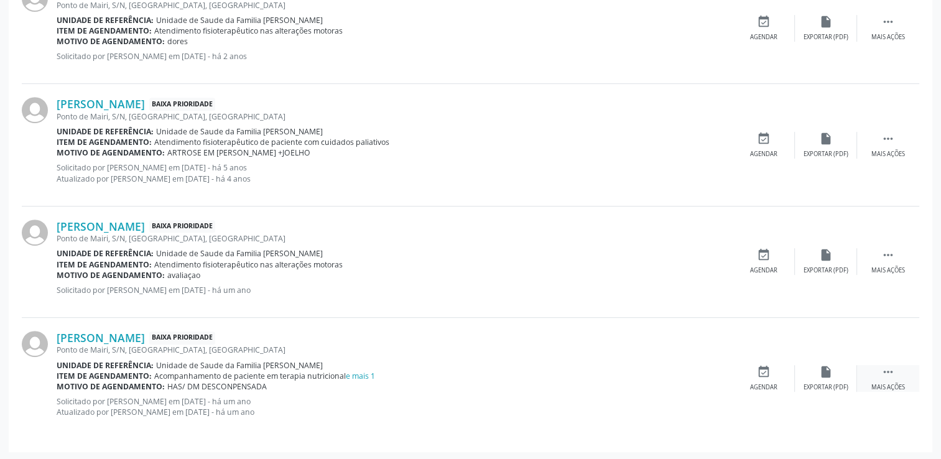
click at [893, 369] on icon "" at bounding box center [888, 372] width 14 height 14
click at [753, 367] on div "cancel Cancelar" at bounding box center [763, 378] width 62 height 27
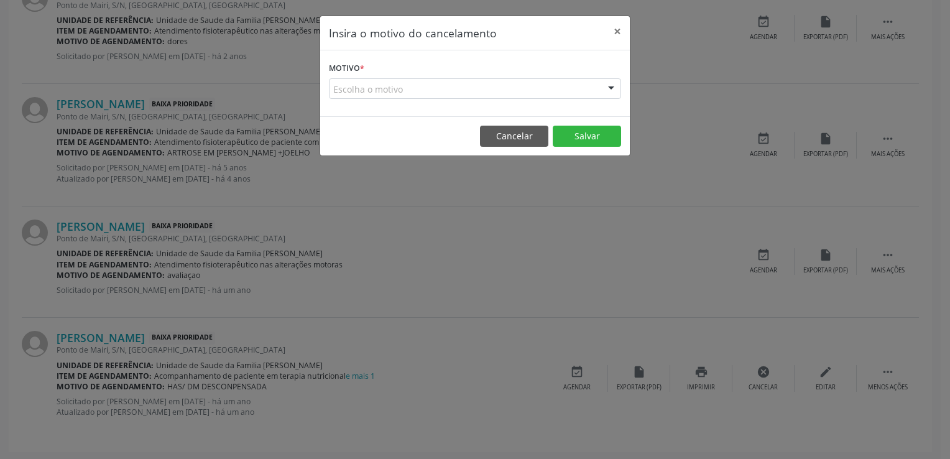
click at [398, 92] on div "Escolha o motivo" at bounding box center [475, 88] width 292 height 21
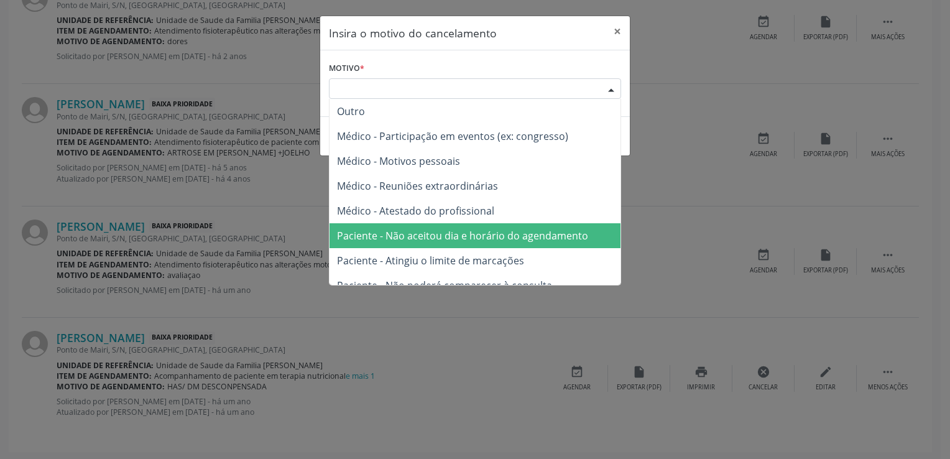
click at [423, 233] on span "Paciente - Não aceitou dia e horário do agendamento" at bounding box center [462, 236] width 251 height 14
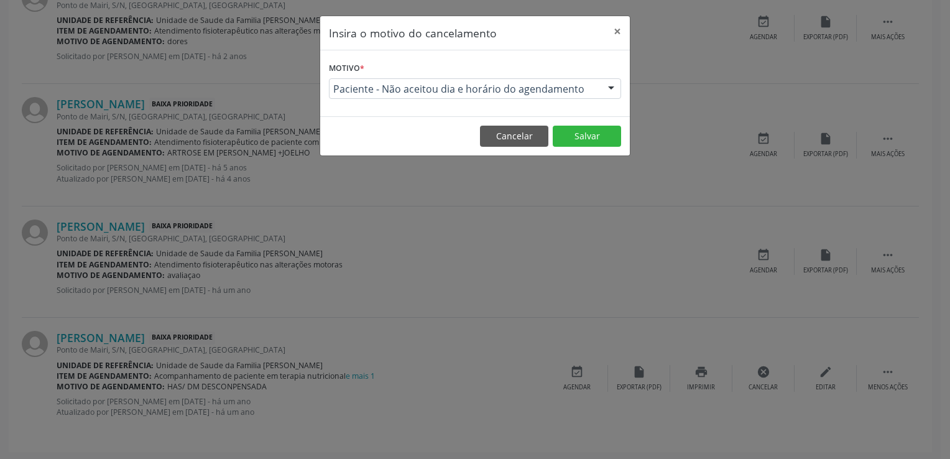
click at [596, 122] on footer "Cancelar Salvar" at bounding box center [475, 135] width 310 height 39
click at [593, 134] on button "Salvar" at bounding box center [587, 136] width 68 height 21
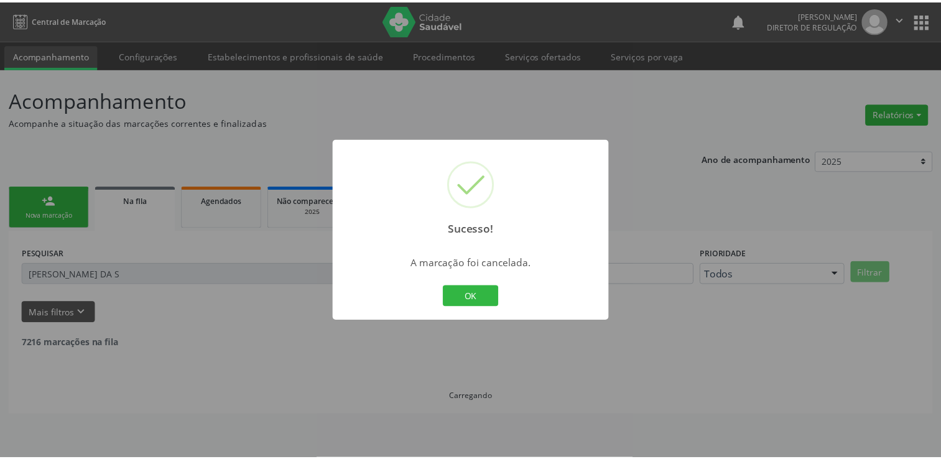
scroll to position [0, 0]
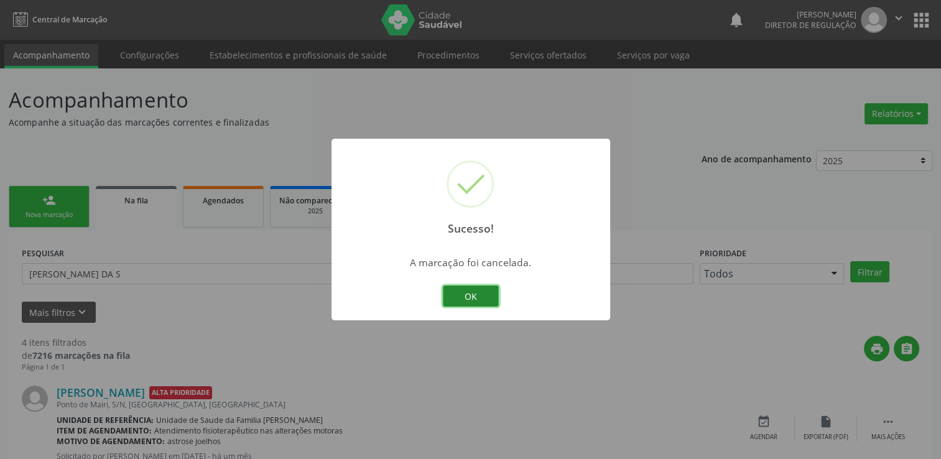
click at [468, 297] on button "OK" at bounding box center [471, 295] width 56 height 21
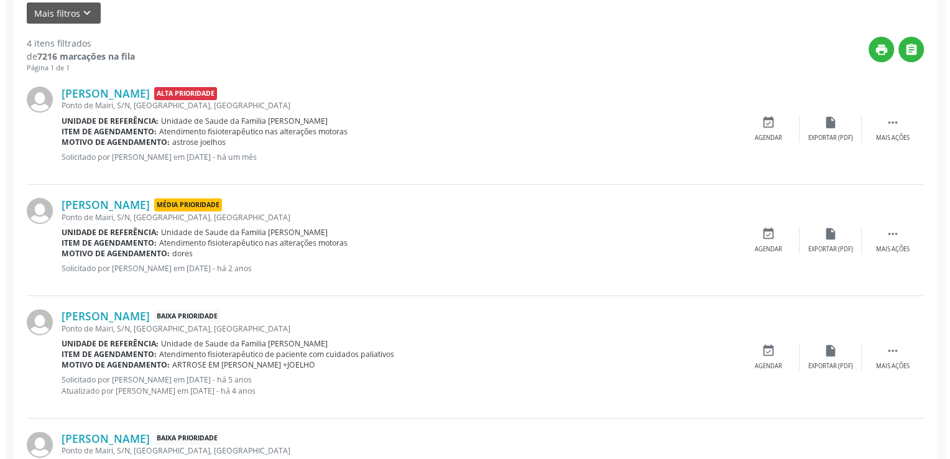
scroll to position [265, 0]
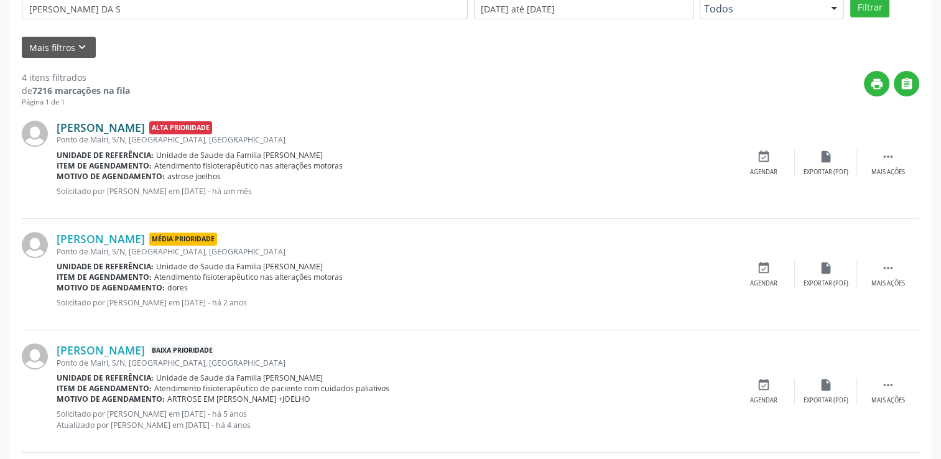
click at [131, 126] on link "[PERSON_NAME]" at bounding box center [101, 128] width 88 height 14
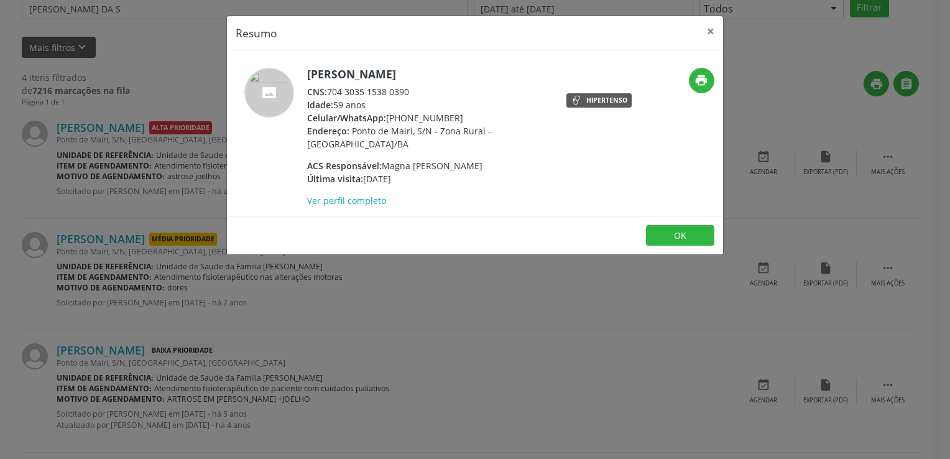
drag, startPoint x: 306, startPoint y: 76, endPoint x: 449, endPoint y: 68, distance: 142.6
click at [449, 68] on h5 "[PERSON_NAME]" at bounding box center [428, 74] width 242 height 13
copy h5 "[PERSON_NAME]"
